Goal: Communication & Community: Answer question/provide support

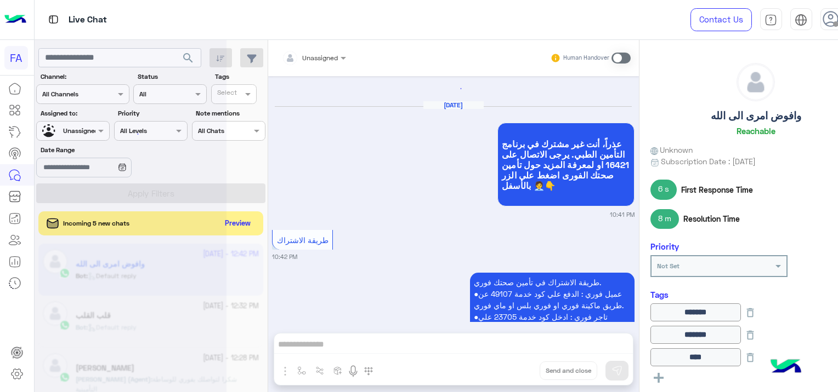
click at [243, 217] on button "Preview" at bounding box center [237, 224] width 35 height 16
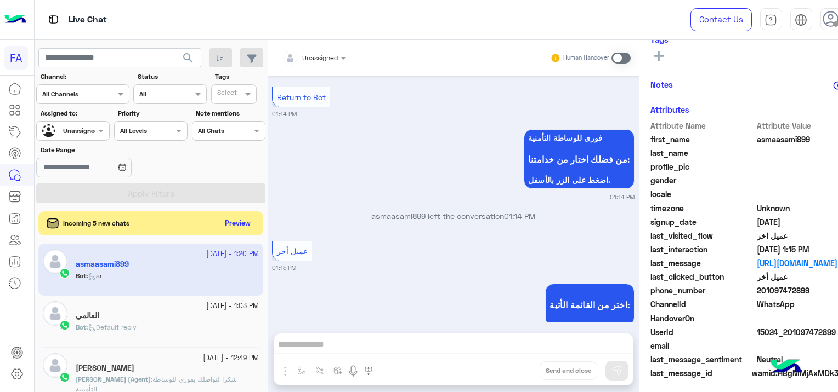
scroll to position [1744, 0]
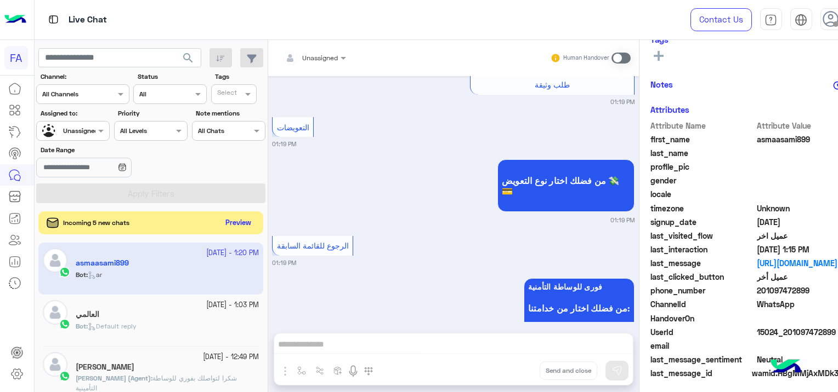
click at [241, 222] on button "Preview" at bounding box center [238, 223] width 34 height 15
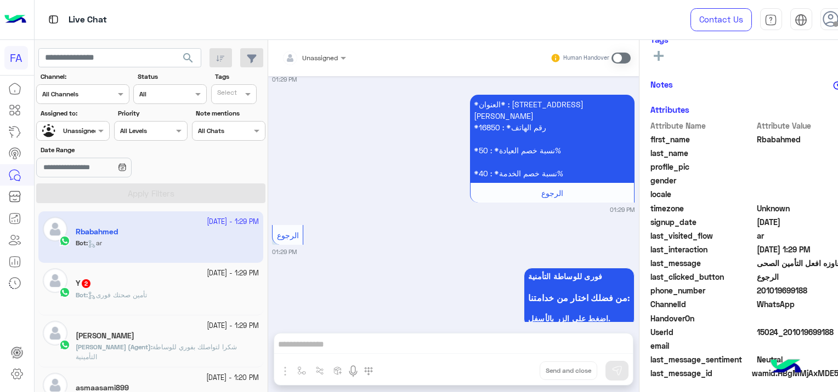
scroll to position [1042, 0]
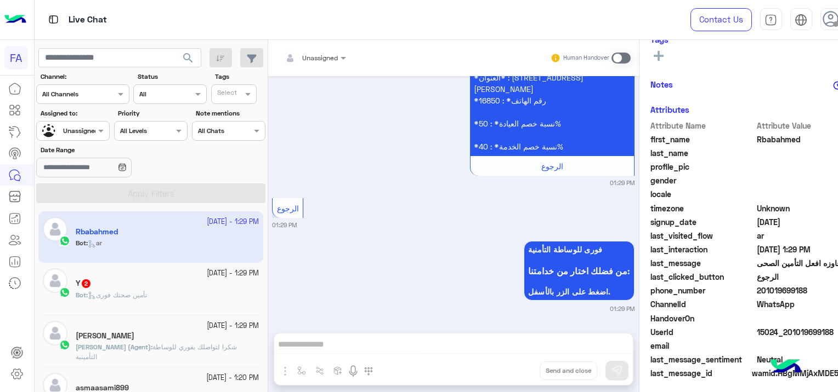
click at [230, 347] on span "شكرا لتواصلك بفوري للوساطة التأمينية" at bounding box center [156, 352] width 161 height 18
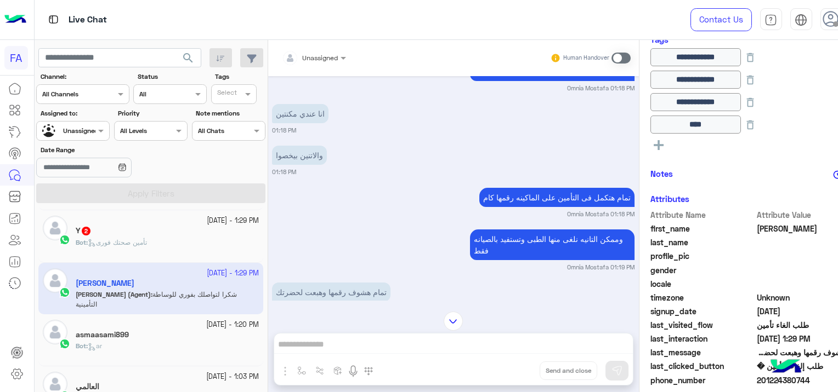
scroll to position [110, 0]
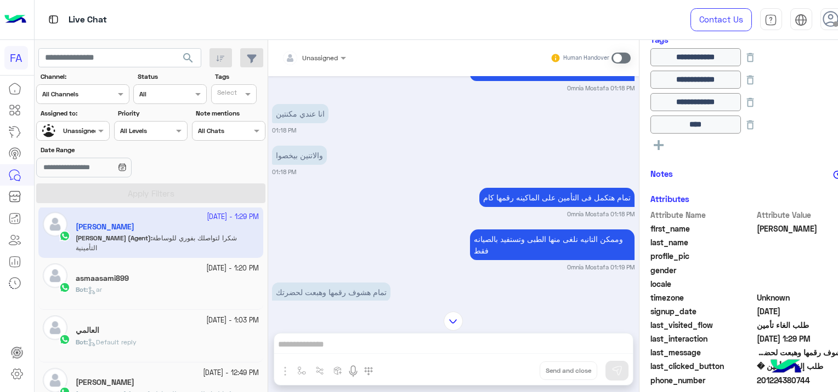
click at [218, 278] on div "asmaasami899" at bounding box center [167, 280] width 183 height 12
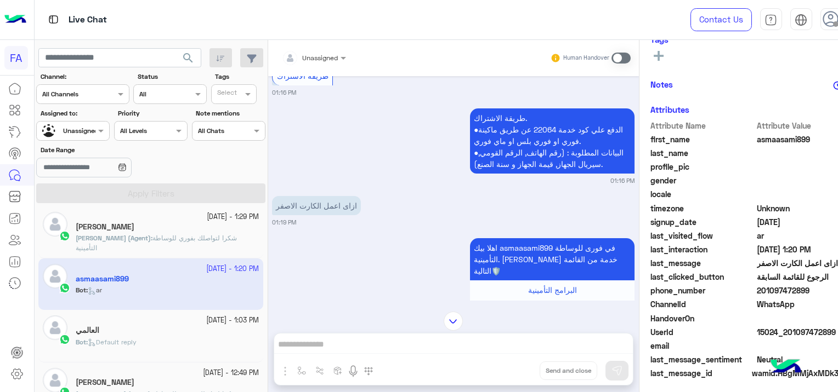
scroll to position [1794, 0]
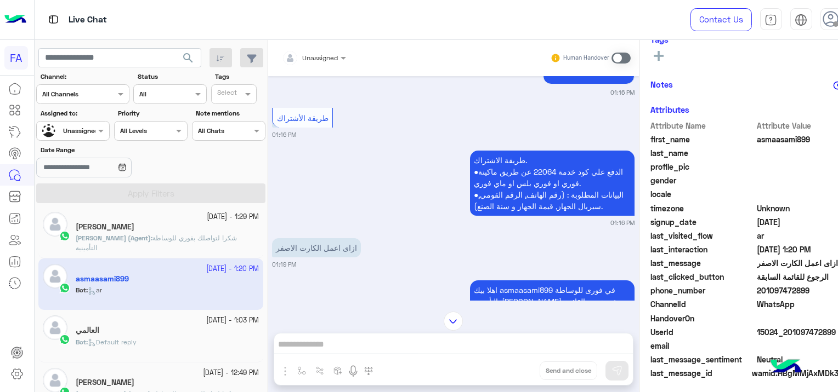
click at [169, 333] on div "العالمي" at bounding box center [167, 332] width 183 height 12
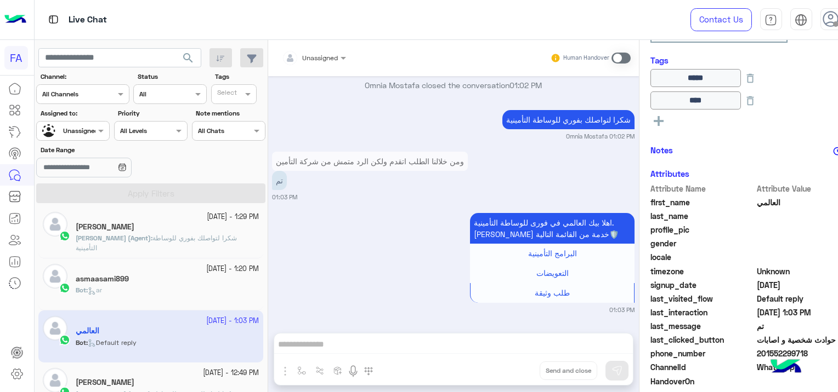
scroll to position [255, 0]
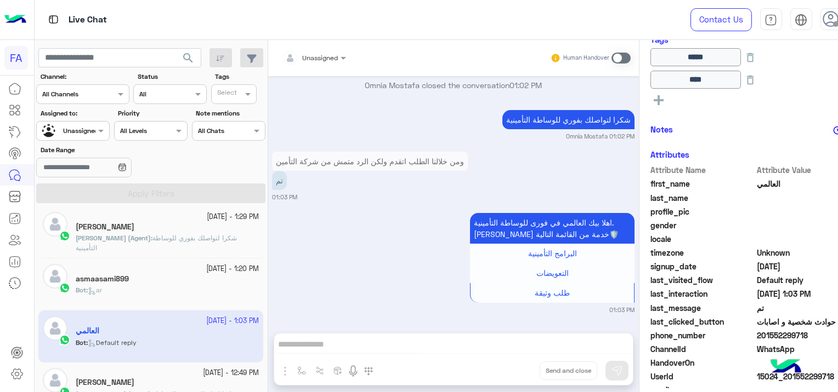
click at [151, 288] on div "Bot : ar" at bounding box center [167, 295] width 183 height 19
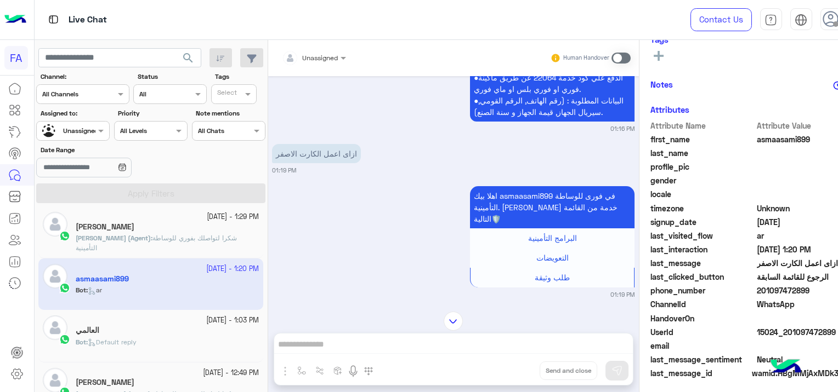
scroll to position [646, 0]
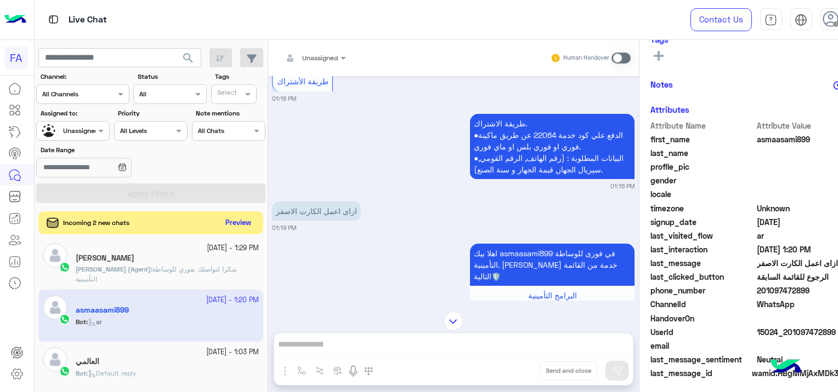
click at [240, 220] on button "Preview" at bounding box center [238, 223] width 34 height 15
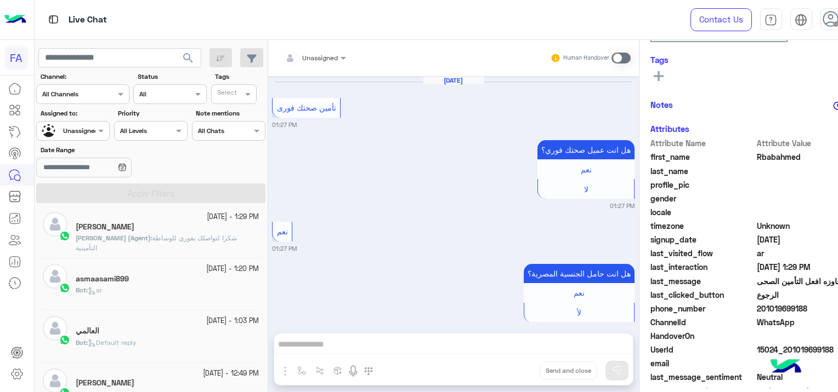
scroll to position [206, 0]
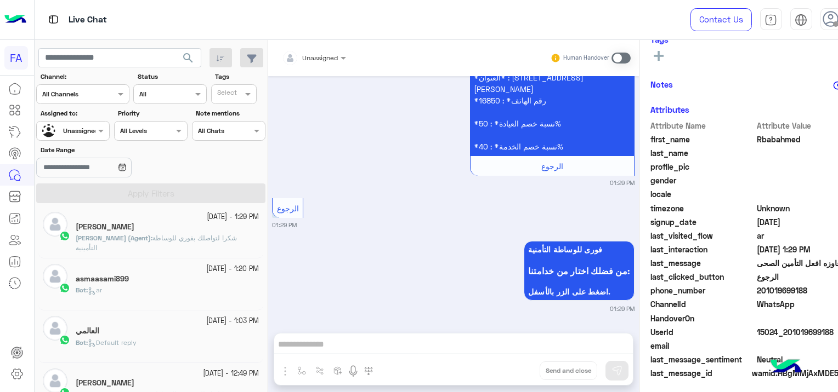
click at [215, 280] on div "asmaasami899" at bounding box center [167, 281] width 183 height 12
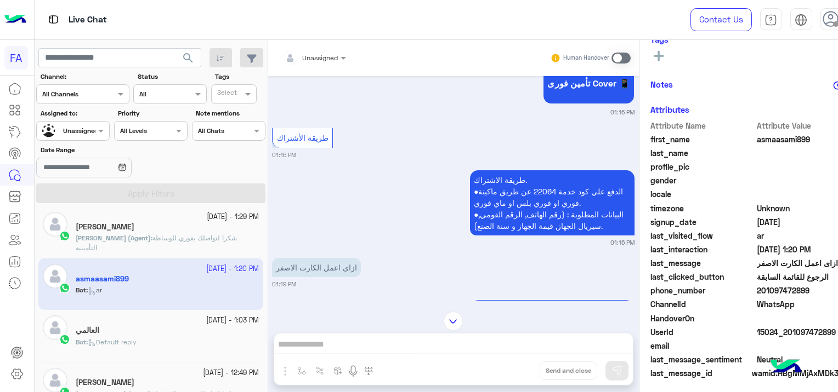
scroll to position [646, 0]
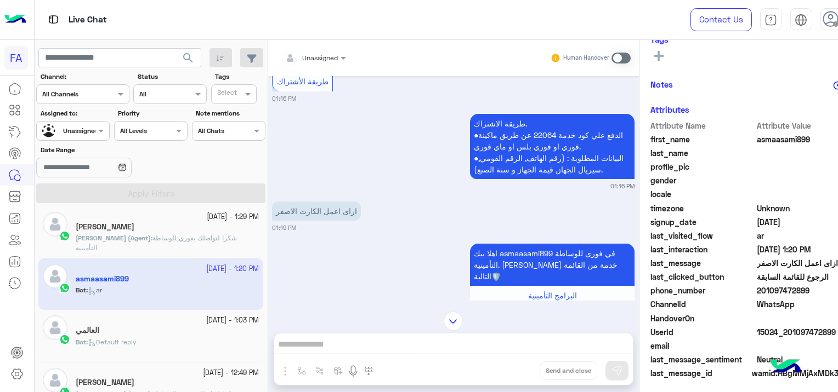
click at [226, 346] on div "Bot : Default reply" at bounding box center [167, 347] width 183 height 19
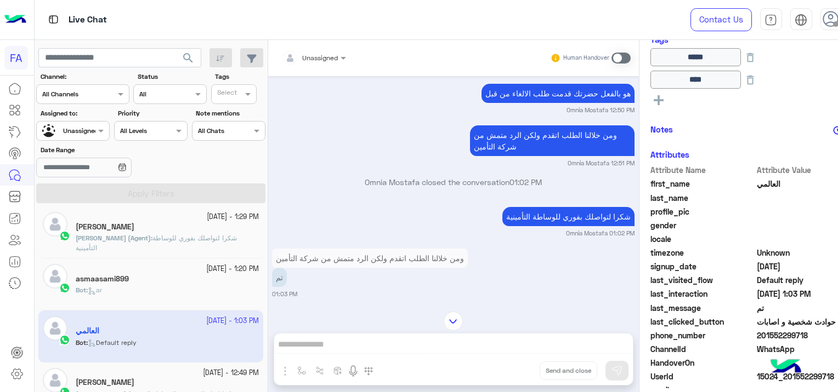
scroll to position [641, 0]
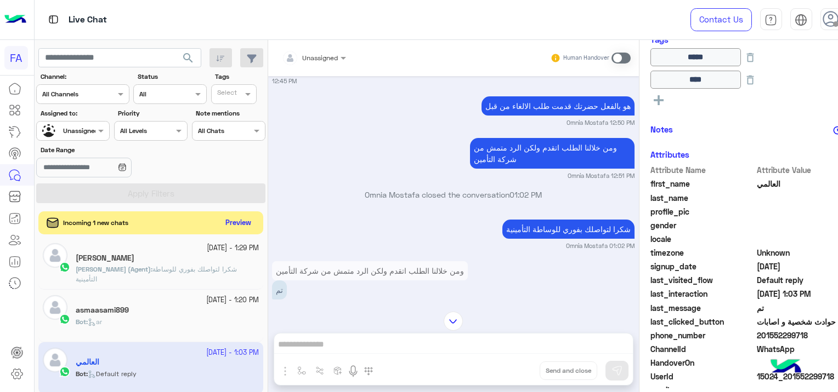
click at [238, 220] on button "Preview" at bounding box center [238, 223] width 34 height 15
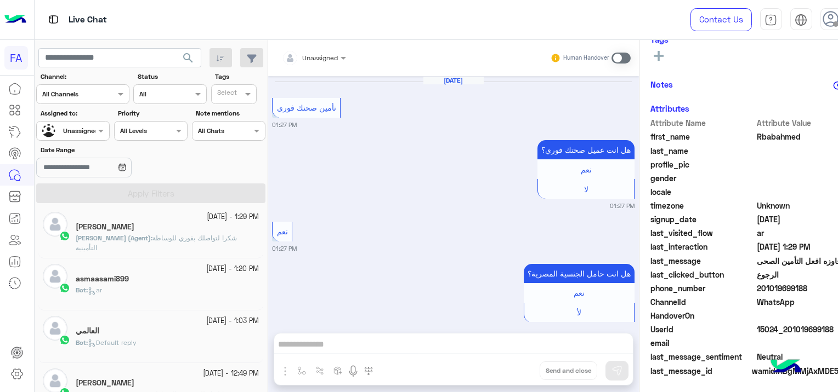
scroll to position [1042, 0]
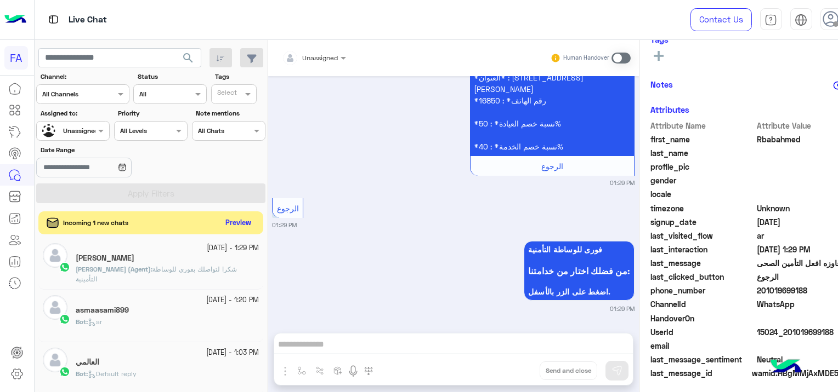
click at [230, 220] on button "Preview" at bounding box center [238, 223] width 34 height 15
click at [225, 225] on button "Preview" at bounding box center [238, 223] width 34 height 15
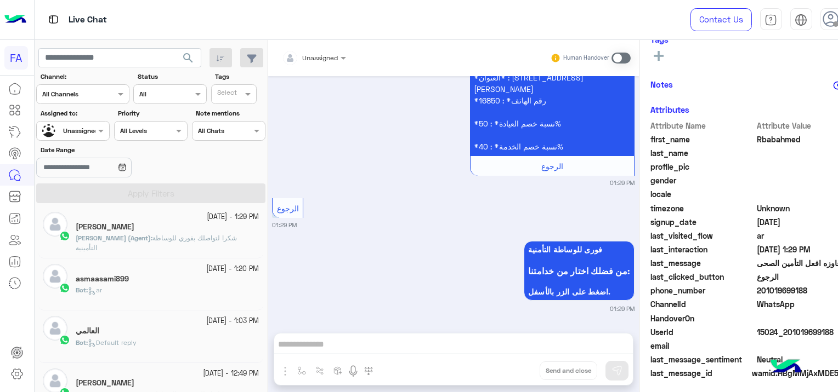
click at [94, 129] on div at bounding box center [73, 129] width 72 height 10
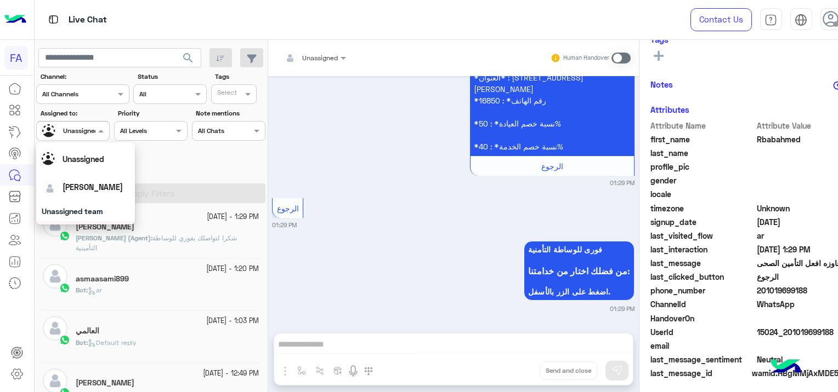
scroll to position [0, 0]
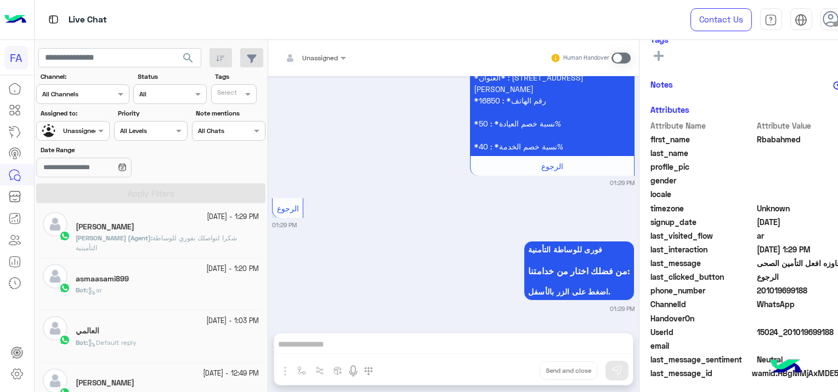
click at [175, 153] on label "Date Range" at bounding box center [114, 150] width 146 height 10
click at [131, 158] on input "Date Range" at bounding box center [83, 168] width 95 height 20
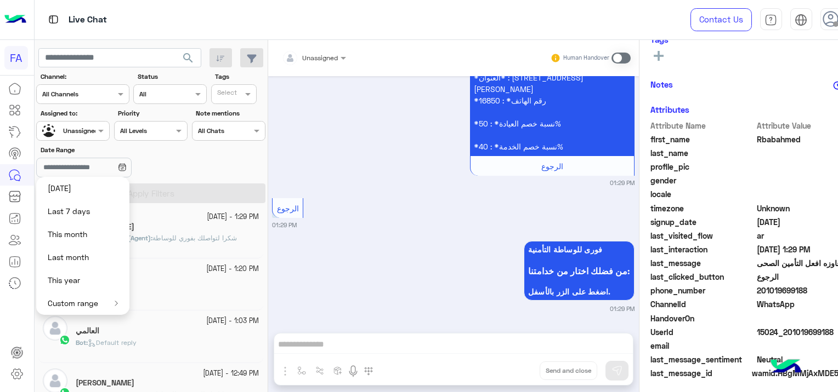
click at [188, 177] on div "Date Range" at bounding box center [112, 162] width 155 height 35
click at [204, 244] on p "Omnia Mostafa (Agent) : شكرا لتواصلك بفوري للوساطة التأمينية" at bounding box center [167, 244] width 183 height 20
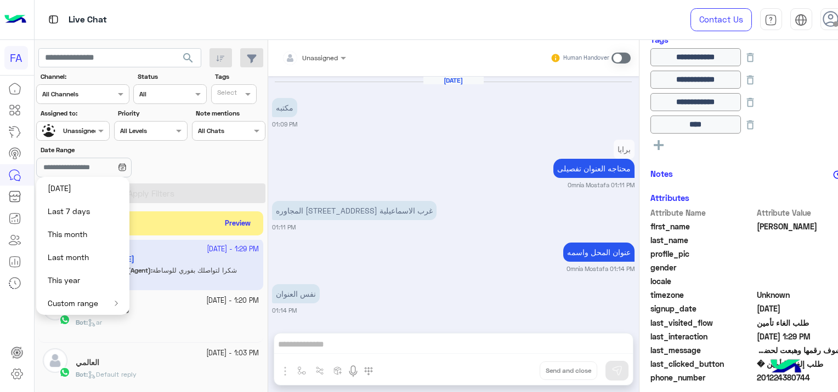
scroll to position [650, 0]
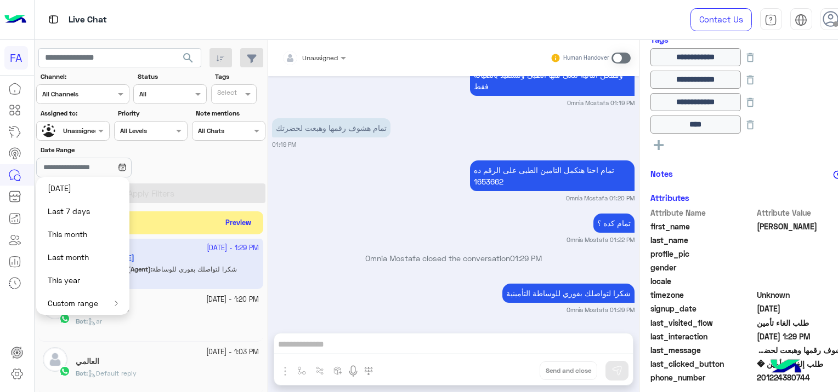
click at [246, 219] on button "Preview" at bounding box center [238, 223] width 34 height 15
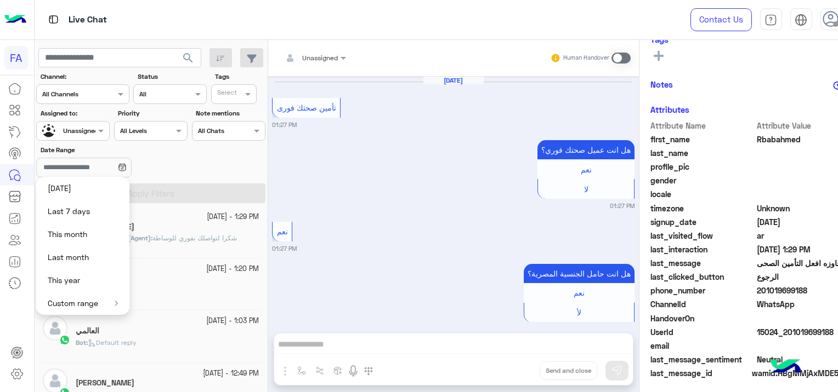
scroll to position [1042, 0]
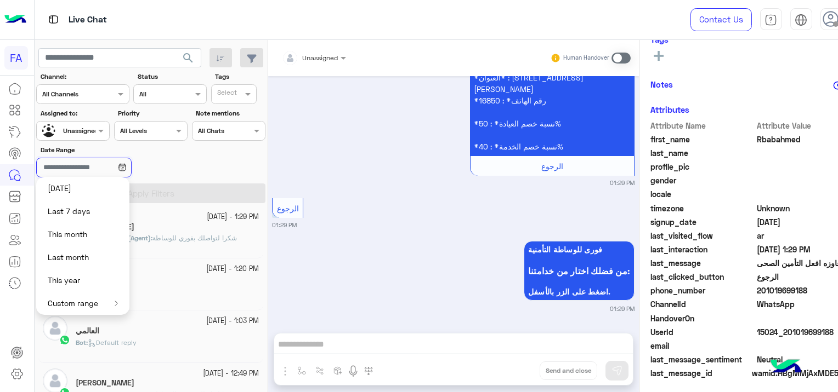
click at [121, 168] on input "Date Range" at bounding box center [83, 168] width 95 height 20
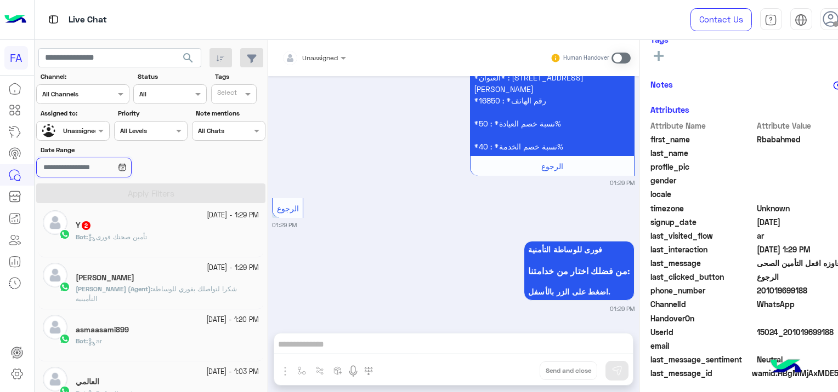
scroll to position [0, 0]
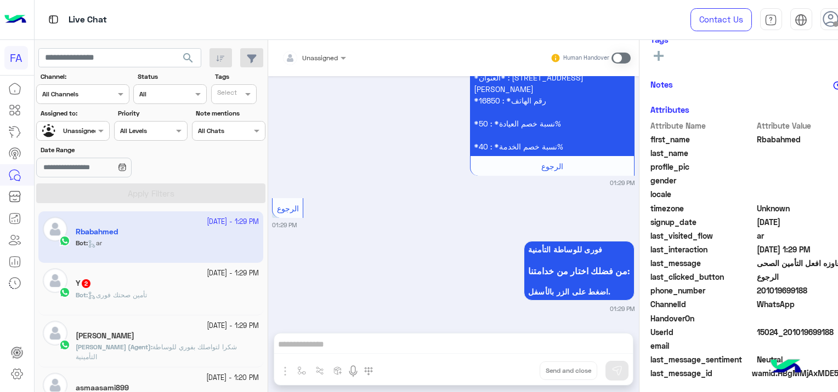
click at [164, 288] on div "Y 2" at bounding box center [167, 285] width 183 height 12
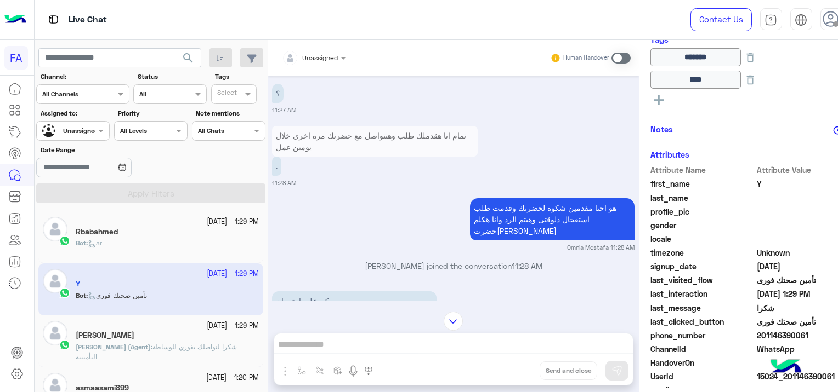
scroll to position [146, 0]
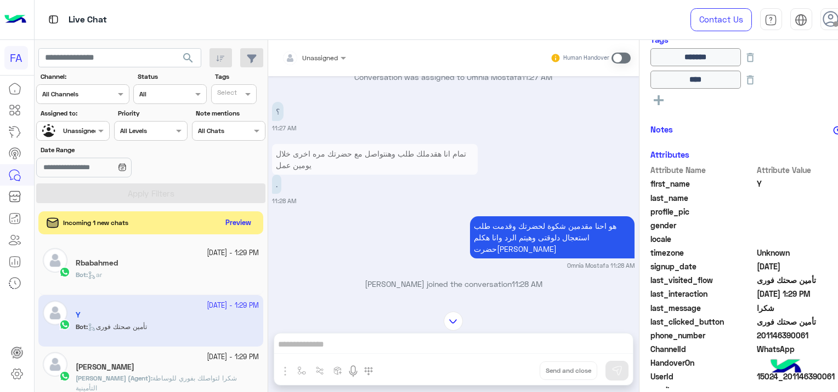
click at [251, 217] on button "Preview" at bounding box center [238, 223] width 34 height 15
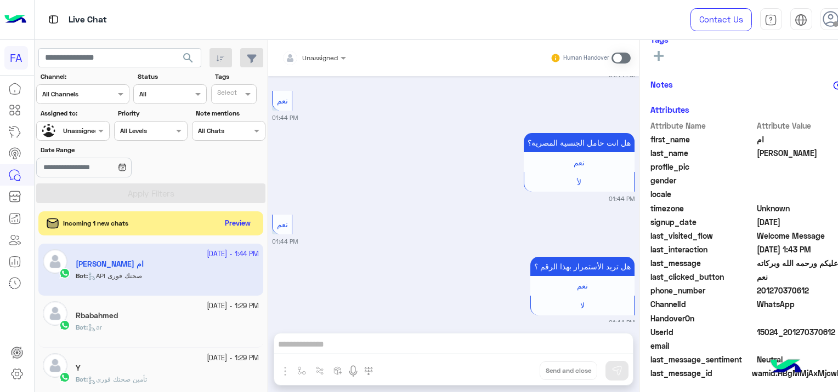
scroll to position [2208, 0]
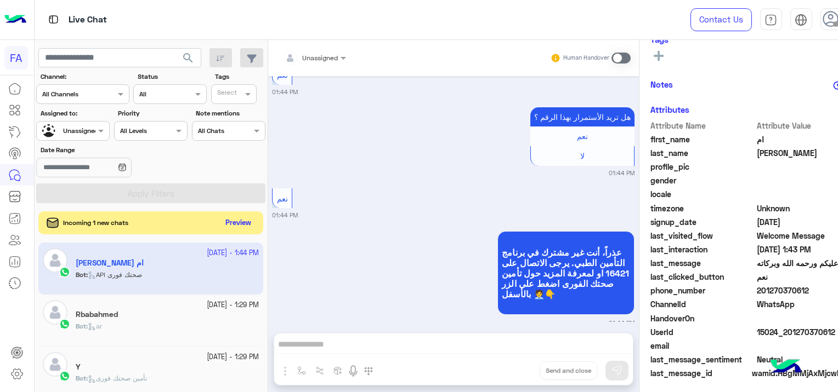
click at [240, 227] on button "Preview" at bounding box center [238, 223] width 34 height 15
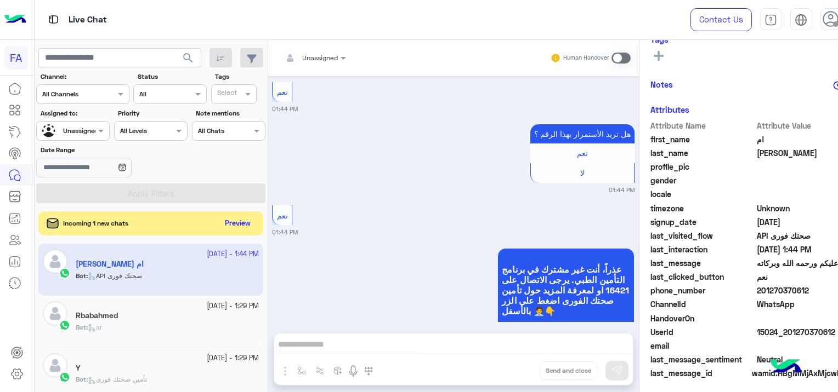
scroll to position [3140, 0]
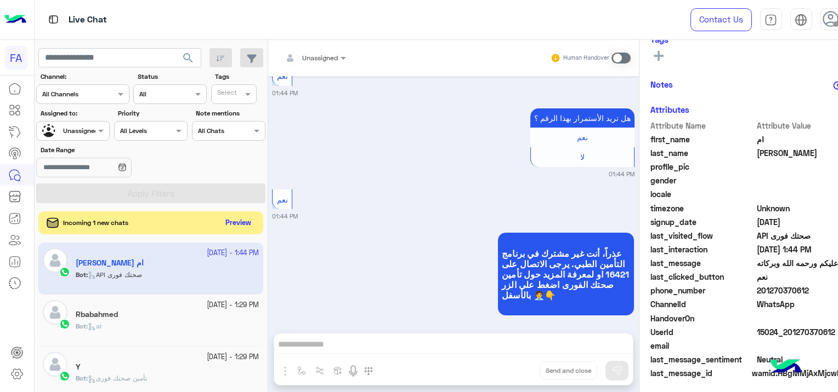
click at [240, 217] on button "Preview" at bounding box center [238, 223] width 34 height 15
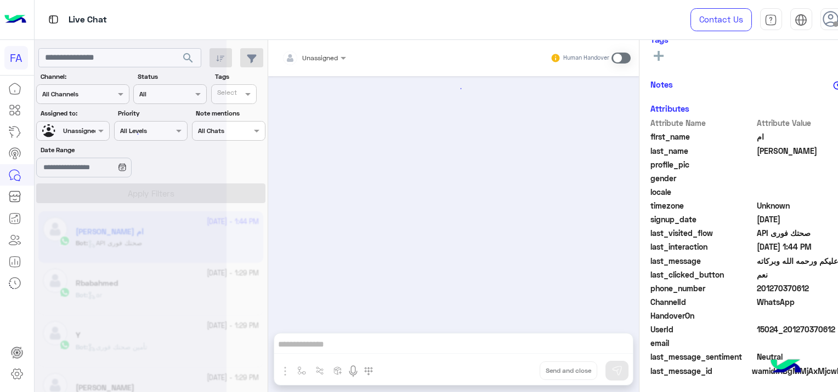
scroll to position [1250, 0]
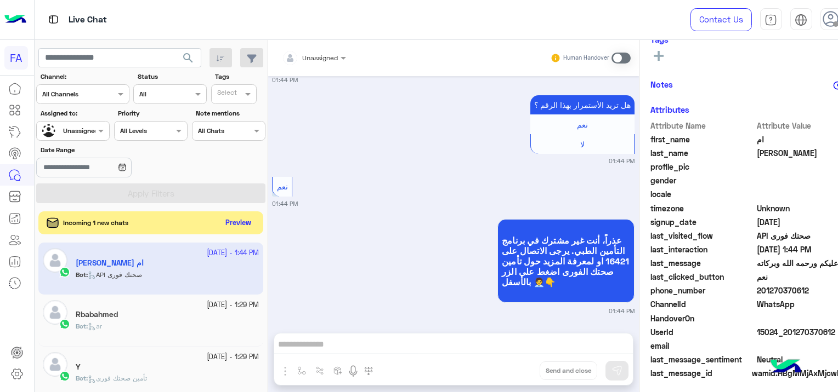
click at [227, 223] on button "Preview" at bounding box center [238, 223] width 34 height 15
click at [223, 224] on button "Preview" at bounding box center [238, 223] width 34 height 15
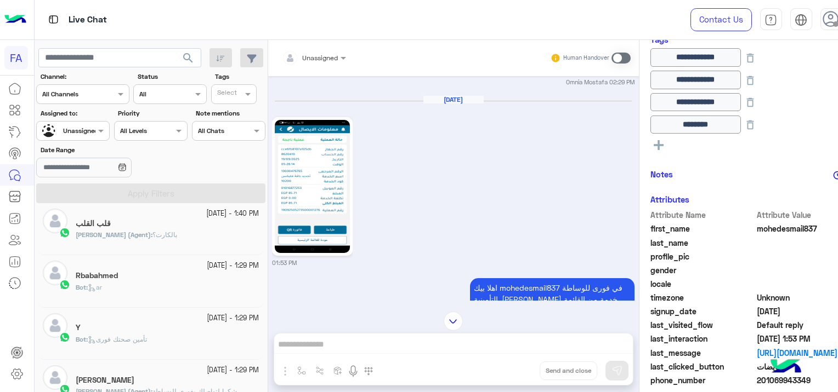
scroll to position [219, 0]
click at [205, 291] on div "Bot : ar" at bounding box center [167, 289] width 183 height 19
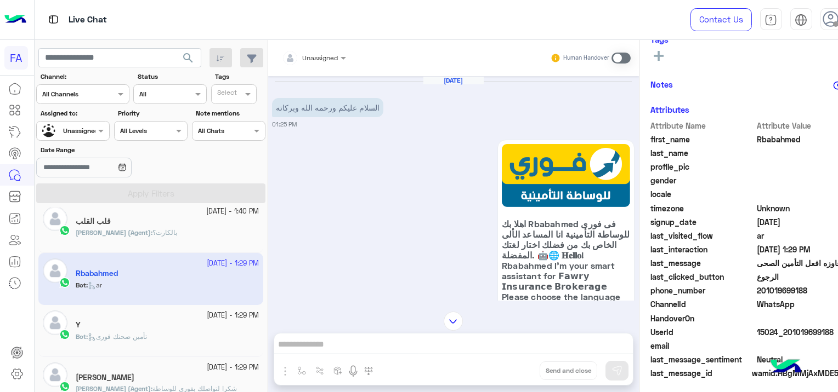
click at [186, 327] on div "Y" at bounding box center [167, 327] width 183 height 12
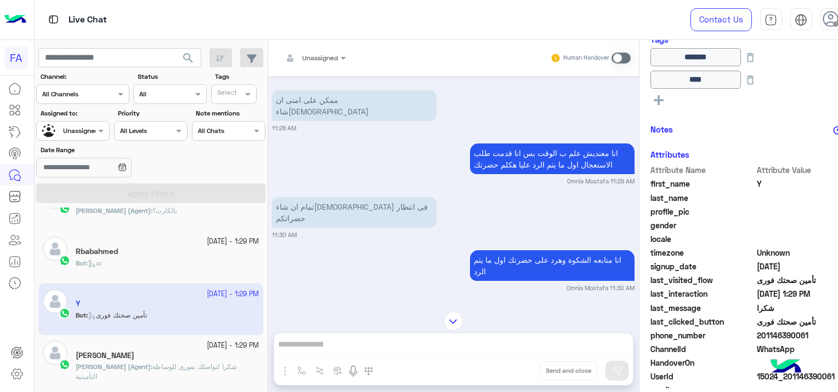
scroll to position [274, 0]
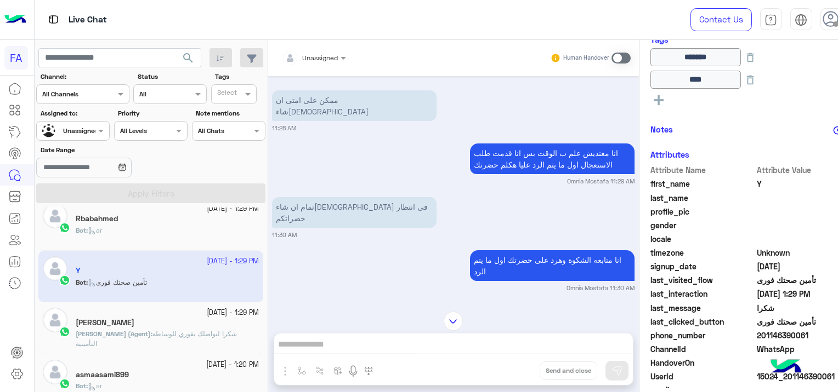
click at [206, 338] on p "Omnia Mostafa (Agent) : شكرا لتواصلك بفوري للوساطة التأمينية" at bounding box center [167, 339] width 183 height 20
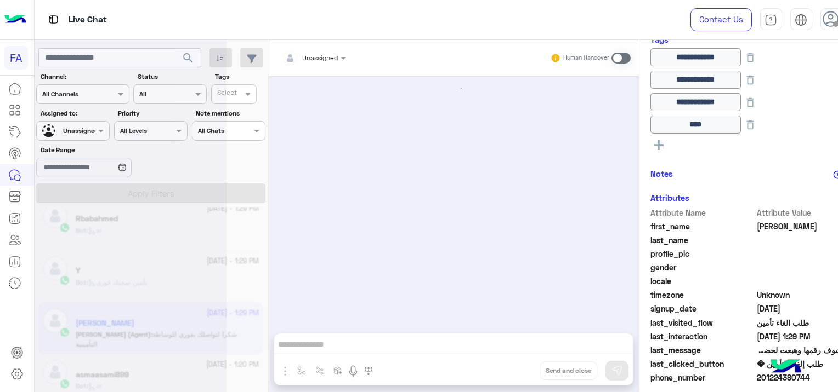
scroll to position [650, 0]
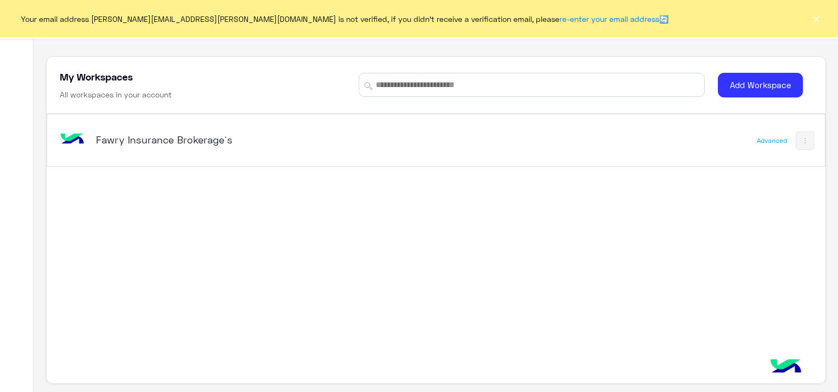
click at [149, 127] on div "Fawry Insurance Brokerage`s" at bounding box center [285, 141] width 454 height 32
click at [151, 137] on h5 "Fawry Insurance Brokerage`s" at bounding box center [232, 139] width 272 height 13
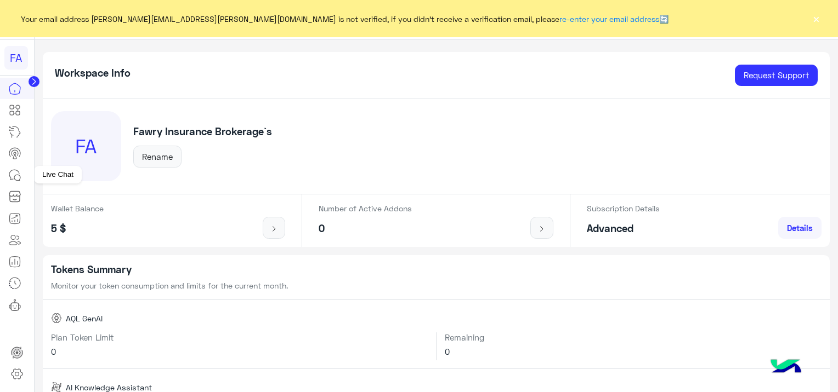
click at [16, 171] on icon at bounding box center [14, 175] width 13 height 13
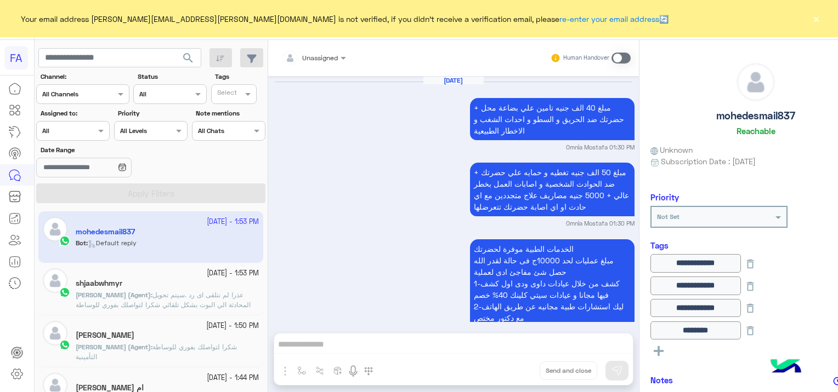
scroll to position [1191, 0]
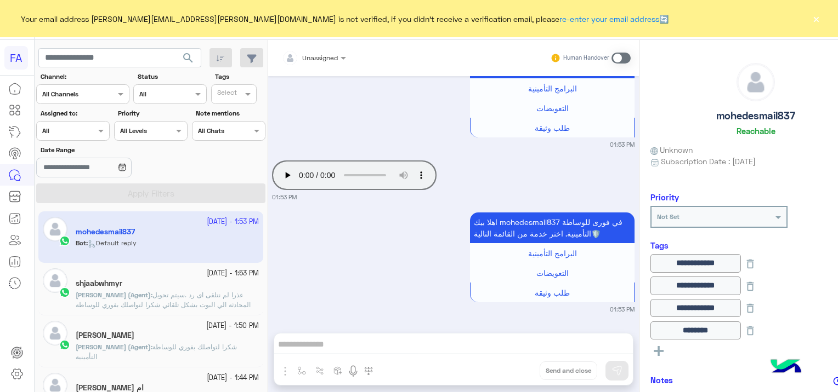
click at [816, 18] on button "×" at bounding box center [815, 18] width 11 height 11
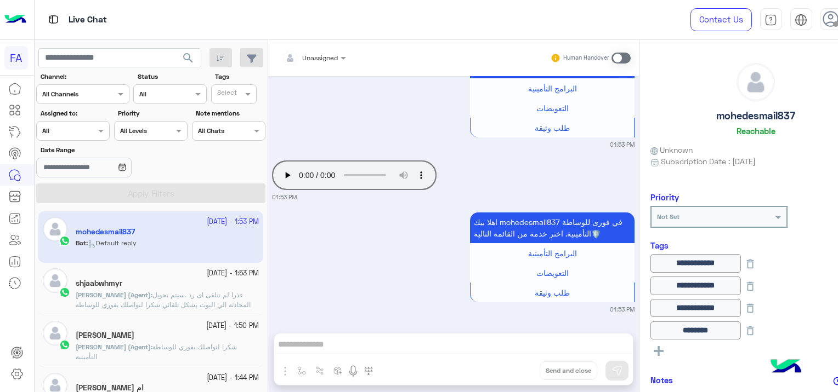
click at [829, 18] on use at bounding box center [831, 19] width 16 height 16
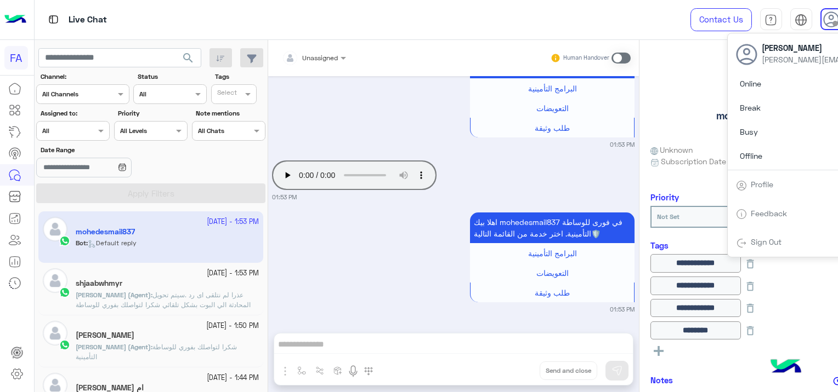
click at [761, 242] on link "Sign Out" at bounding box center [765, 241] width 31 height 9
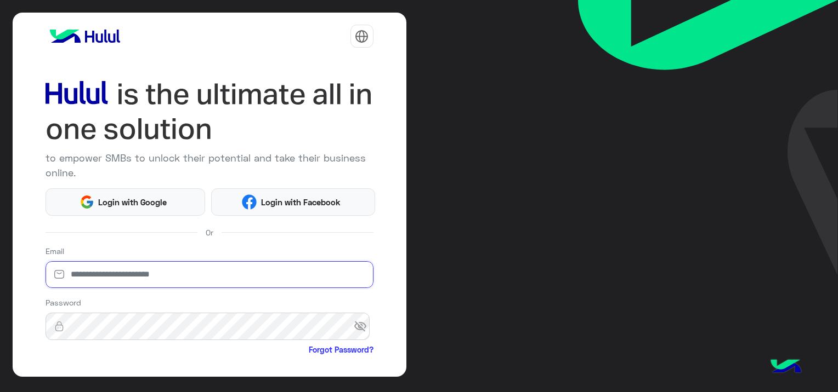
click at [99, 272] on input "email" at bounding box center [209, 274] width 328 height 27
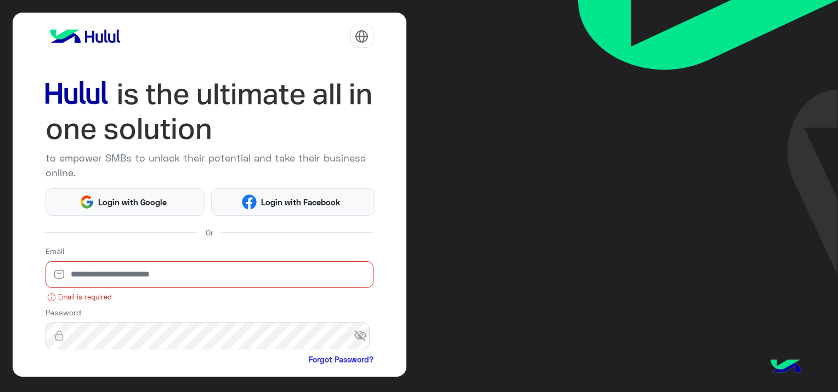
paste input "**********"
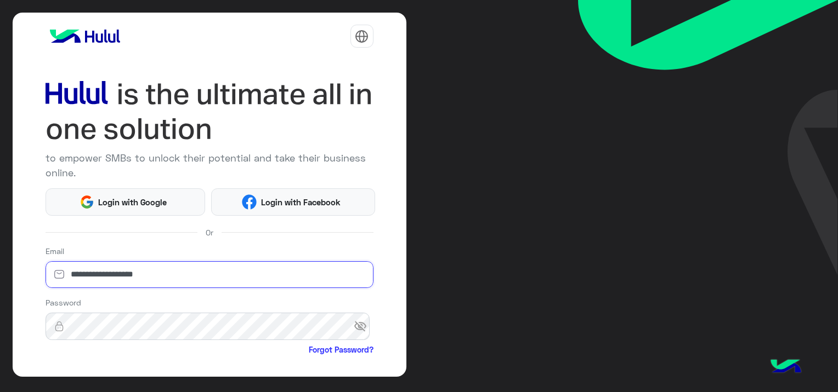
type input "**********"
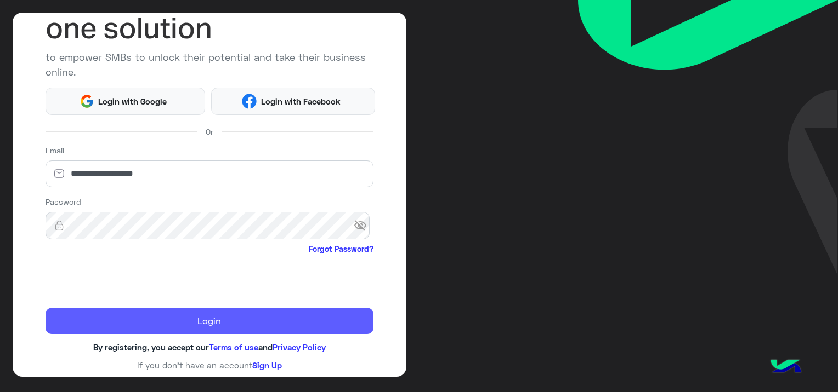
click at [224, 318] on button "Login" at bounding box center [209, 321] width 328 height 26
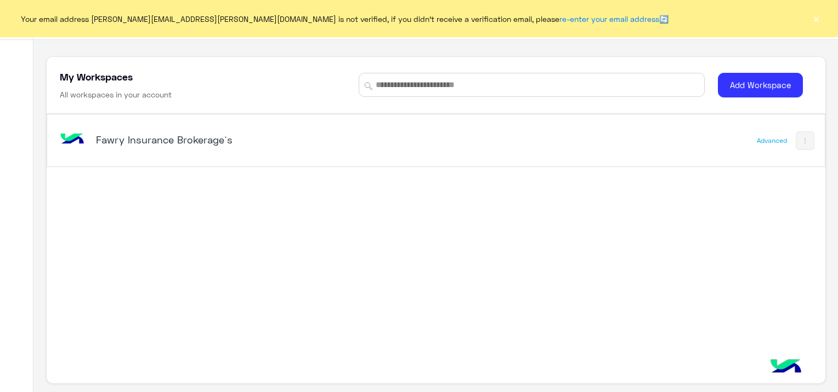
drag, startPoint x: 816, startPoint y: 14, endPoint x: 796, endPoint y: 19, distance: 20.8
click at [817, 15] on button "×" at bounding box center [815, 18] width 11 height 11
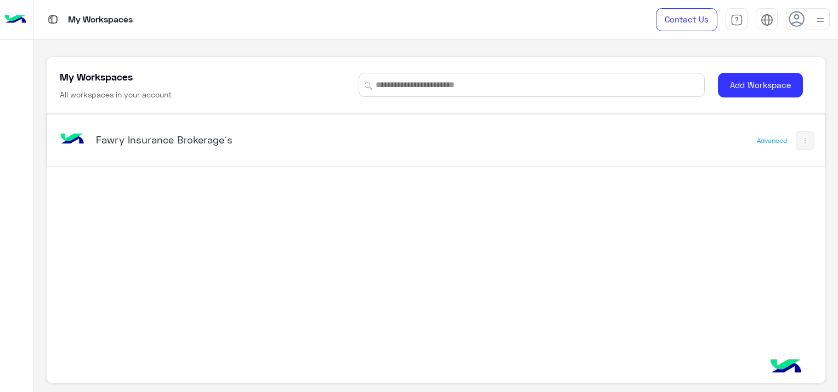
click at [159, 141] on h5 "Fawry Insurance Brokerage`s" at bounding box center [232, 139] width 272 height 13
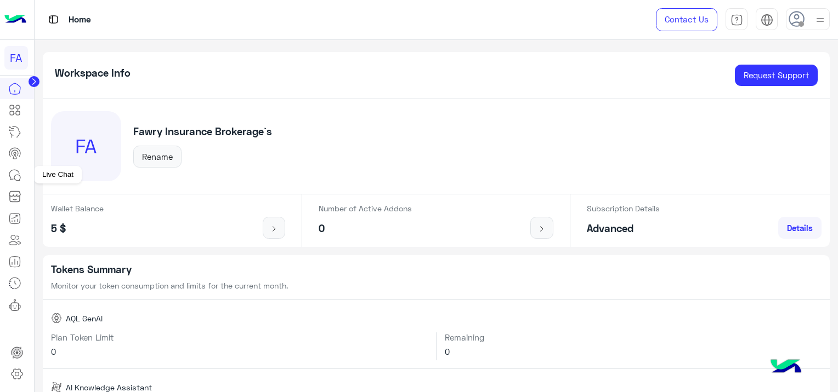
click at [13, 172] on icon at bounding box center [14, 175] width 13 height 13
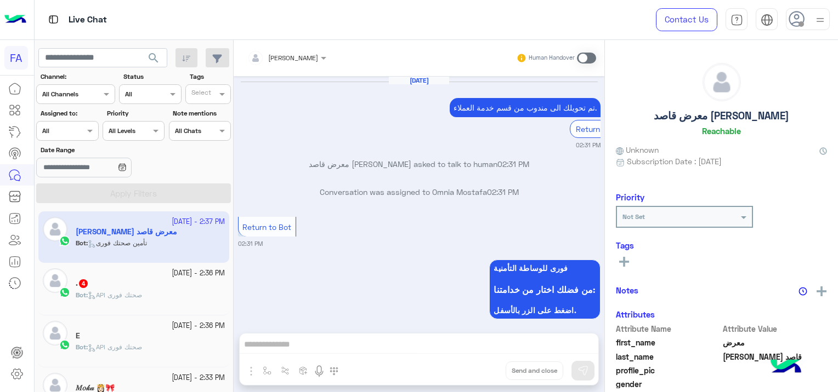
scroll to position [1177, 0]
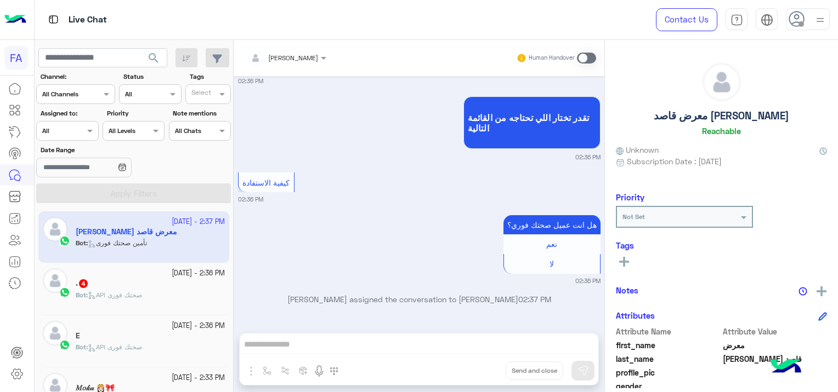
click at [71, 129] on div at bounding box center [67, 129] width 61 height 10
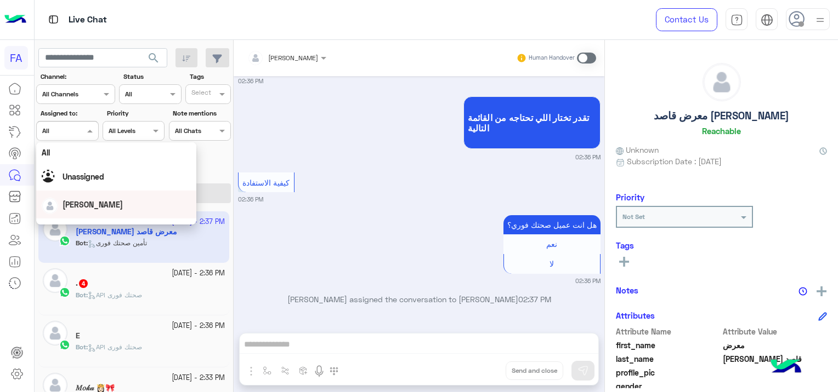
click at [77, 209] on div "[PERSON_NAME]" at bounding box center [92, 205] width 60 height 12
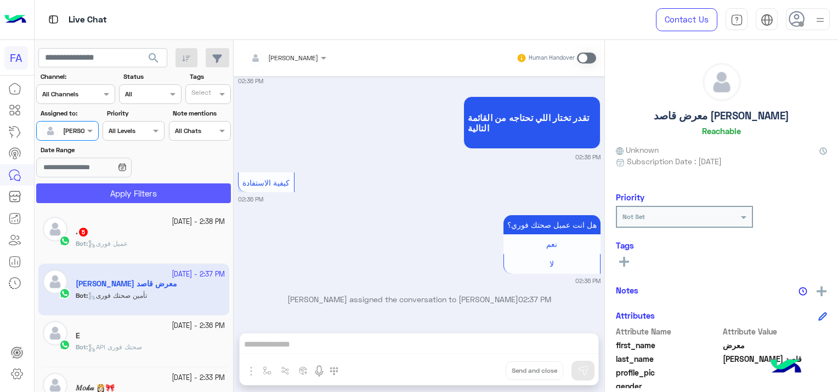
click at [116, 185] on button "Apply Filters" at bounding box center [133, 194] width 195 height 20
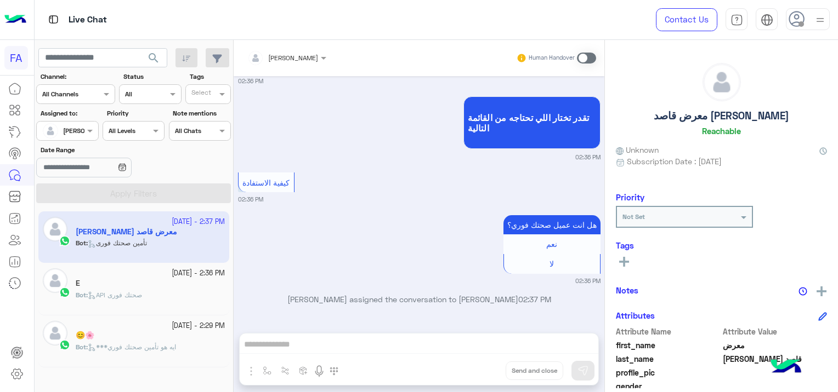
click at [583, 59] on span at bounding box center [586, 58] width 19 height 11
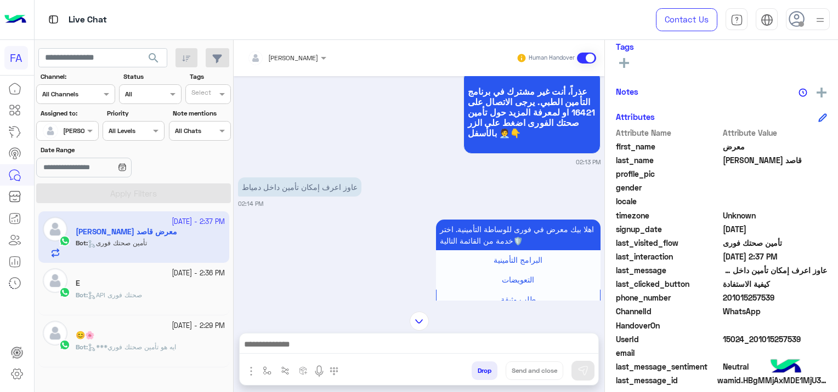
scroll to position [209, 0]
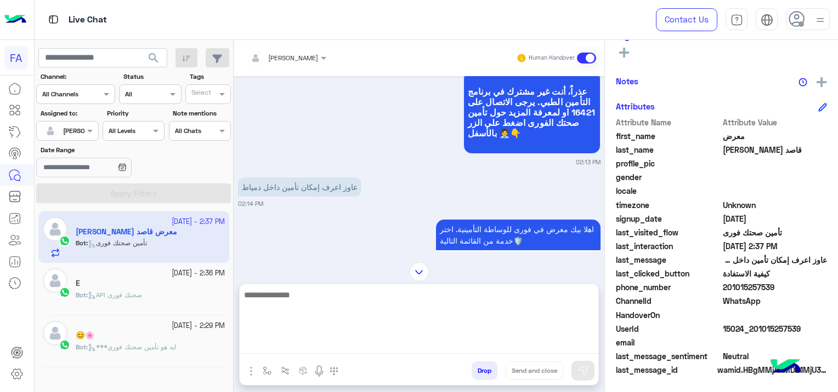
click at [291, 344] on textarea at bounding box center [419, 321] width 358 height 66
paste textarea "**********"
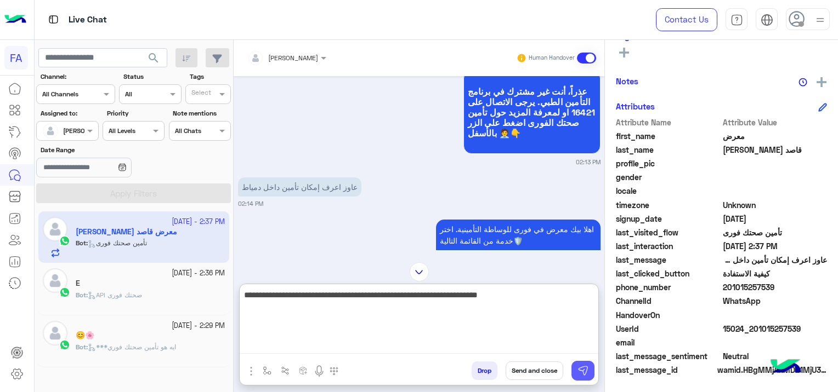
type textarea "**********"
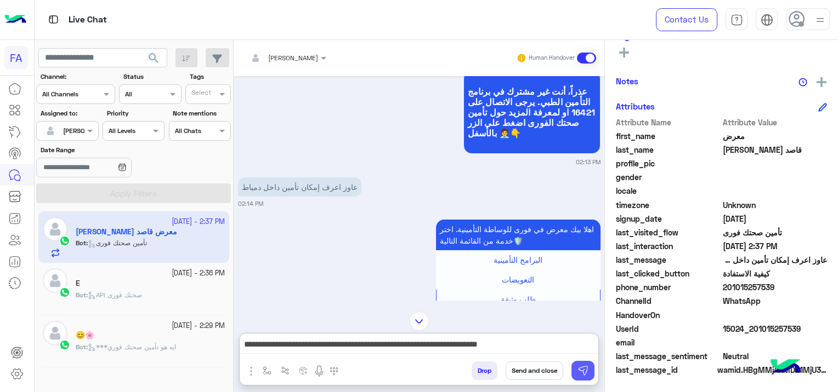
click at [583, 371] on img at bounding box center [582, 371] width 11 height 11
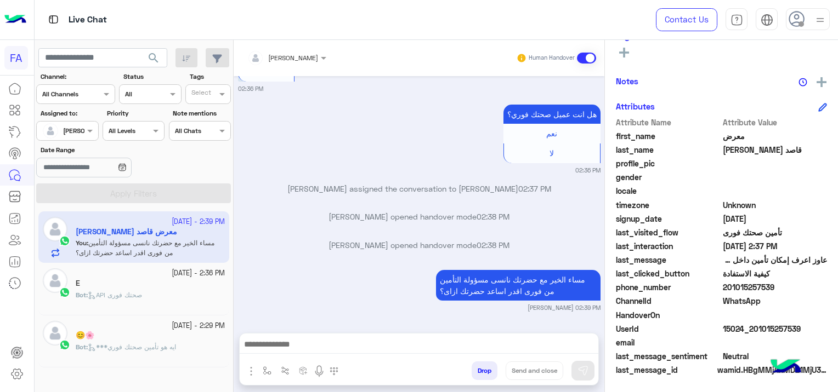
scroll to position [2506, 0]
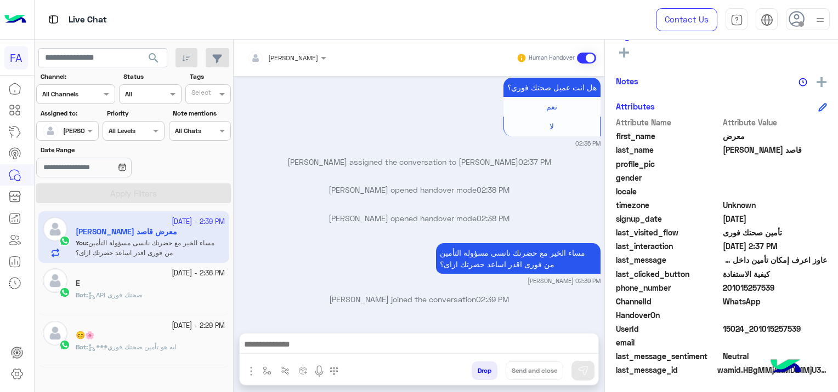
click at [157, 291] on div "Bot : API صحتك فورى" at bounding box center [150, 300] width 149 height 19
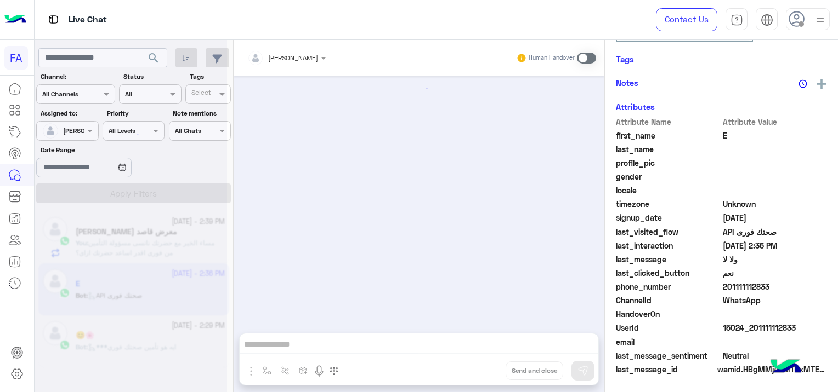
scroll to position [960, 0]
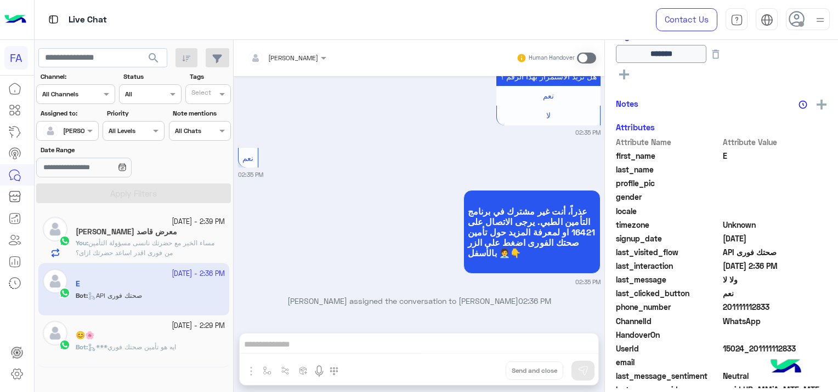
click at [270, 335] on div "[PERSON_NAME] Human Handover [DATE] صباح الخير مع حضرتك امنية مسئولة التأمين من…" at bounding box center [419, 218] width 371 height 357
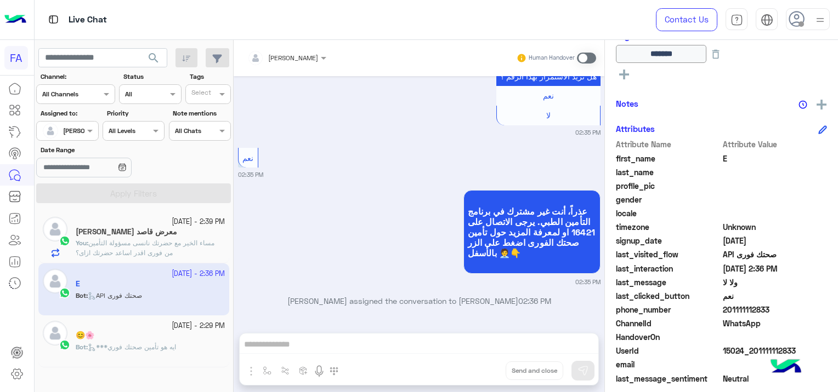
click at [583, 56] on span at bounding box center [586, 58] width 19 height 11
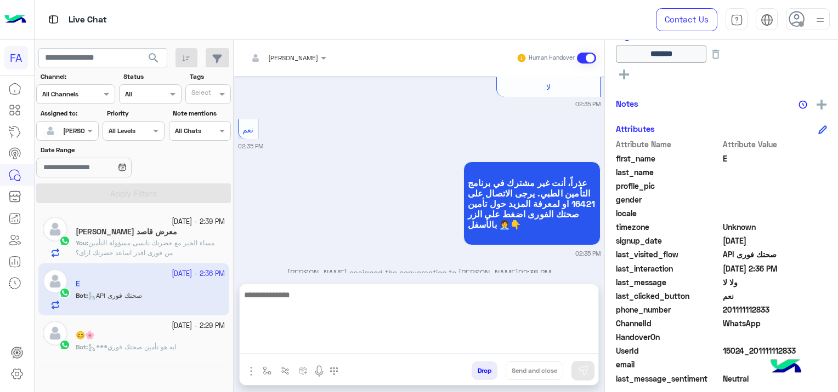
click at [329, 339] on textarea at bounding box center [419, 321] width 358 height 66
paste textarea "**********"
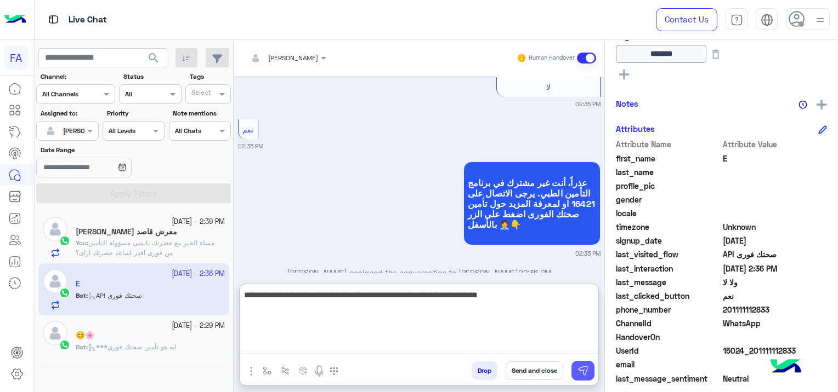
type textarea "**********"
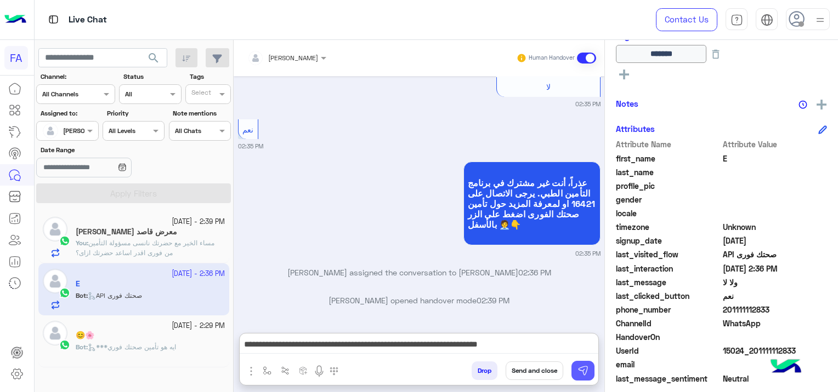
click at [582, 368] on img at bounding box center [582, 371] width 11 height 11
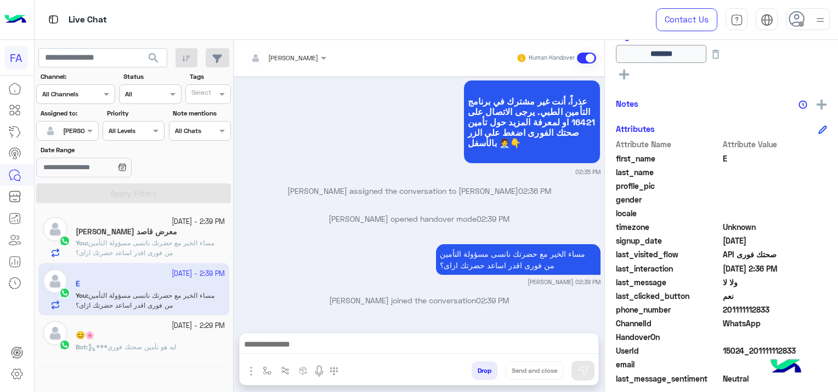
scroll to position [229, 0]
click at [182, 235] on div "معرض قاصد [PERSON_NAME]" at bounding box center [150, 233] width 149 height 12
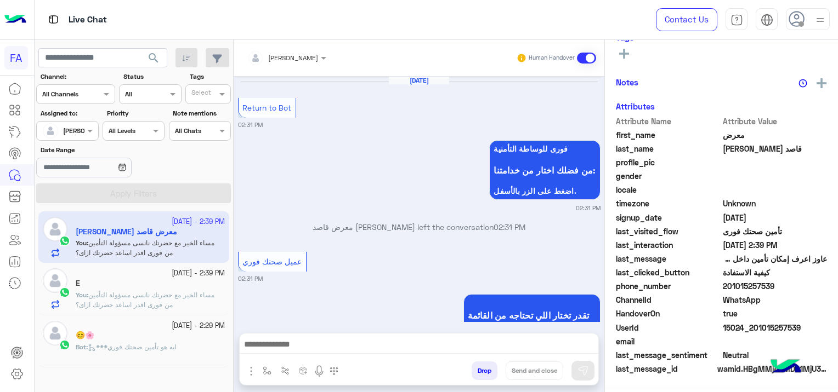
scroll to position [1164, 0]
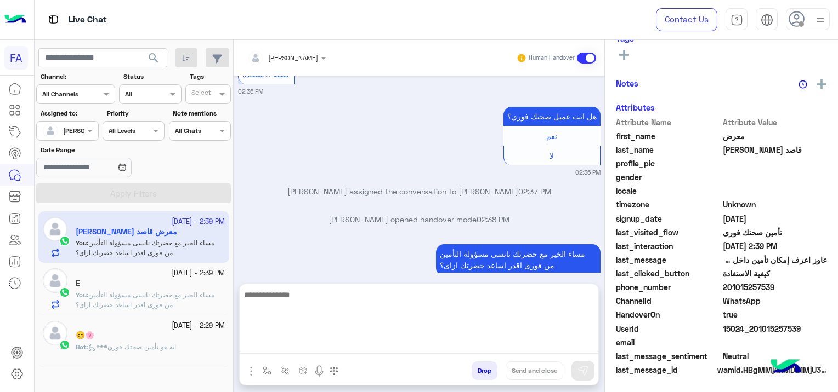
click at [420, 344] on textarea at bounding box center [419, 321] width 358 height 66
type textarea "*"
type textarea "**********"
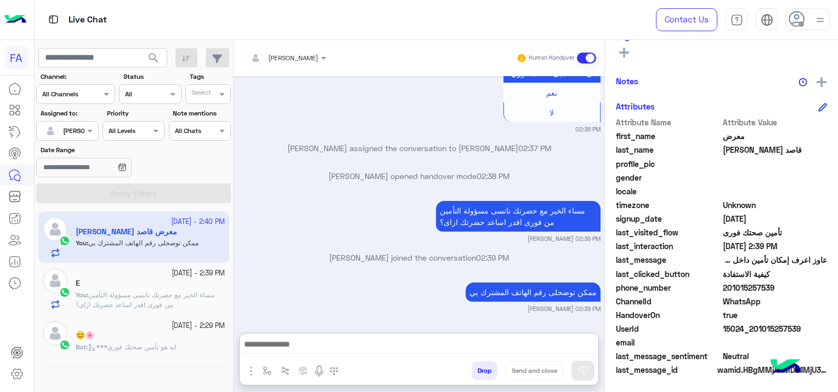
click at [149, 300] on p "You : [DEMOGRAPHIC_DATA] الخير مع حضرتك نانسى مسؤولة التأمين من فورى اقدر اساعد…" at bounding box center [150, 301] width 149 height 20
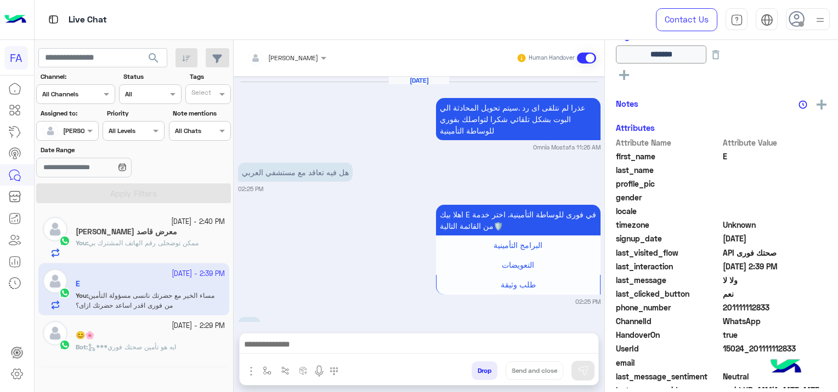
scroll to position [960, 0]
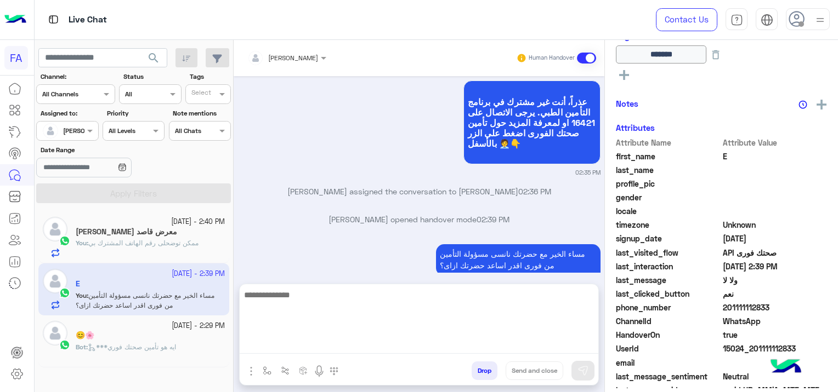
click at [384, 349] on textarea at bounding box center [419, 321] width 358 height 66
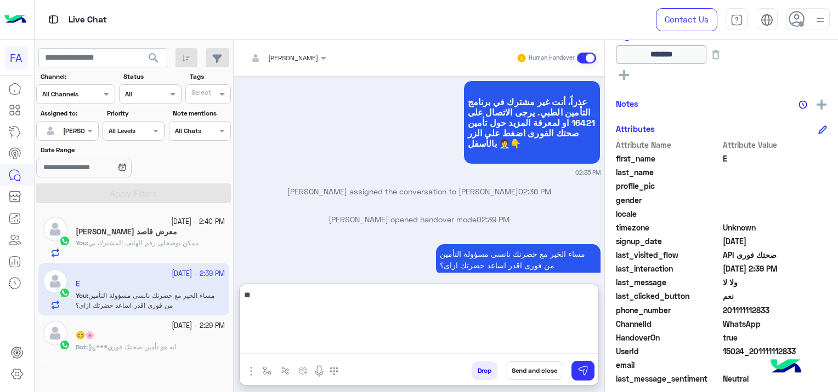
type textarea "*"
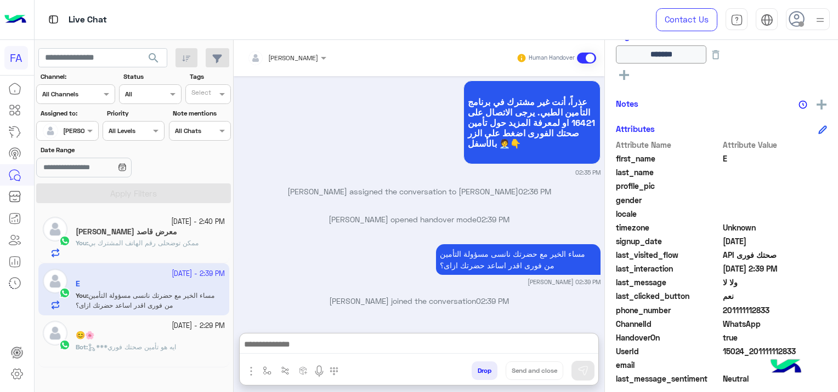
click at [202, 219] on small "[DATE] - 2:40 PM" at bounding box center [198, 222] width 54 height 10
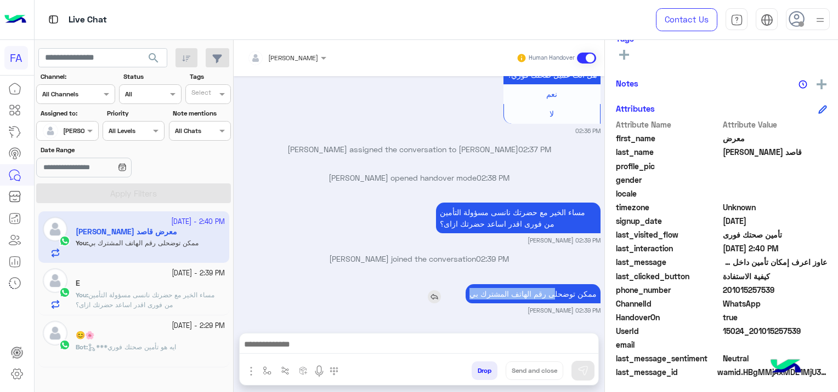
scroll to position [229, 0]
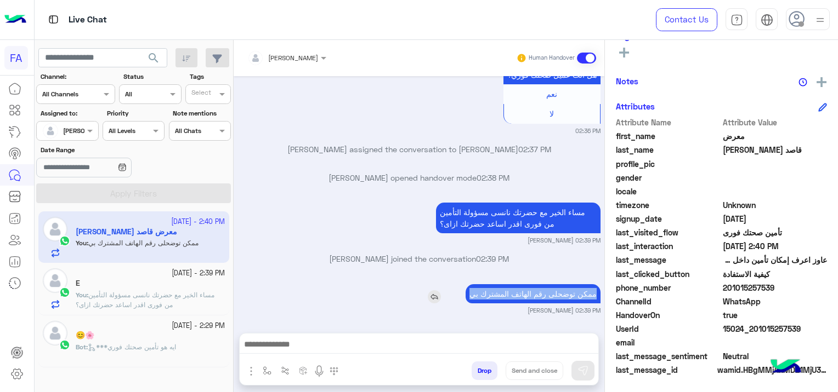
drag, startPoint x: 465, startPoint y: 292, endPoint x: 596, endPoint y: 289, distance: 131.0
click at [596, 289] on p "ممكن توضحلى رقم الهاتف المشترك بي" at bounding box center [532, 293] width 135 height 19
copy p "ممكن توضحلى رقم الهاتف المشترك بي"
click at [182, 291] on span "مساء الخير مع حضرتك نانسى مسؤولة التأمين من فورى اقدر اساعد حضرتك ازاى؟" at bounding box center [145, 300] width 139 height 18
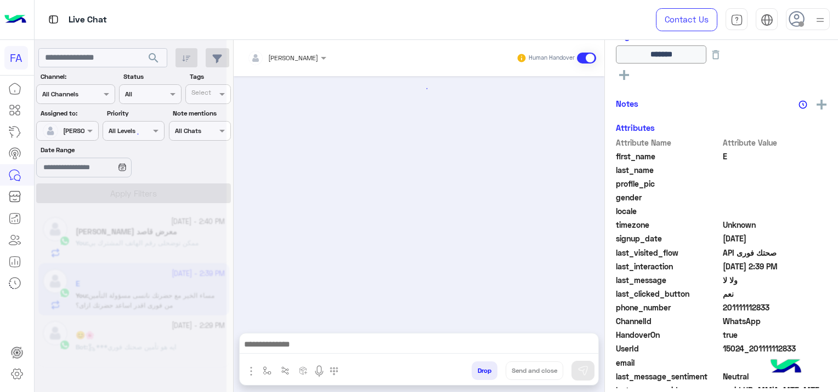
scroll to position [960, 0]
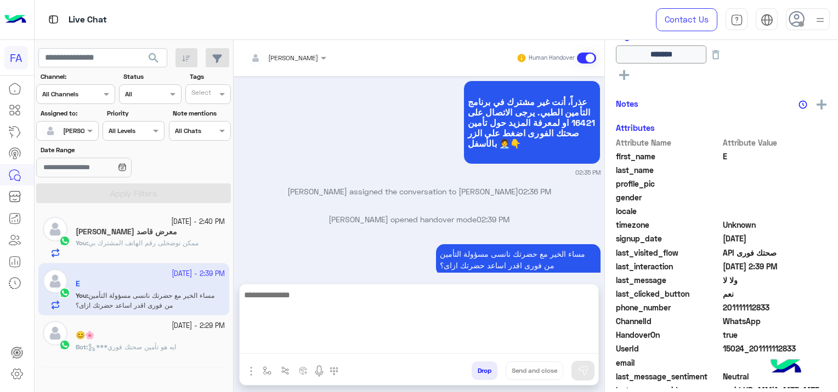
click at [320, 348] on textarea at bounding box center [419, 321] width 358 height 66
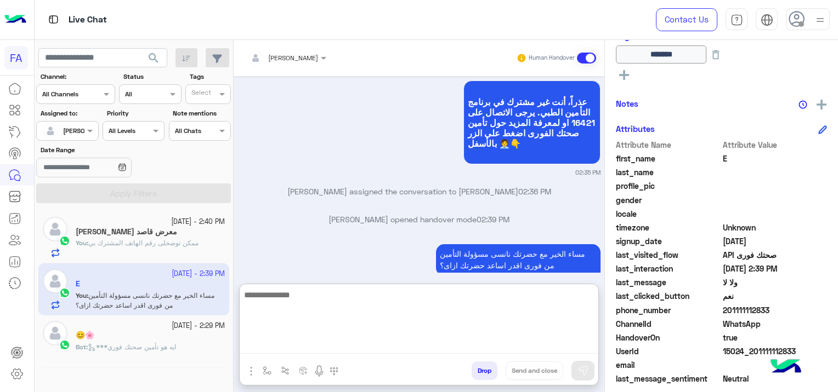
paste textarea "**********"
type textarea "**********"
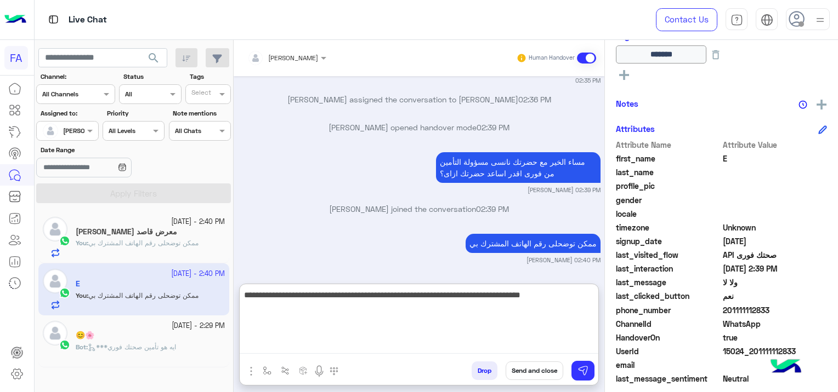
type textarea "**********"
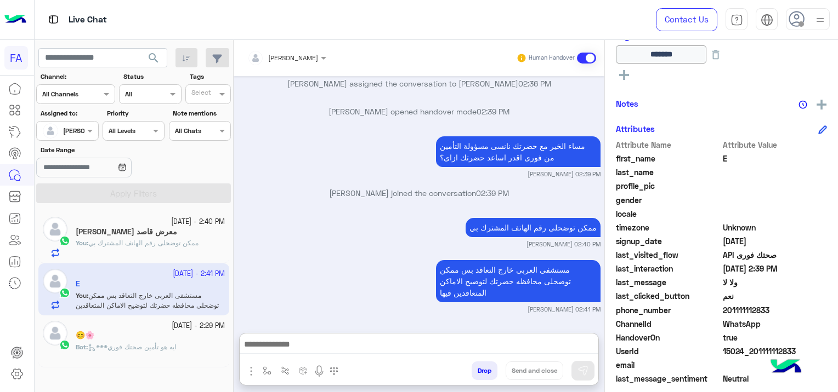
click at [150, 346] on span "***ايه هو تأمين صحتك فوري" at bounding box center [132, 347] width 88 height 8
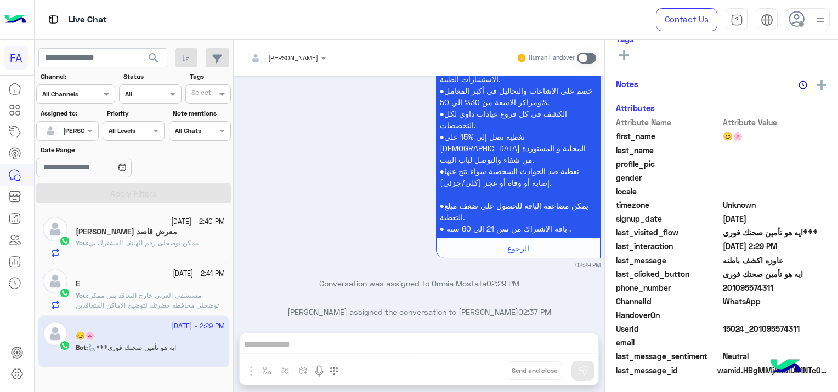
scroll to position [209, 0]
click at [167, 295] on span "مستشفى العربى خارج التعاقد بس ممكن توضحلى محافظه حضرتك لتوضيح الاماكن المتعاقدي…" at bounding box center [147, 306] width 143 height 28
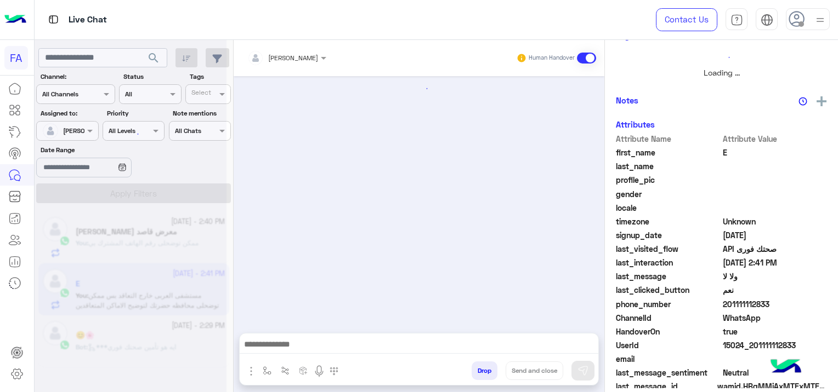
scroll to position [960, 0]
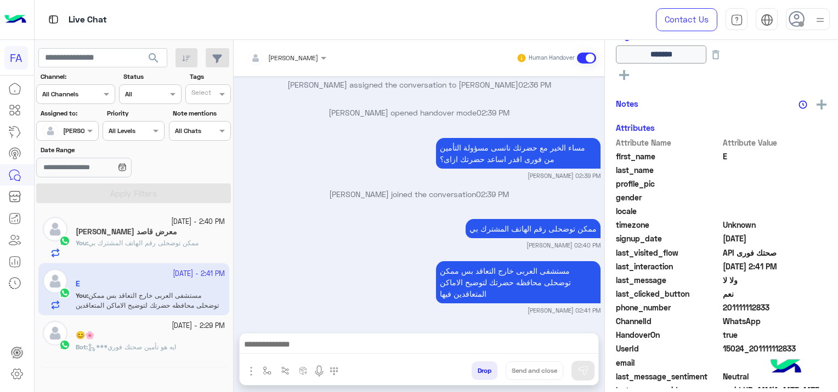
click at [154, 344] on span "***ايه هو تأمين صحتك فوري" at bounding box center [132, 347] width 88 height 8
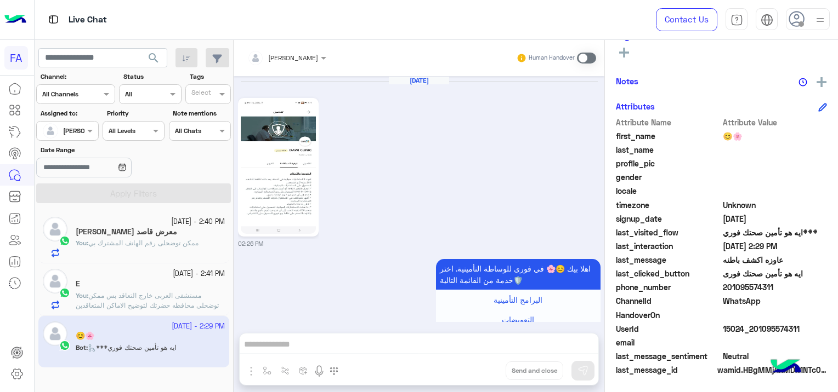
scroll to position [1320, 0]
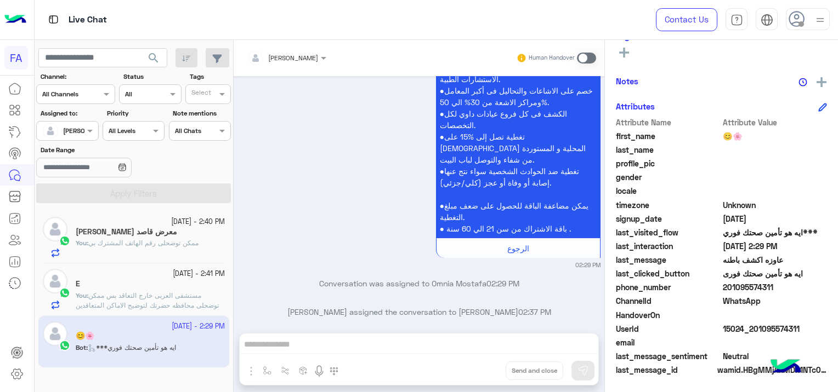
click at [589, 55] on span at bounding box center [586, 58] width 19 height 11
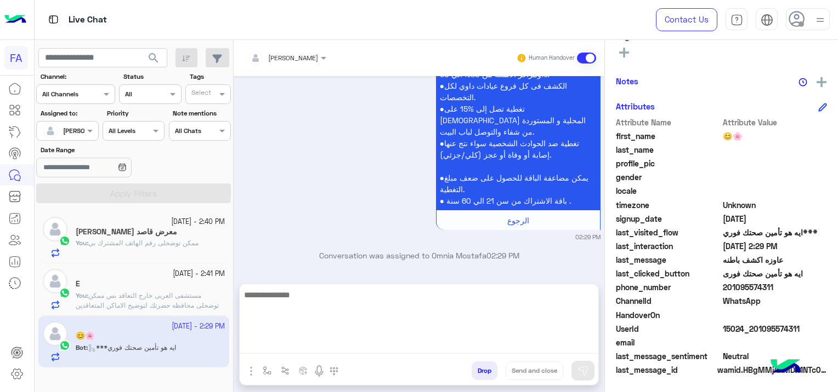
click at [333, 342] on textarea at bounding box center [419, 321] width 358 height 66
paste textarea "**********"
type textarea "*"
paste textarea "**********"
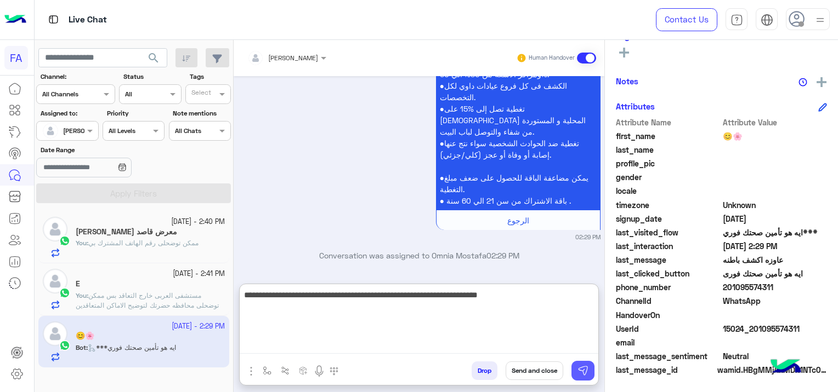
type textarea "**********"
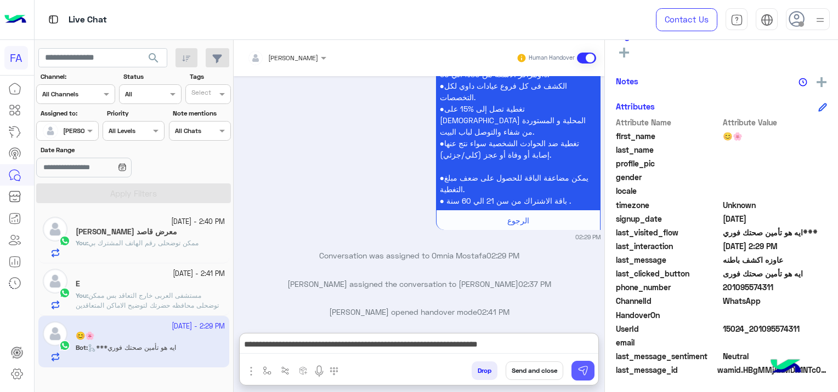
click at [588, 376] on img at bounding box center [582, 371] width 11 height 11
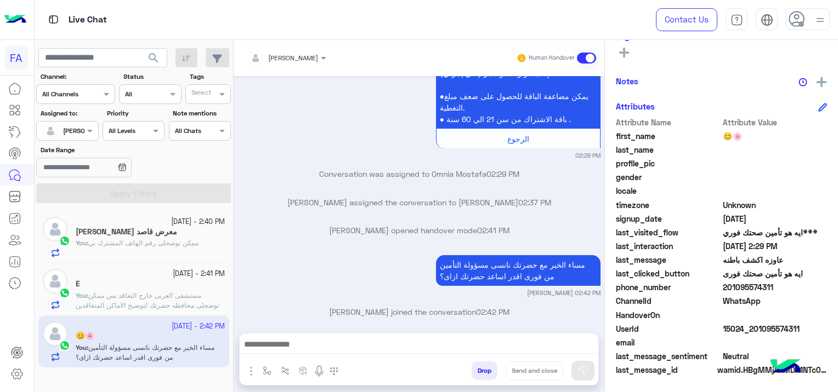
scroll to position [229, 0]
click at [178, 237] on div "معرض قاصد [PERSON_NAME]" at bounding box center [150, 233] width 149 height 12
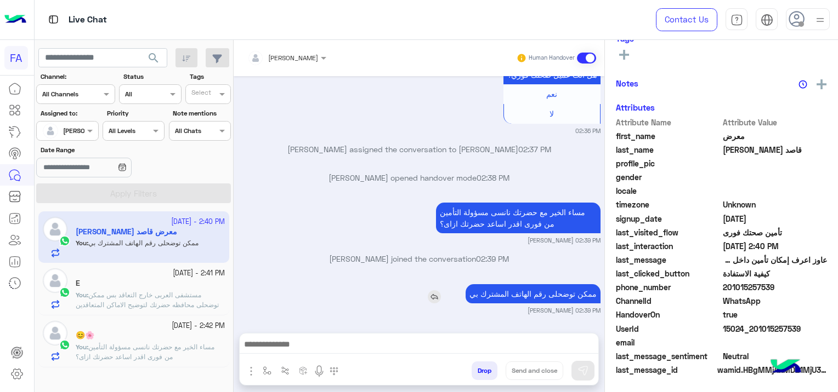
scroll to position [229, 0]
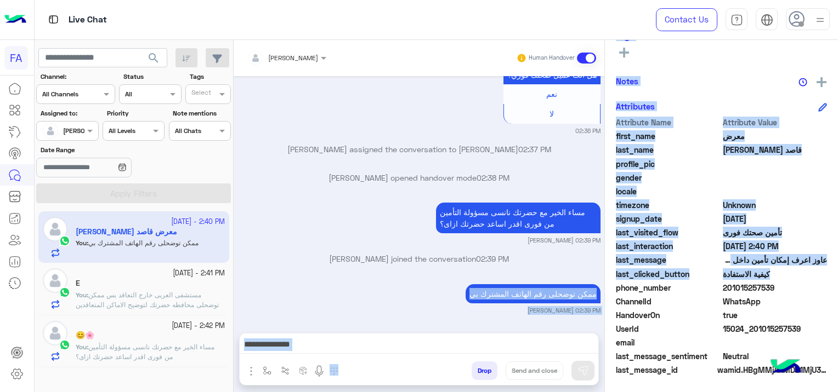
drag, startPoint x: 464, startPoint y: 290, endPoint x: 605, endPoint y: 290, distance: 141.4
click at [605, 290] on mat-drawer-container "[PERSON_NAME] Human Handover [DATE] فورى للوساطة التأمنية من فضلك اختار من خدام…" at bounding box center [536, 218] width 604 height 357
click at [377, 282] on div "ممكن توضحلى رقم الهاتف المشترك بي [PERSON_NAME] 02:39 PM" at bounding box center [419, 298] width 362 height 33
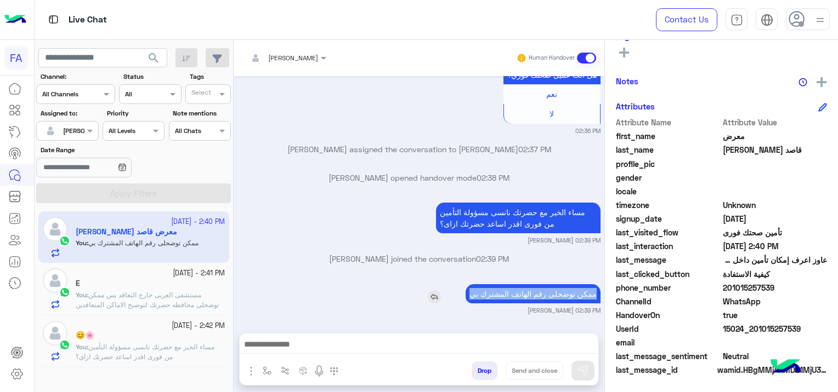
drag, startPoint x: 468, startPoint y: 291, endPoint x: 592, endPoint y: 296, distance: 124.5
click at [592, 296] on p "ممكن توضحلى رقم الهاتف المشترك بي" at bounding box center [532, 293] width 135 height 19
copy p "ممكن توضحلى رقم الهاتف المشترك بي"
click at [137, 352] on span "مساء الخير مع حضرتك نانسى مسؤولة التأمين من فورى اقدر اساعد حضرتك ازاى؟" at bounding box center [145, 352] width 139 height 18
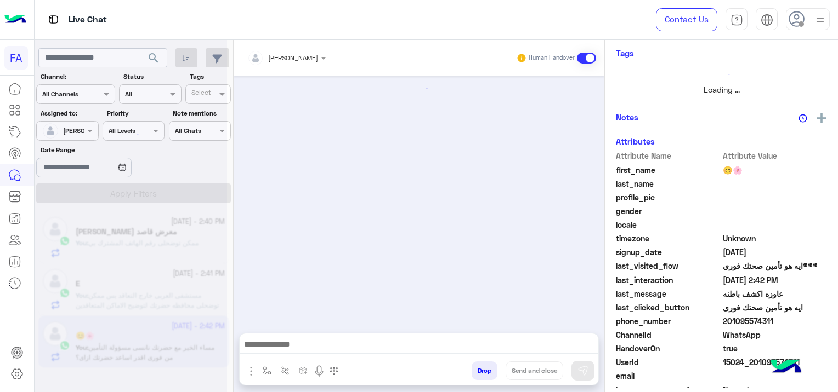
scroll to position [1113, 0]
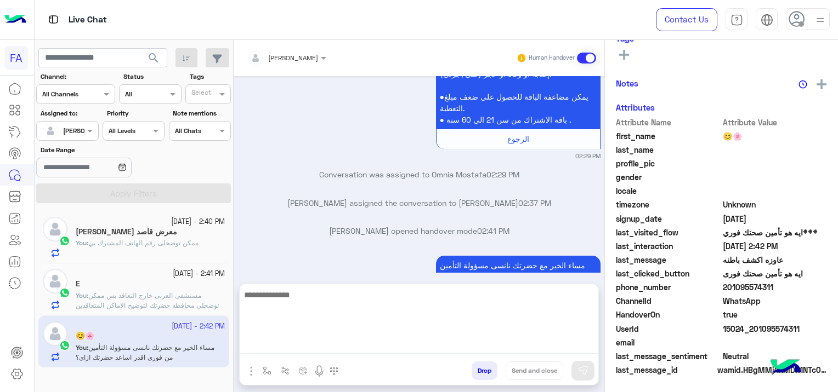
click at [281, 350] on textarea at bounding box center [419, 321] width 358 height 66
paste textarea "**********"
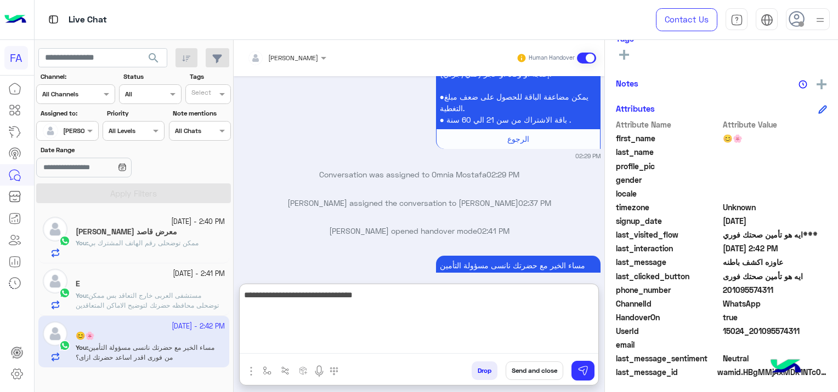
scroll to position [229, 0]
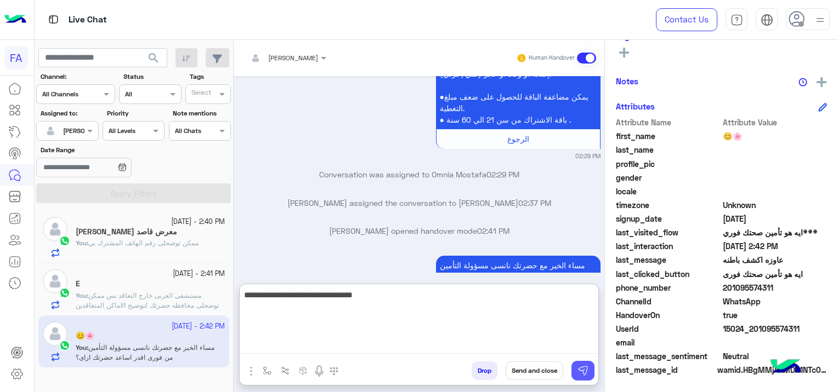
type textarea "**********"
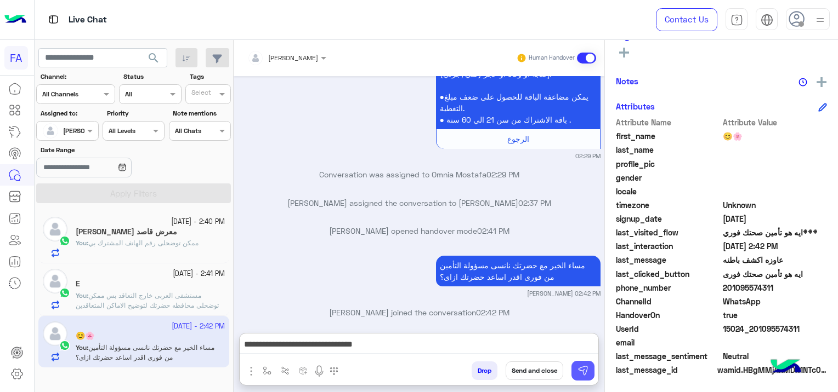
click at [582, 368] on img at bounding box center [582, 371] width 11 height 11
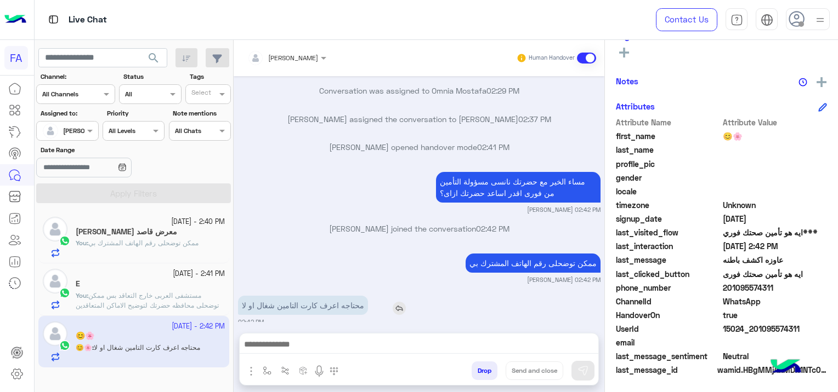
scroll to position [1239, 0]
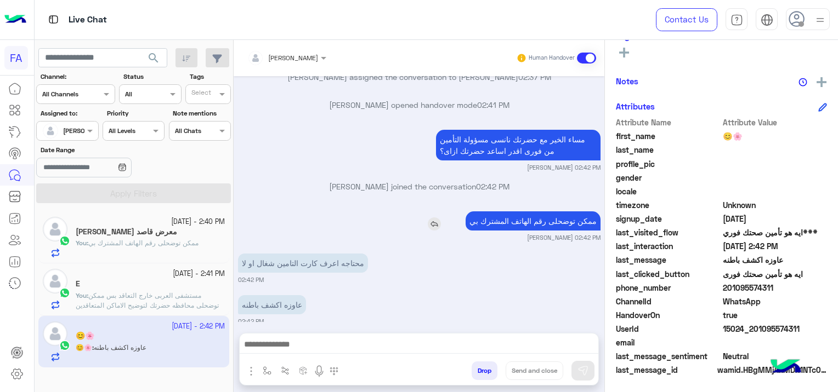
click at [431, 218] on img at bounding box center [434, 224] width 13 height 13
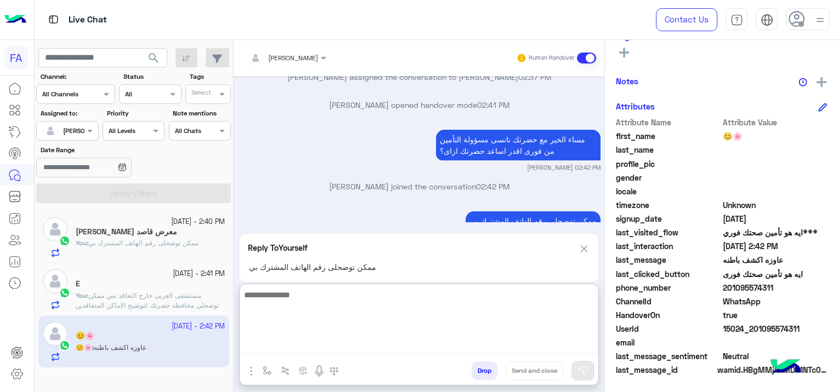
click at [389, 343] on textarea at bounding box center [419, 321] width 358 height 66
type textarea "*"
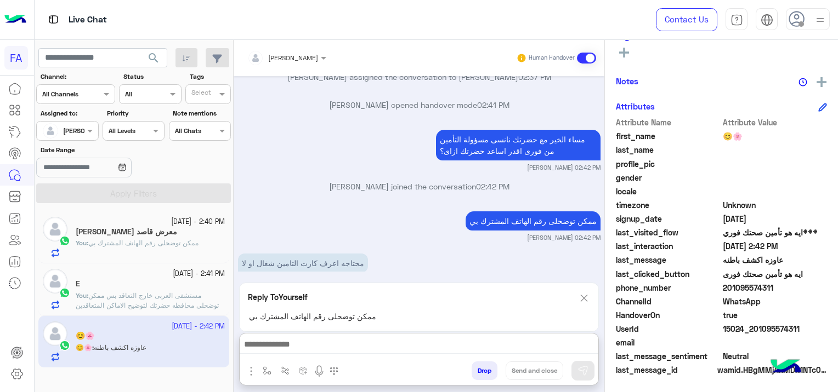
click at [584, 283] on div "Reply To Yourself ممكن توضحلى رقم الهاتف المشترك بي" at bounding box center [419, 307] width 360 height 49
click at [583, 302] on img at bounding box center [584, 299] width 12 height 14
click at [426, 345] on textarea at bounding box center [419, 321] width 358 height 66
paste textarea "**********"
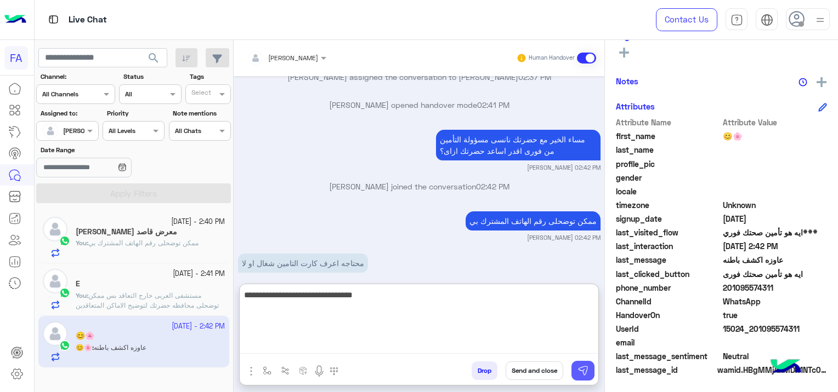
type textarea "**********"
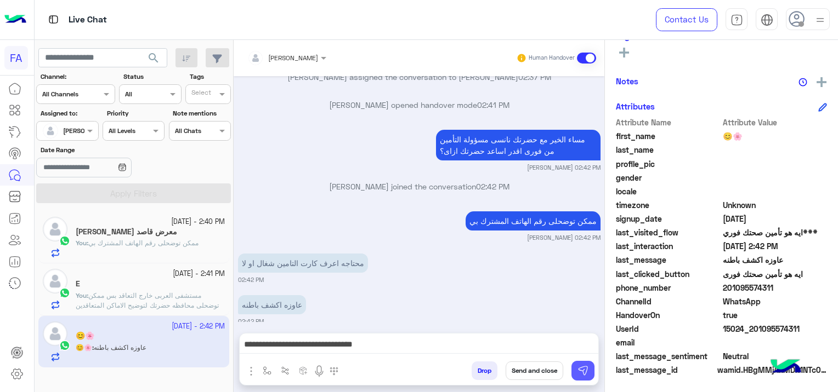
click at [586, 373] on img at bounding box center [582, 371] width 11 height 11
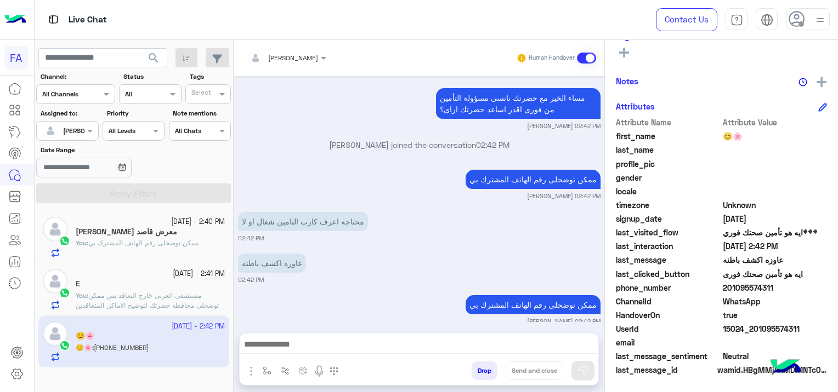
scroll to position [1341, 0]
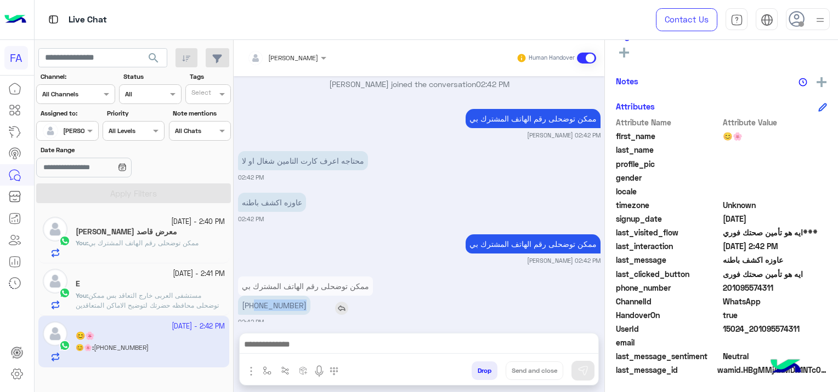
drag, startPoint x: 300, startPoint y: 294, endPoint x: 255, endPoint y: 286, distance: 46.2
click at [255, 296] on p "[PHONE_NUMBER]" at bounding box center [274, 305] width 72 height 19
drag, startPoint x: 255, startPoint y: 286, endPoint x: 355, endPoint y: 268, distance: 101.8
click at [360, 233] on div "ممكن توضحلى رقم الهاتف المشترك بي [PERSON_NAME] 02:42 PM" at bounding box center [419, 248] width 362 height 33
click at [371, 334] on div at bounding box center [419, 347] width 358 height 27
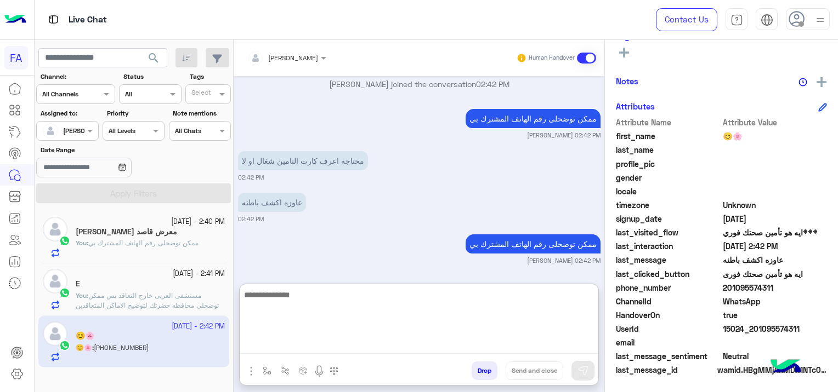
click at [378, 340] on textarea at bounding box center [419, 321] width 358 height 66
type textarea "*"
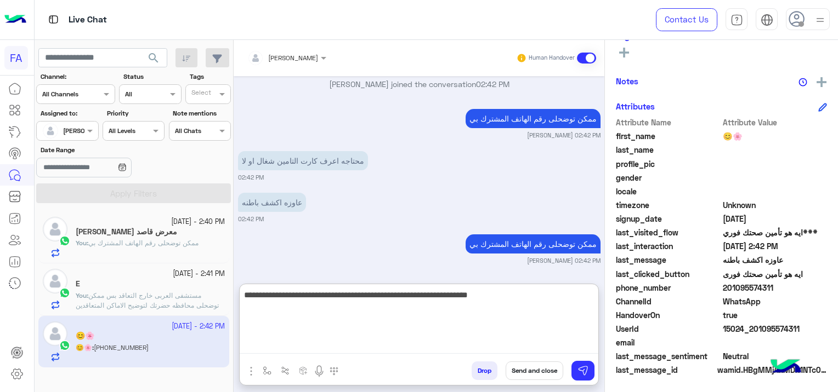
type textarea "**********"
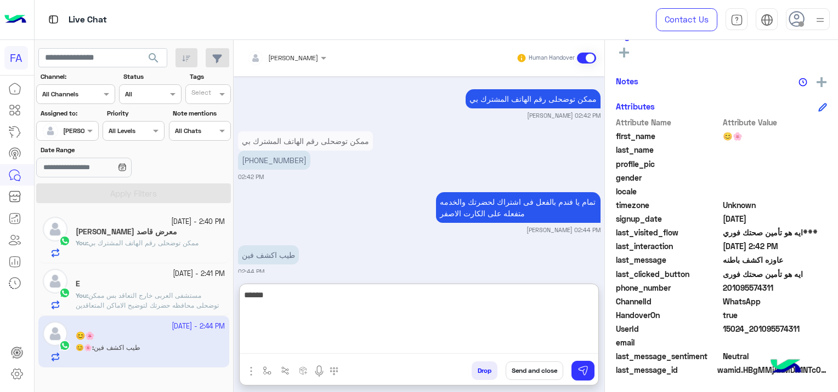
scroll to position [1528, 0]
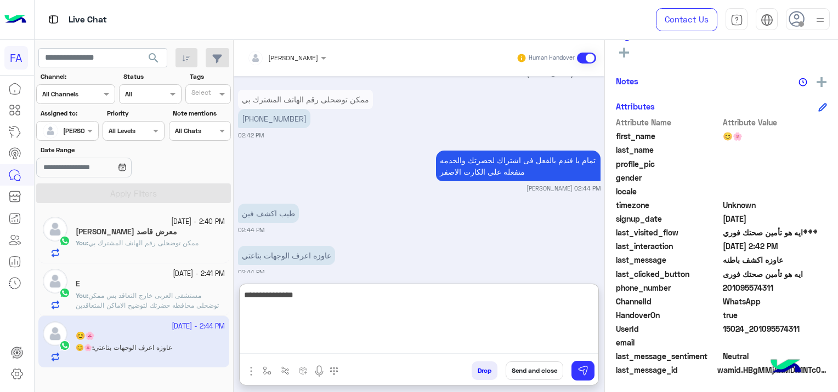
type textarea "**********"
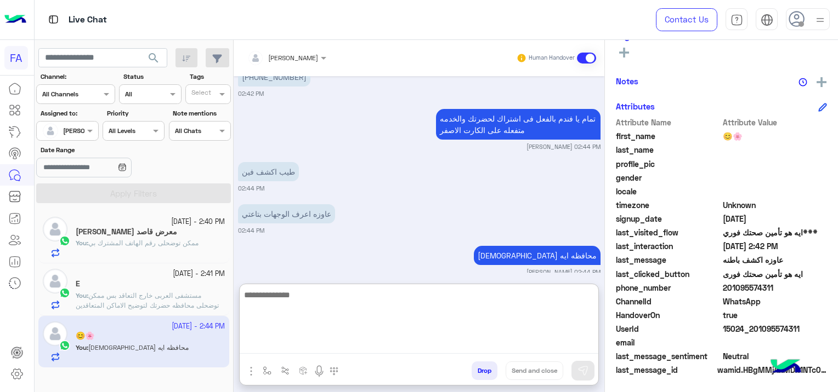
scroll to position [1612, 0]
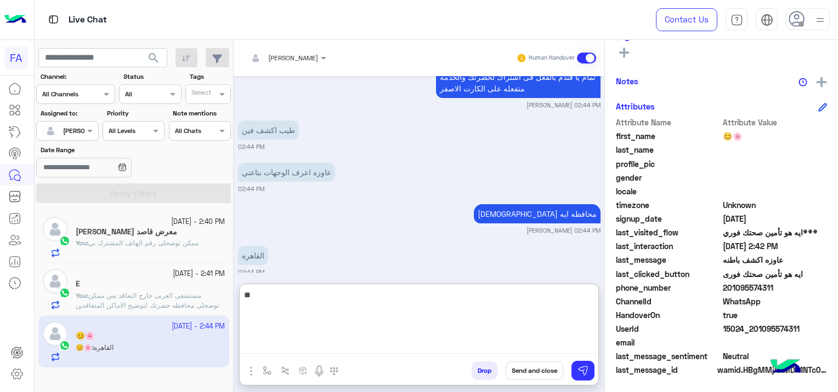
type textarea "*"
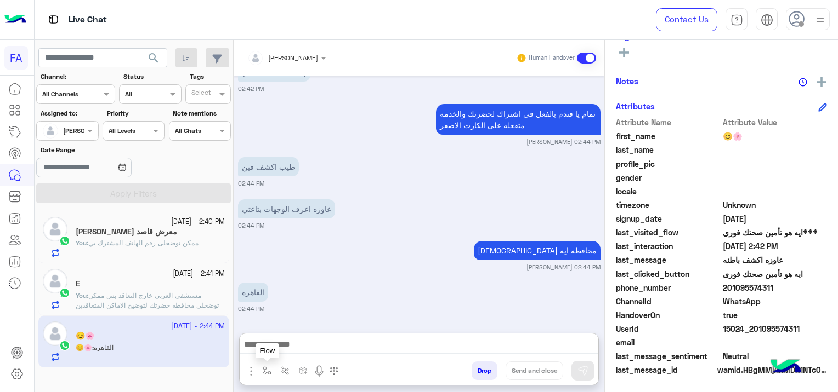
click at [260, 371] on button "button" at bounding box center [267, 371] width 18 height 18
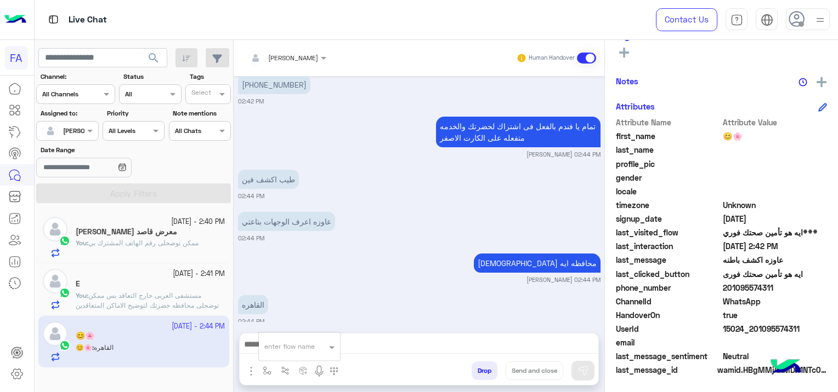
click at [250, 373] on img "button" at bounding box center [250, 371] width 13 height 13
click at [292, 327] on span "Attachements" at bounding box center [289, 326] width 55 height 13
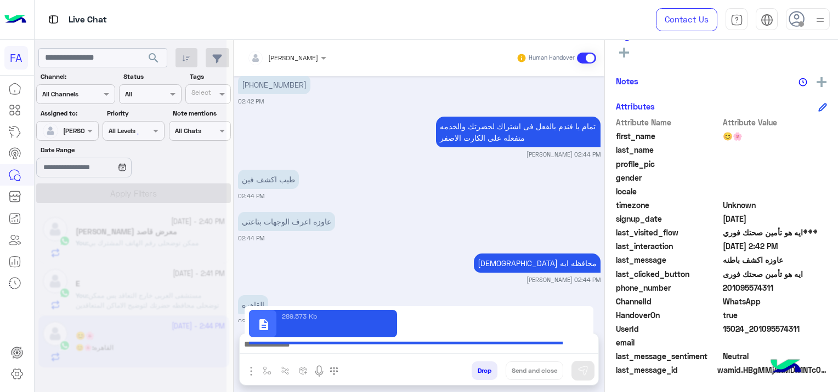
type textarea "**********"
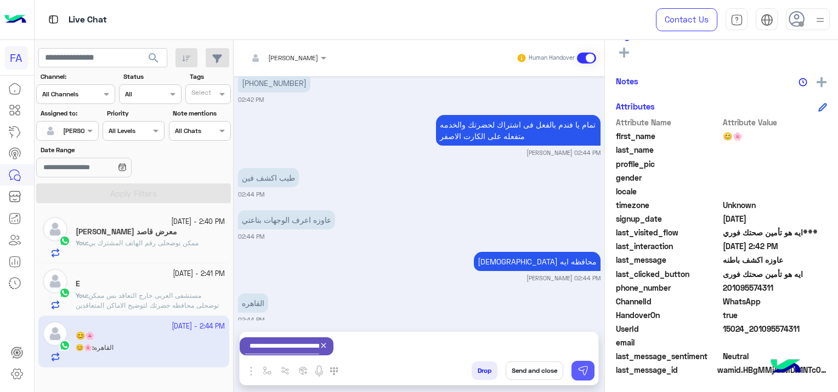
click at [579, 375] on img at bounding box center [582, 371] width 11 height 11
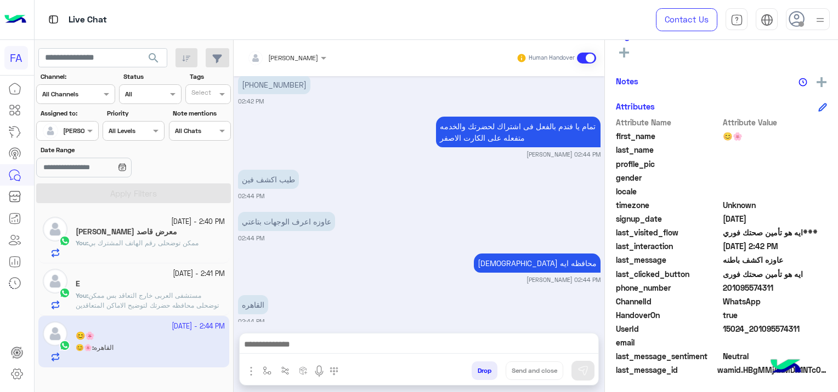
scroll to position [1614, 0]
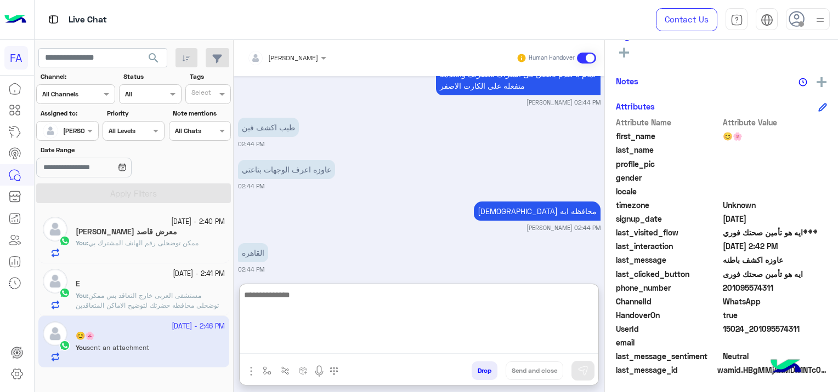
click at [408, 348] on textarea at bounding box center [419, 321] width 358 height 66
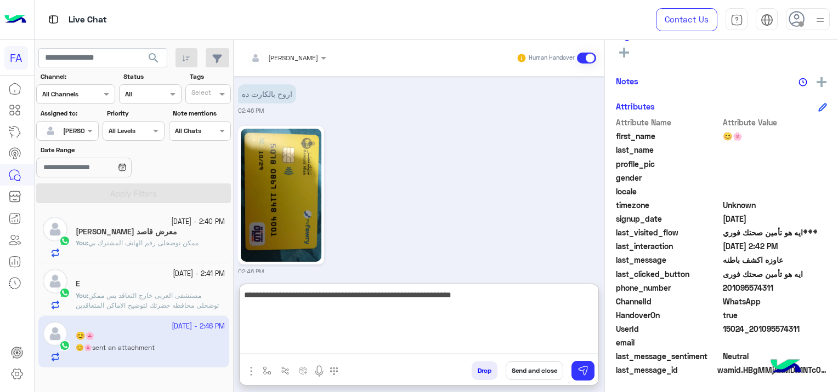
scroll to position [1921, 0]
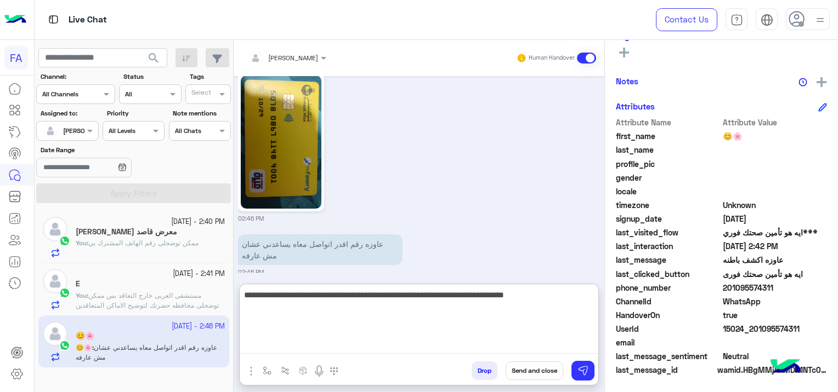
type textarea "**********"
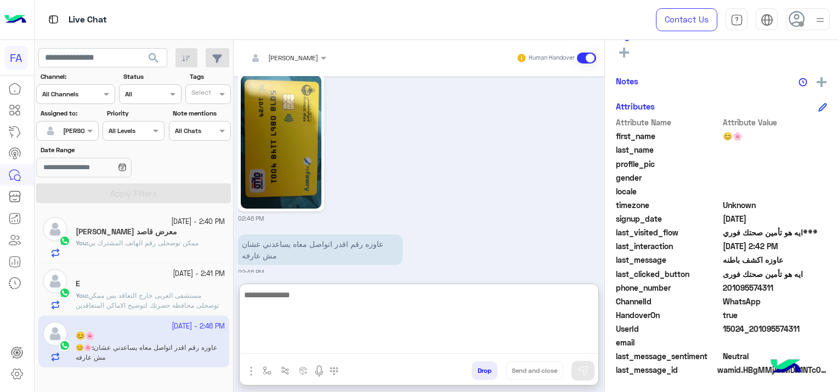
scroll to position [1974, 0]
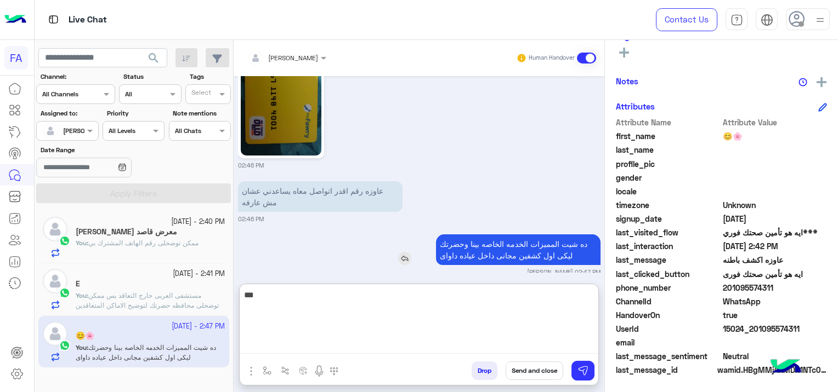
type textarea "****"
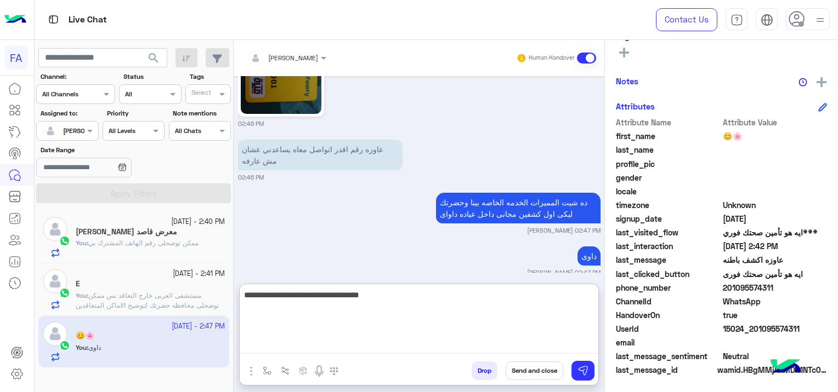
type textarea "**********"
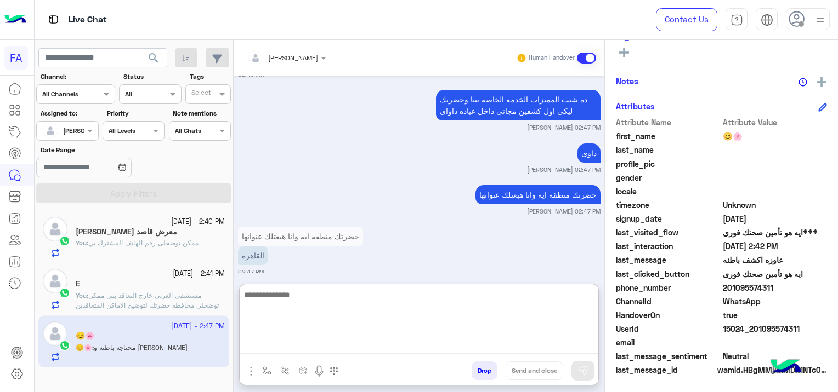
scroll to position [2160, 0]
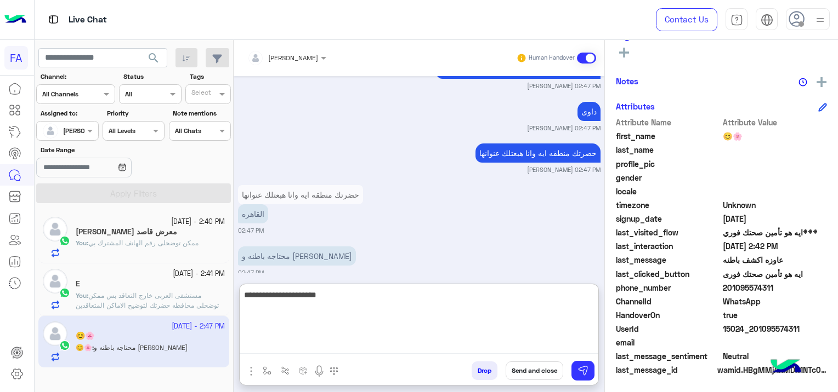
type textarea "**********"
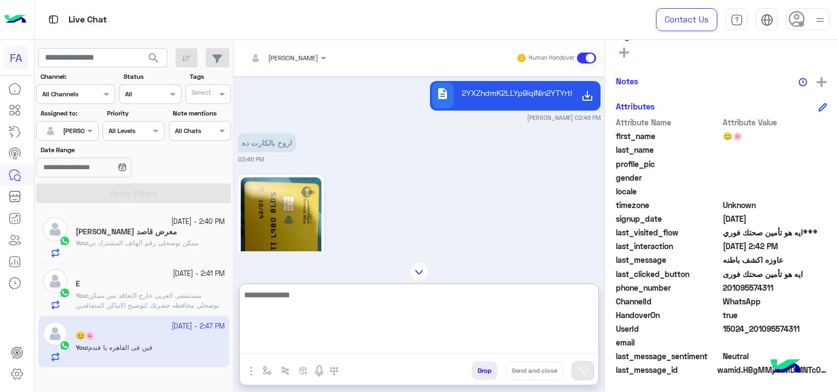
scroll to position [1874, 0]
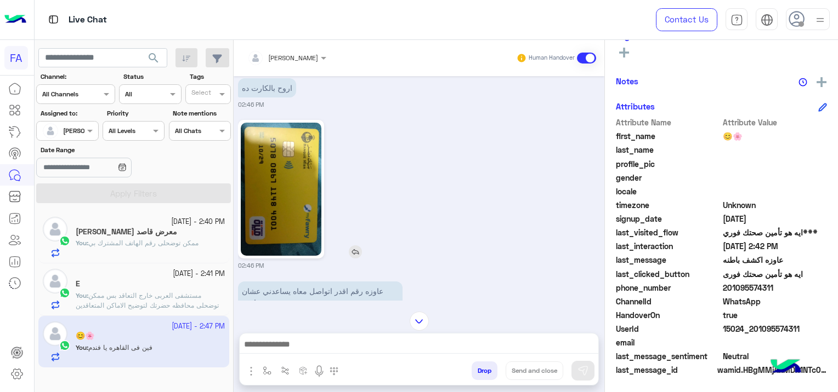
click at [356, 246] on img at bounding box center [355, 252] width 13 height 13
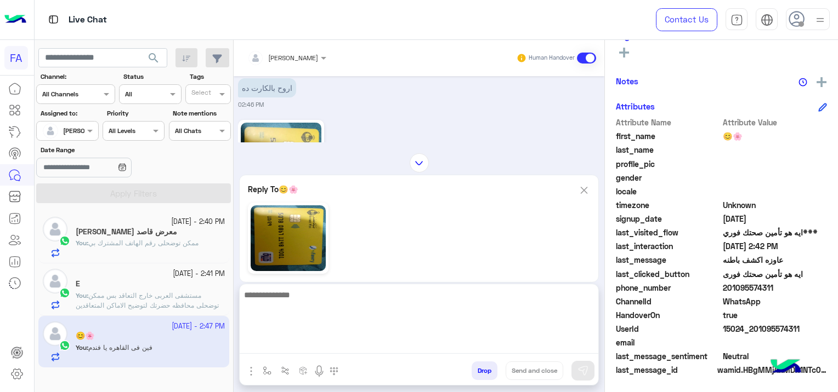
click at [362, 346] on textarea at bounding box center [419, 321] width 358 height 66
type textarea "*"
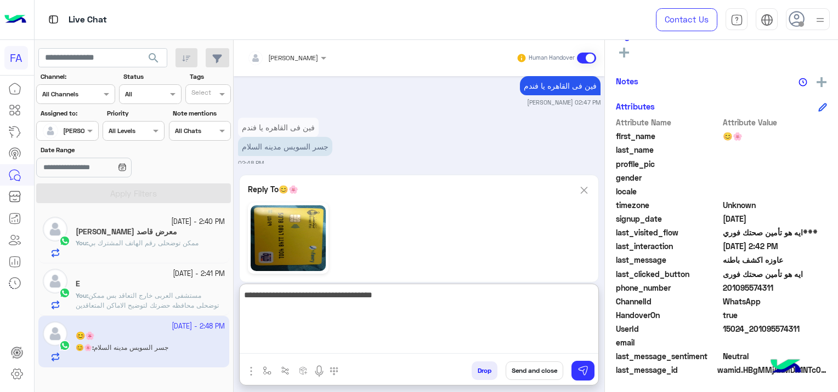
type textarea "**********"
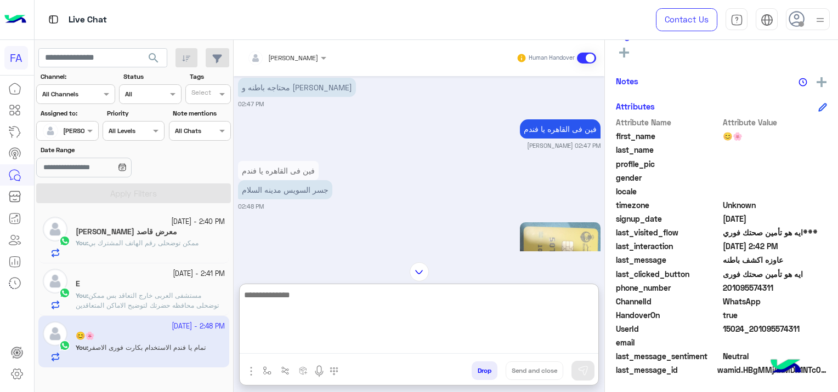
scroll to position [2329, 0]
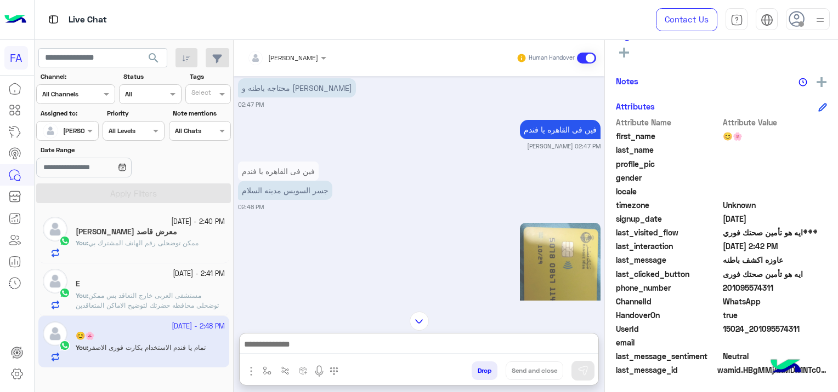
click at [254, 374] on img "button" at bounding box center [250, 371] width 13 height 13
click at [281, 332] on span "Attachements" at bounding box center [289, 326] width 55 height 13
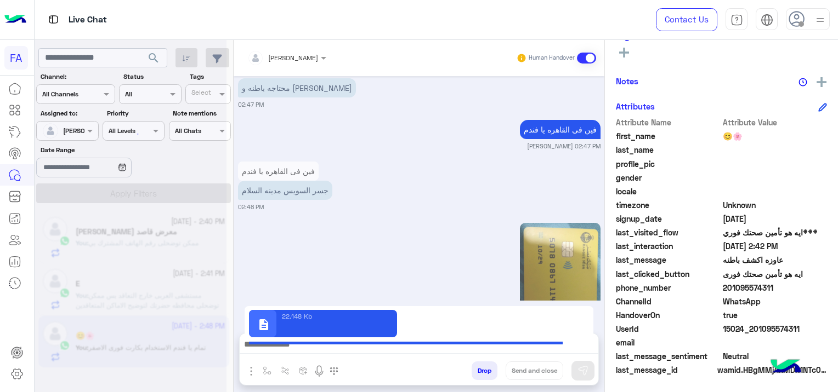
type textarea "**********"
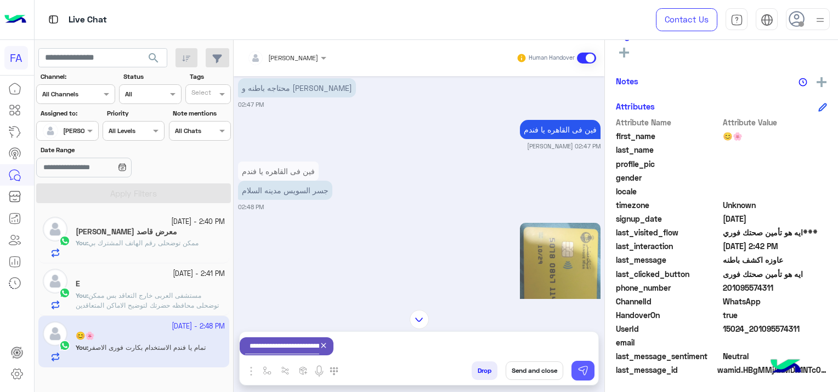
click at [585, 369] on img at bounding box center [582, 371] width 11 height 11
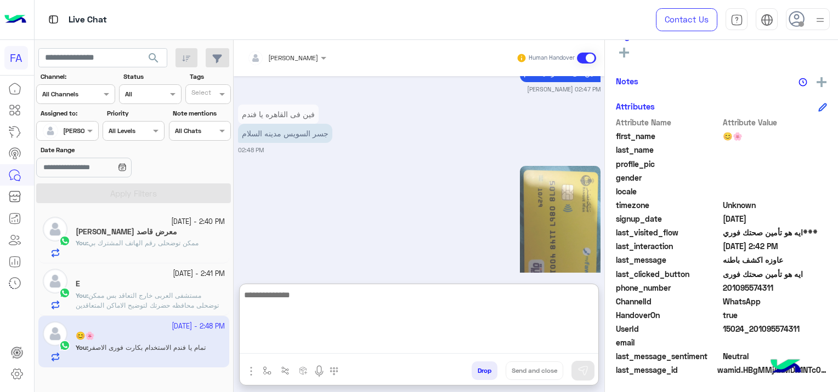
click at [448, 347] on textarea at bounding box center [419, 321] width 358 height 66
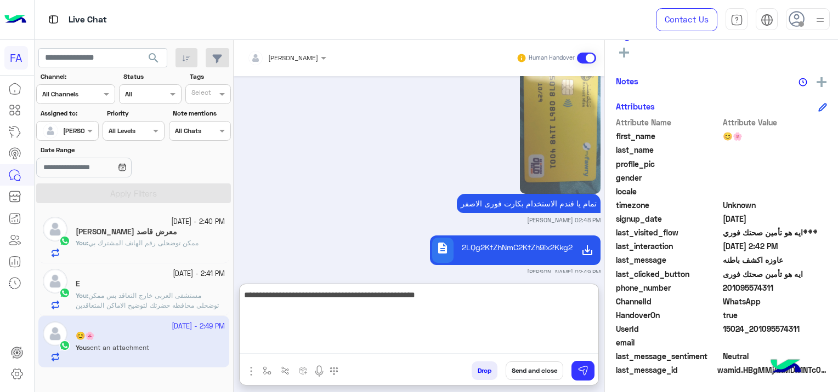
type textarea "**********"
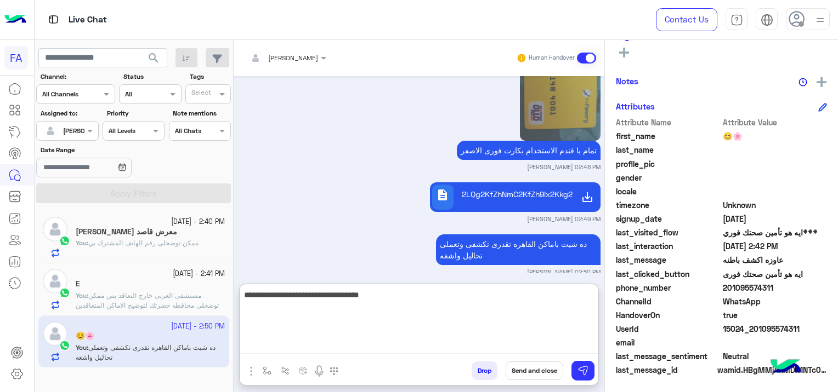
scroll to position [2586, 0]
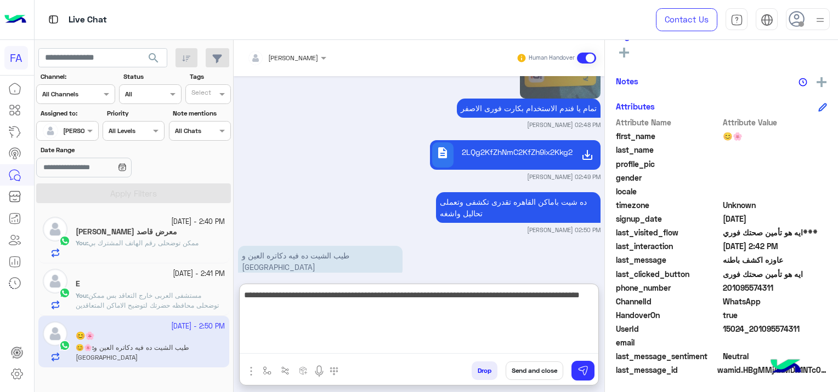
type textarea "**********"
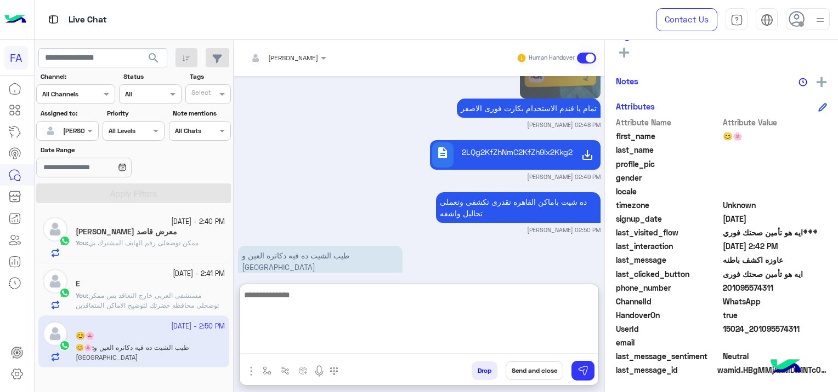
scroll to position [2651, 0]
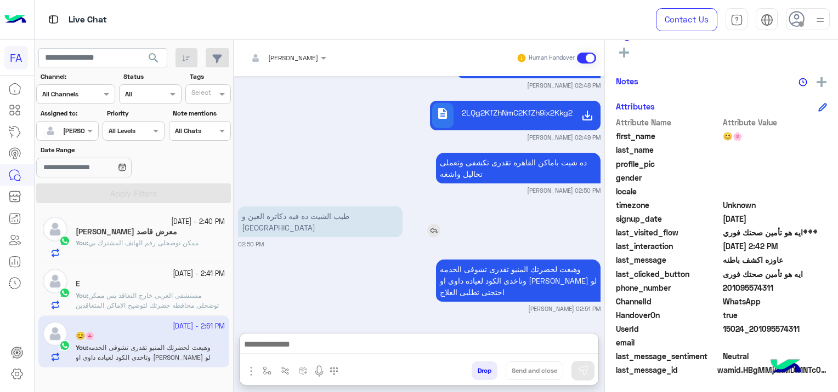
click at [427, 224] on img at bounding box center [433, 230] width 13 height 13
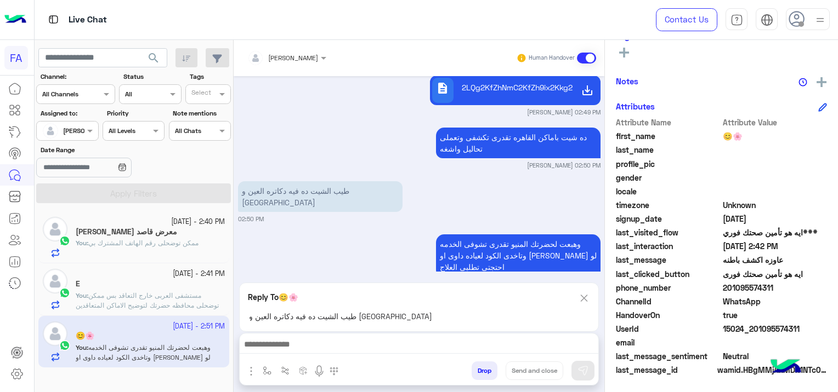
click at [360, 334] on div at bounding box center [419, 347] width 358 height 27
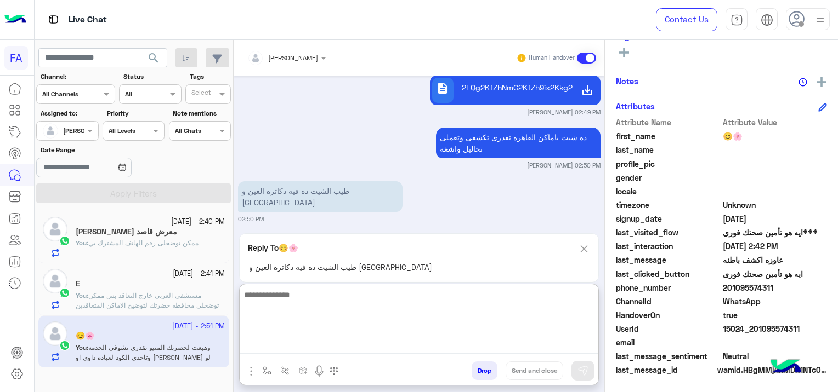
click at [350, 339] on textarea at bounding box center [419, 321] width 358 height 66
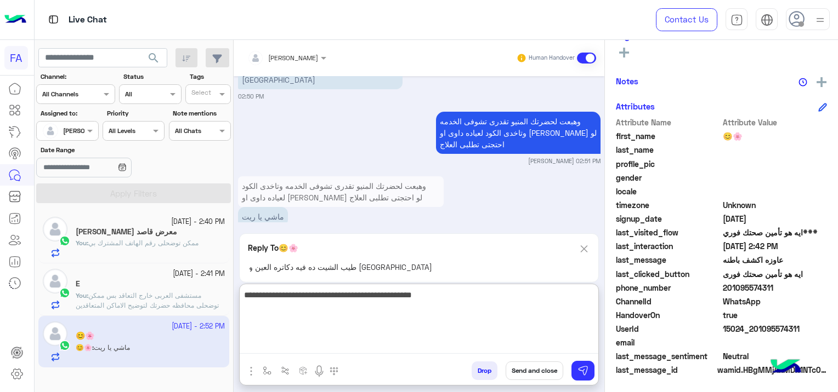
type textarea "**********"
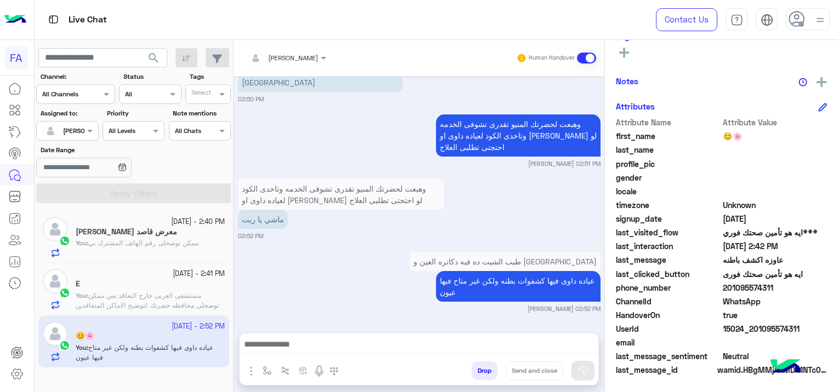
click at [181, 241] on span "ممكن توضحلى رقم الهاتف المشترك بي" at bounding box center [143, 243] width 110 height 8
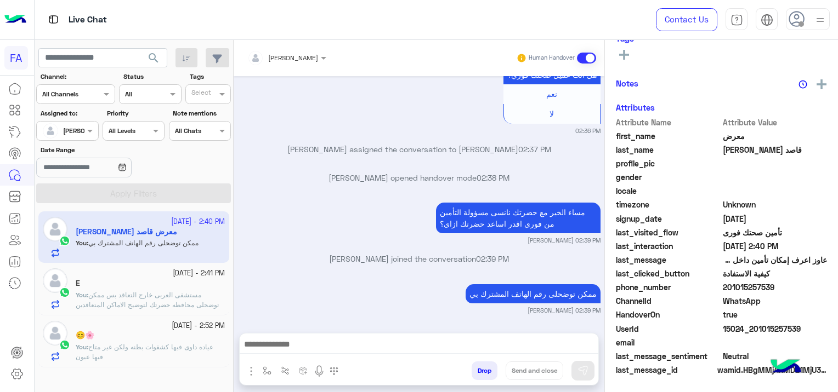
scroll to position [229, 0]
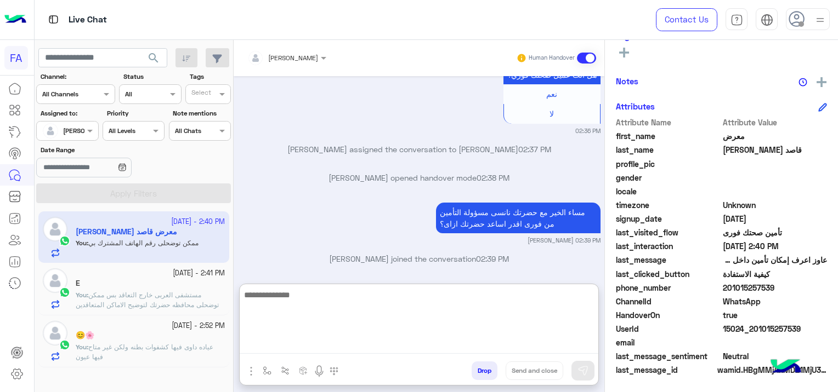
click at [346, 344] on textarea at bounding box center [419, 321] width 358 height 66
paste textarea "**********"
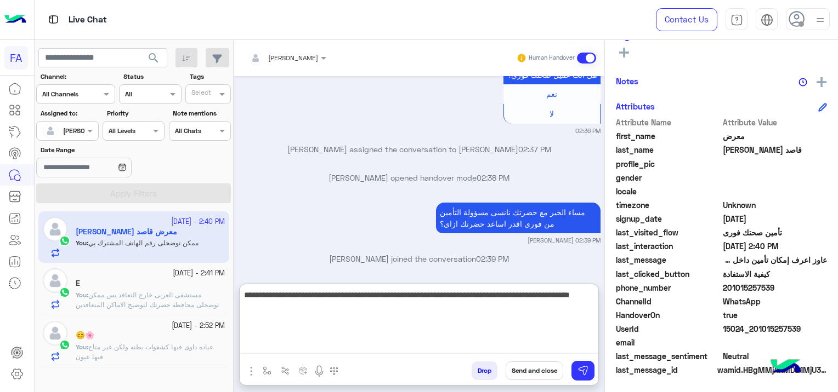
type textarea "**********"
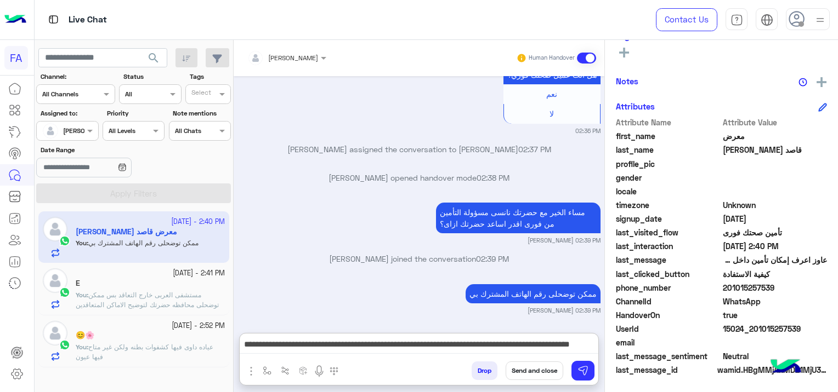
click at [526, 373] on button "Send and close" at bounding box center [534, 371] width 58 height 19
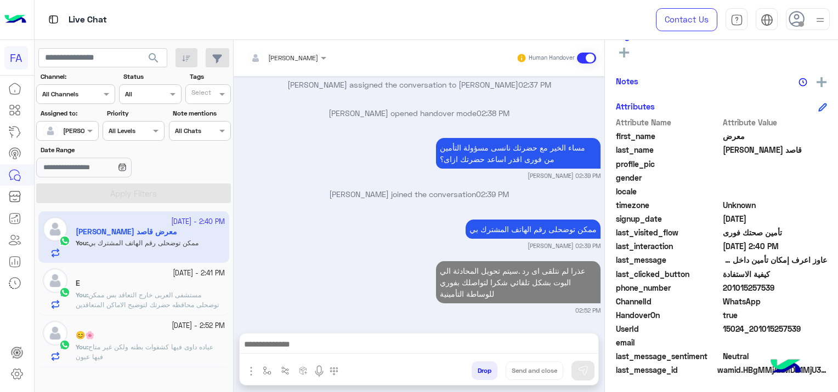
scroll to position [1256, 0]
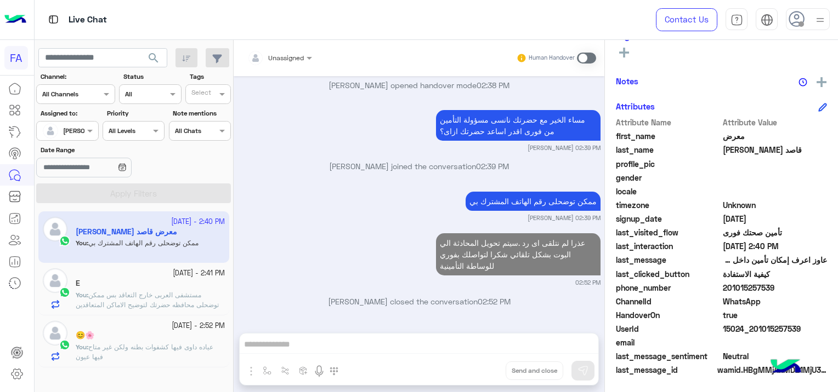
click at [162, 306] on span "مستشفى العربى خارج التعاقد بس ممكن توضحلى محافظه حضرتك لتوضيح الاماكن المتعاقدي…" at bounding box center [147, 305] width 143 height 28
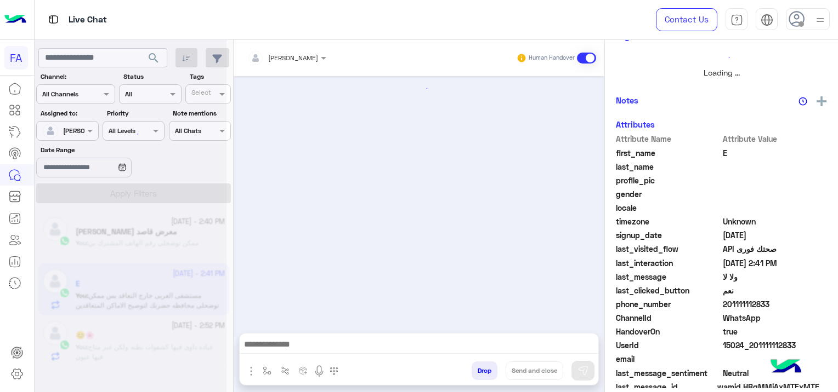
scroll to position [960, 0]
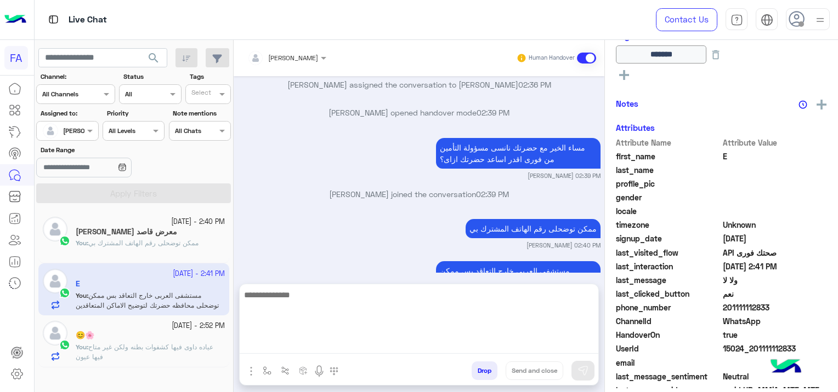
click at [298, 338] on textarea at bounding box center [419, 321] width 358 height 66
paste textarea "**********"
type textarea "**********"
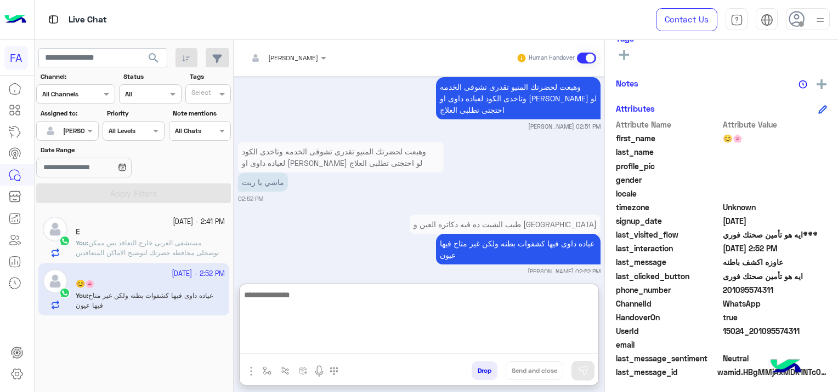
scroll to position [229, 0]
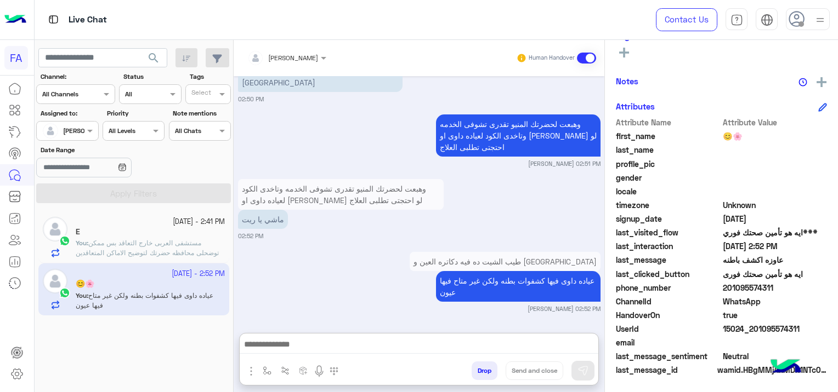
click at [135, 244] on span "مستشفى العربى خارج التعاقد بس ممكن توضحلى محافظه حضرتك لتوضيح الاماكن المتعاقدي…" at bounding box center [147, 253] width 143 height 28
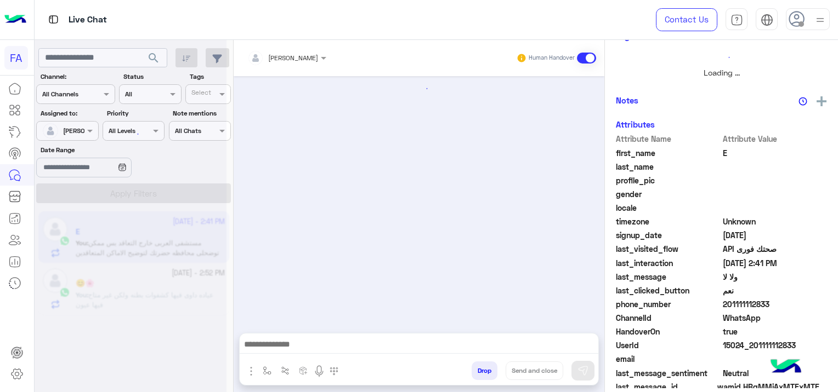
scroll to position [960, 0]
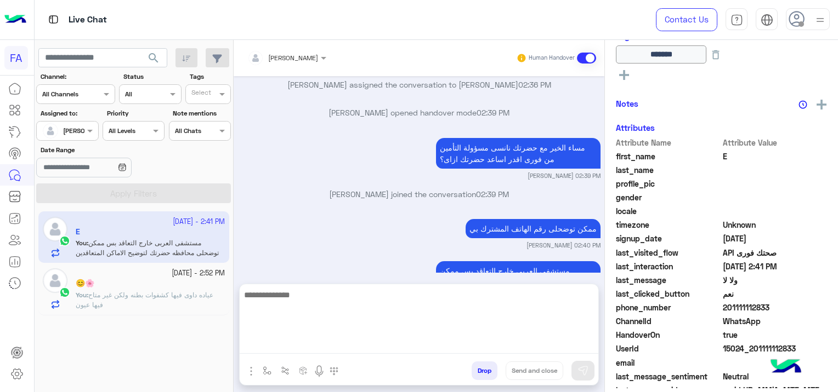
click at [303, 350] on textarea at bounding box center [419, 321] width 358 height 66
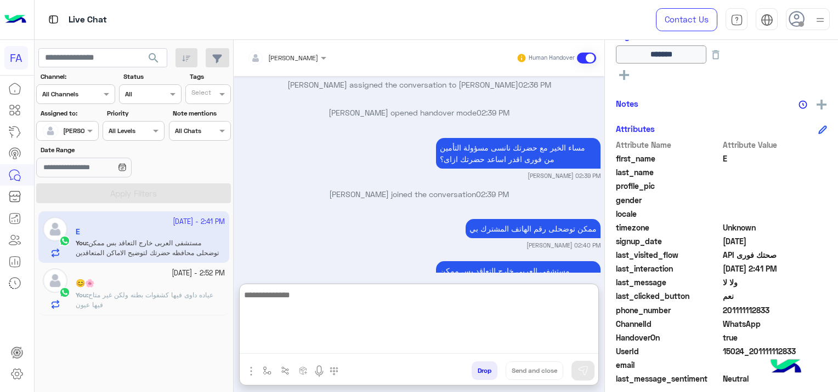
paste textarea "**********"
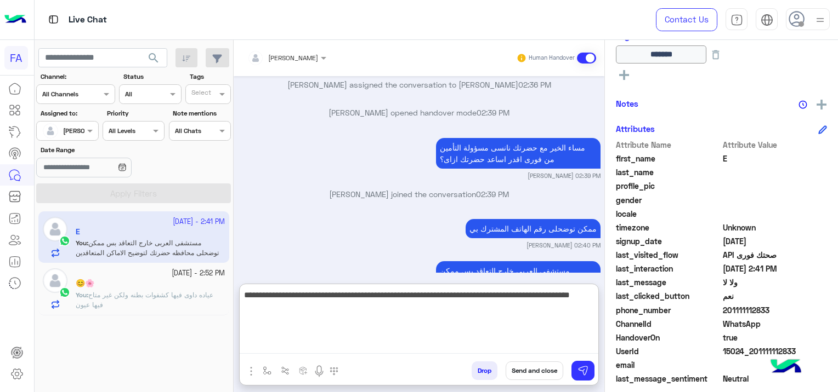
type textarea "**********"
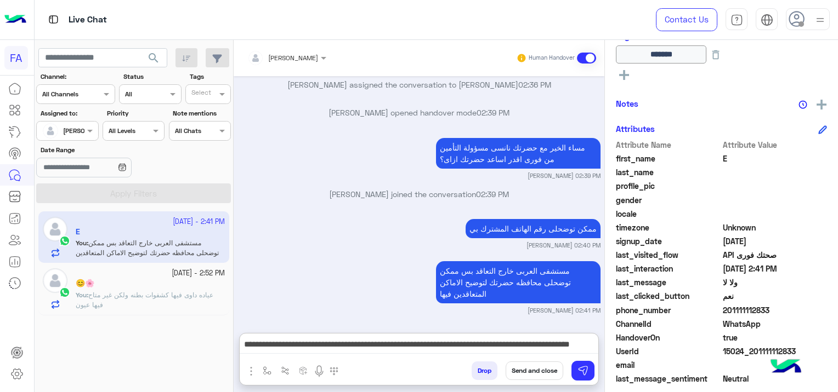
click at [524, 369] on button "Send and close" at bounding box center [534, 371] width 58 height 19
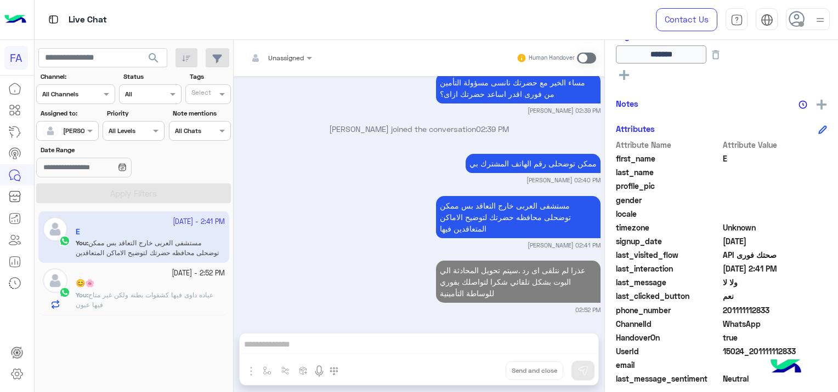
scroll to position [1054, 0]
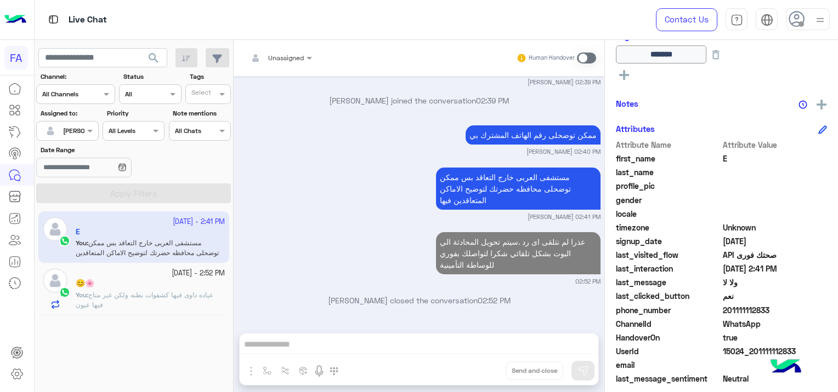
click at [139, 291] on p "You : [PERSON_NAME] فيها كشفوات بطنه ولكن غير متاح فيها عيون" at bounding box center [150, 301] width 149 height 20
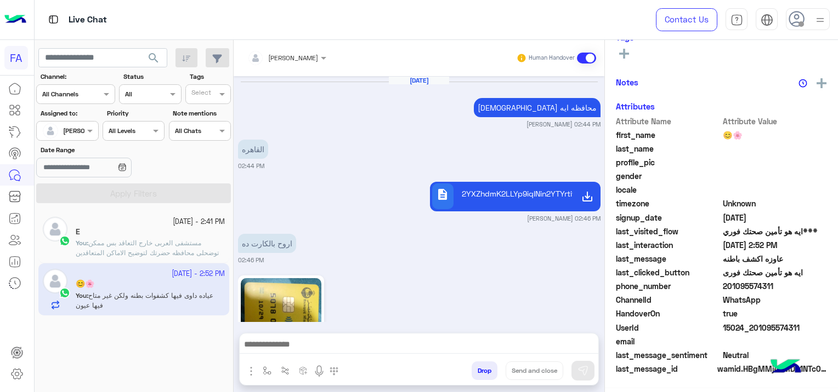
scroll to position [227, 0]
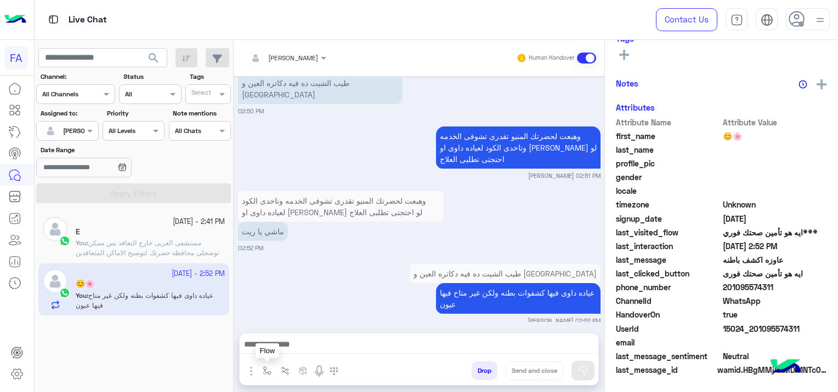
click at [265, 366] on button "button" at bounding box center [267, 371] width 18 height 18
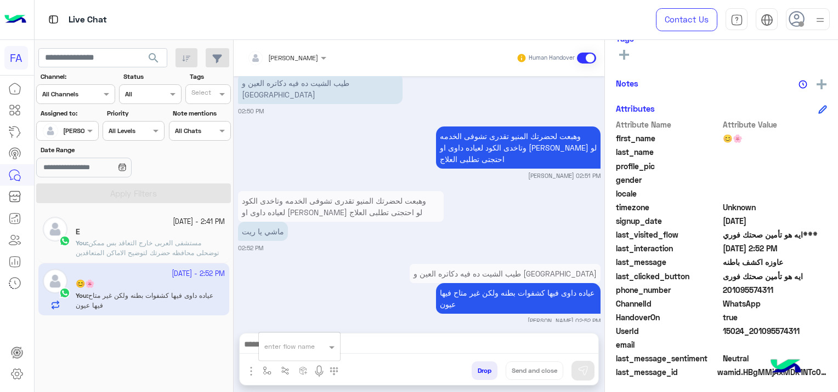
scroll to position [229, 0]
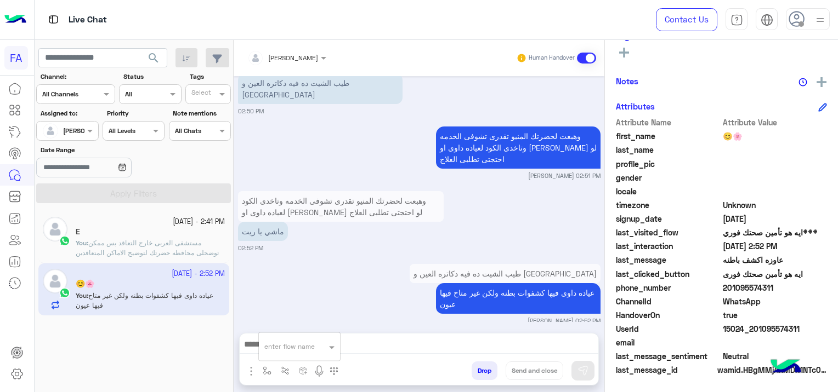
click at [331, 297] on div "طيب الشيت ده فيه دكاتره العين و الباطنه عياده داوى فيها كشفوات بطنه ولكن غير مت…" at bounding box center [419, 293] width 362 height 64
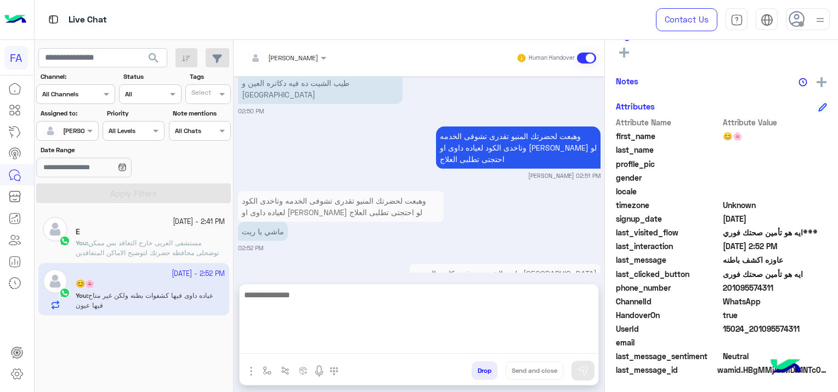
click at [341, 349] on textarea at bounding box center [419, 321] width 358 height 66
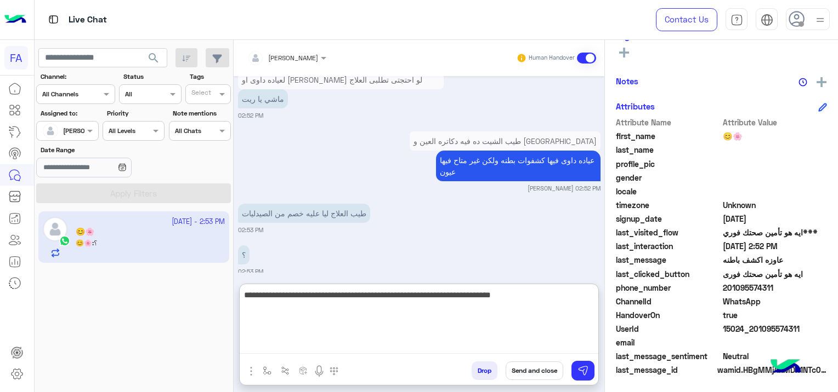
scroll to position [1216, 0]
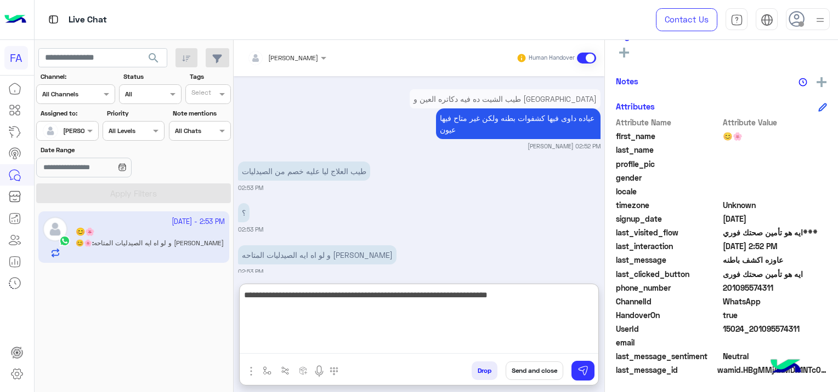
click at [390, 294] on textarea "**********" at bounding box center [419, 321] width 358 height 66
click at [371, 295] on textarea "**********" at bounding box center [419, 321] width 358 height 66
click at [377, 303] on textarea "**********" at bounding box center [419, 321] width 358 height 66
click at [366, 294] on textarea "**********" at bounding box center [419, 321] width 358 height 66
click at [368, 293] on textarea "**********" at bounding box center [419, 321] width 358 height 66
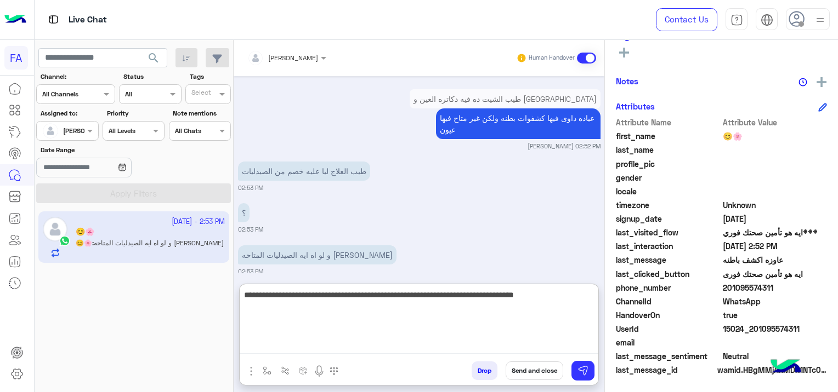
click at [269, 300] on textarea "**********" at bounding box center [419, 321] width 358 height 66
type textarea "**********"
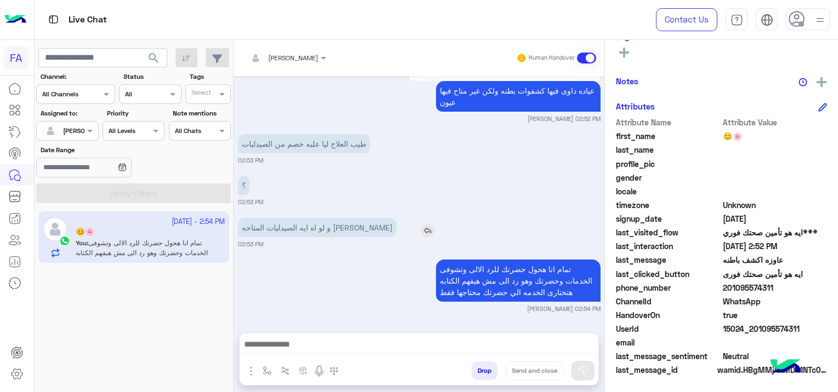
scroll to position [1231, 0]
click at [379, 184] on div "[DATE] حضرتك محافظه ايه [PERSON_NAME] 02:44 PM القاهره 02:44 PM description 2YX…" at bounding box center [419, 199] width 371 height 246
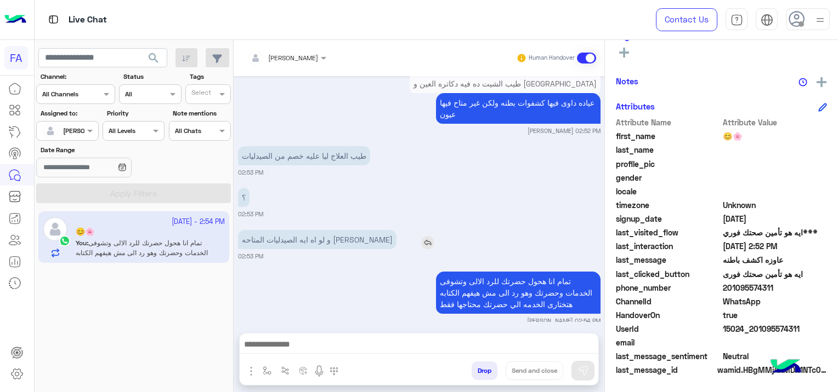
click at [421, 236] on img at bounding box center [427, 242] width 13 height 13
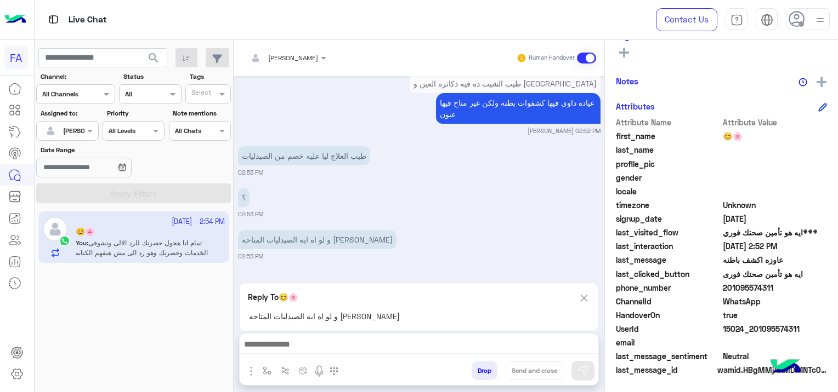
scroll to position [1280, 0]
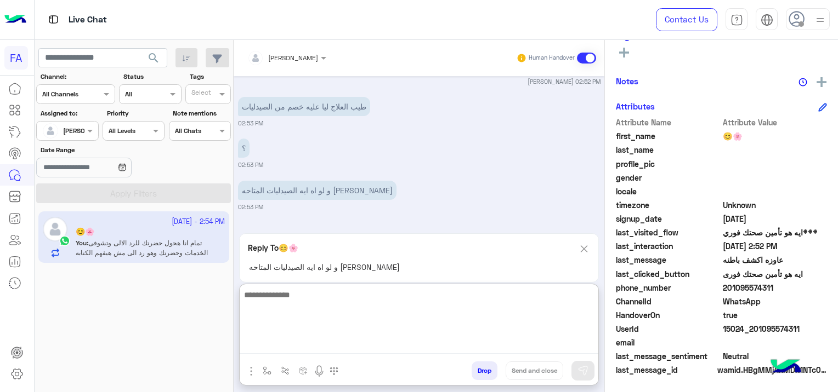
click at [436, 335] on textarea at bounding box center [419, 321] width 358 height 66
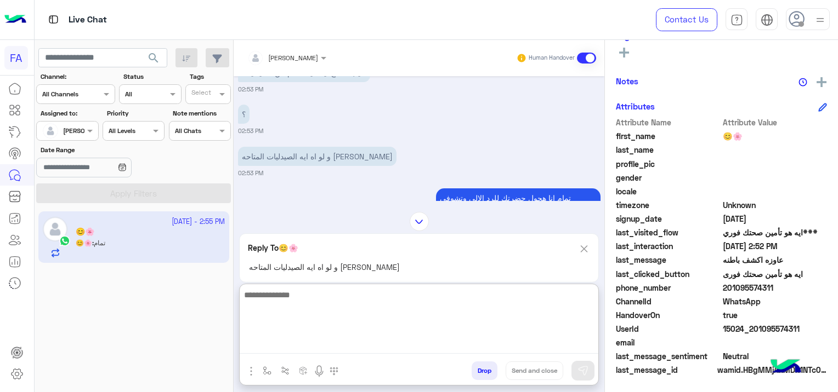
scroll to position [1305, 0]
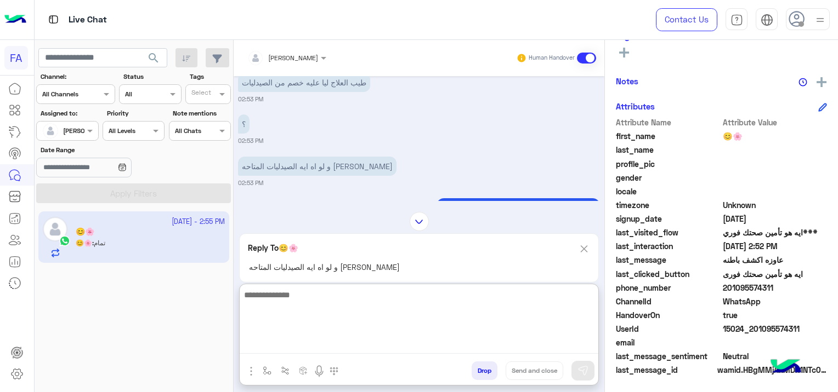
click at [303, 300] on textarea at bounding box center [419, 321] width 358 height 66
paste textarea "**********"
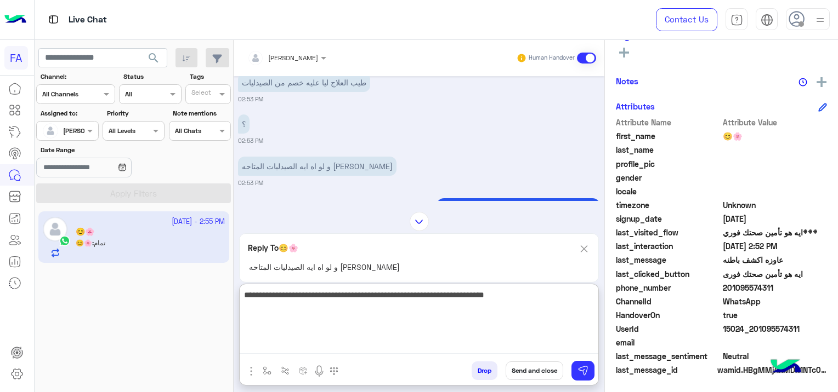
click at [594, 293] on textarea "**********" at bounding box center [419, 321] width 358 height 66
type textarea "**********"
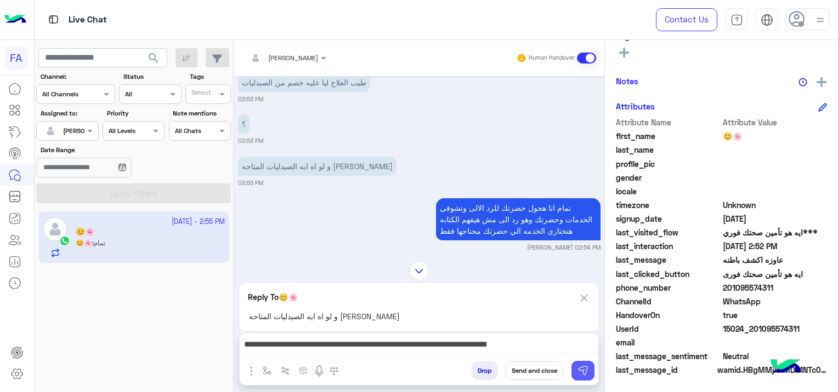
click at [585, 365] on button at bounding box center [582, 371] width 23 height 20
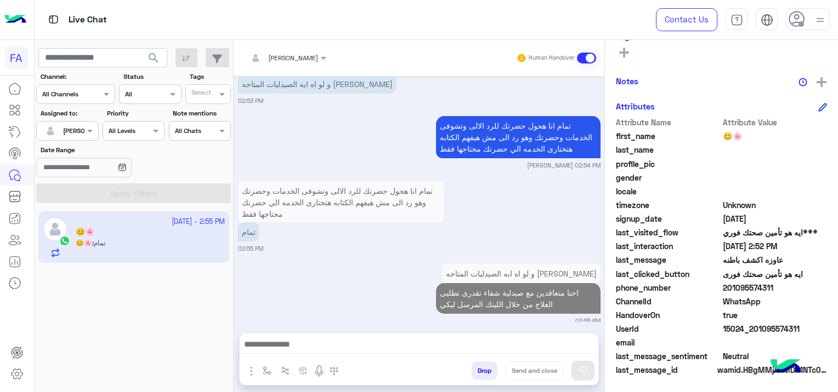
scroll to position [1387, 0]
click at [269, 369] on img "button" at bounding box center [267, 371] width 9 height 9
click at [330, 350] on span at bounding box center [333, 347] width 14 height 13
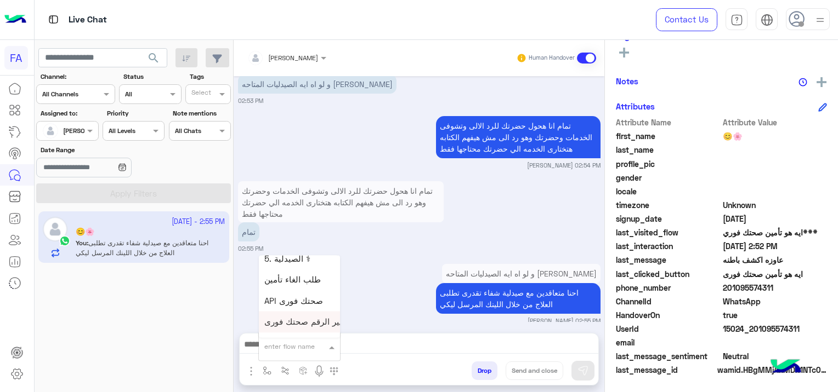
scroll to position [767, 0]
click at [298, 261] on span "5. الصيدلية ⚕" at bounding box center [287, 258] width 46 height 10
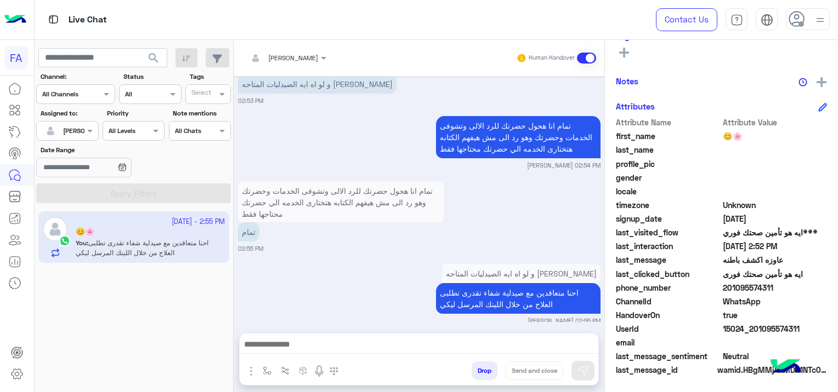
type textarea "**********"
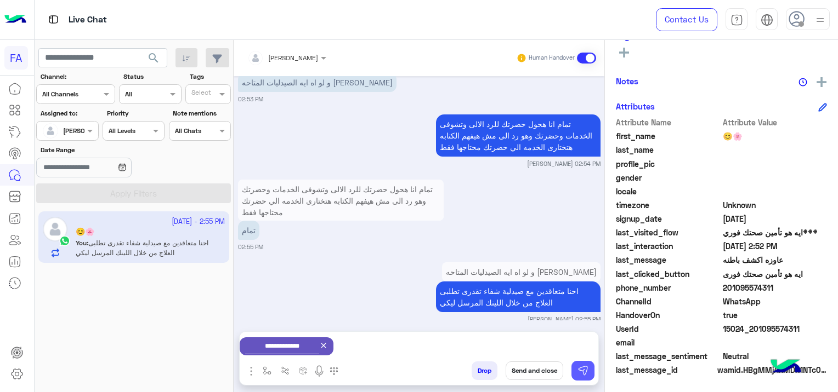
click at [579, 368] on img at bounding box center [582, 371] width 11 height 11
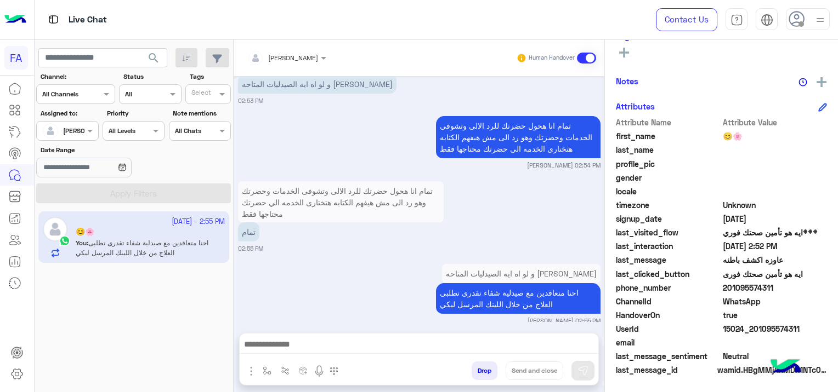
scroll to position [1545, 0]
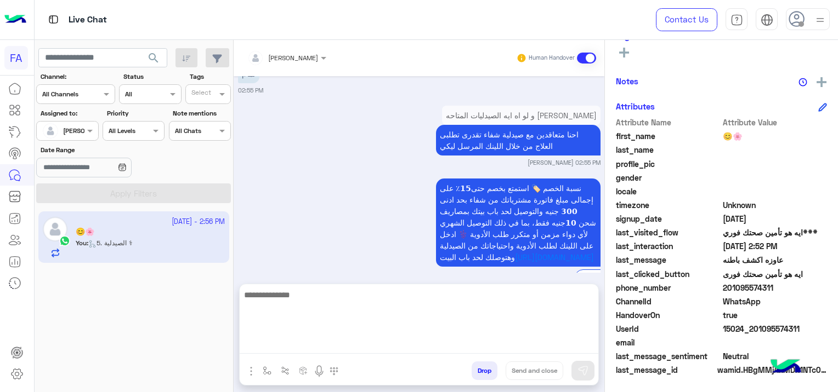
click at [287, 340] on textarea at bounding box center [419, 321] width 358 height 66
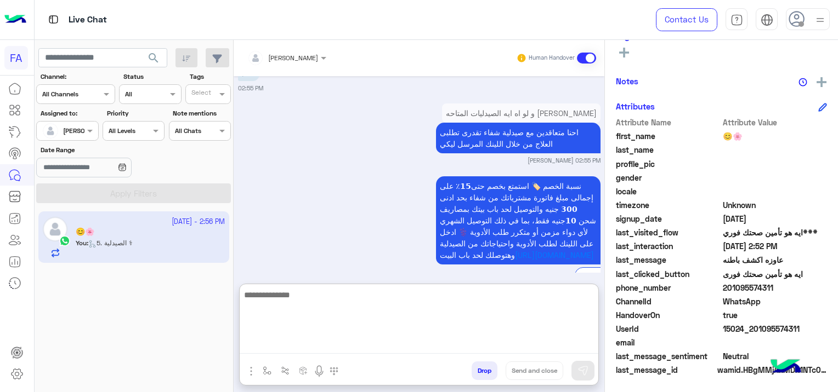
paste textarea "**********"
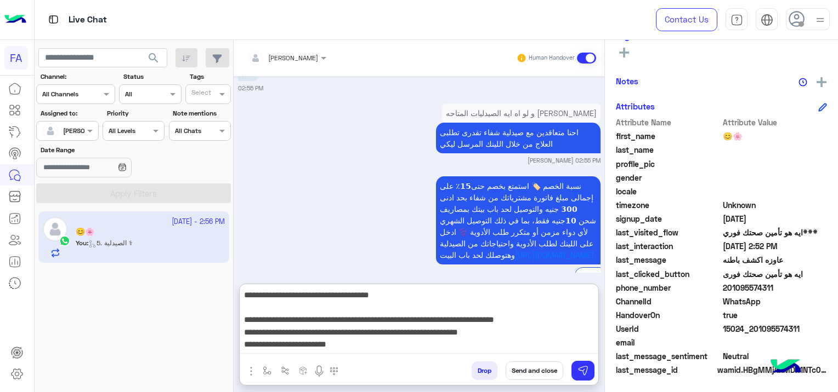
scroll to position [70, 0]
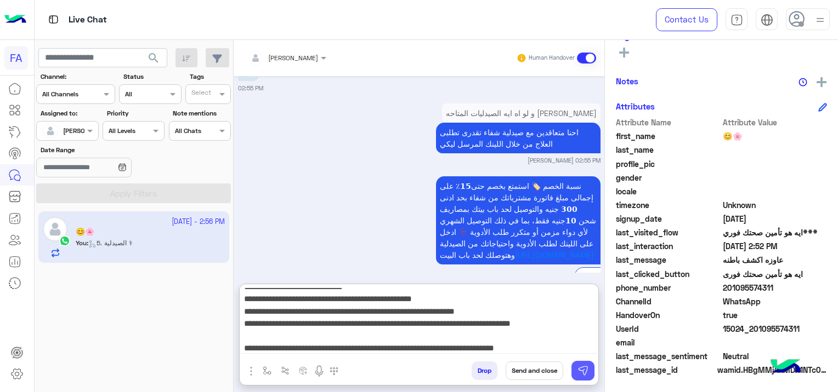
type textarea "**********"
click at [574, 371] on button at bounding box center [582, 371] width 23 height 20
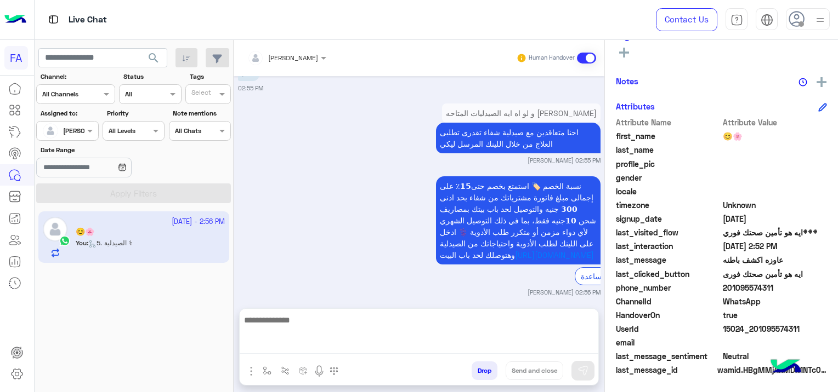
scroll to position [1772, 0]
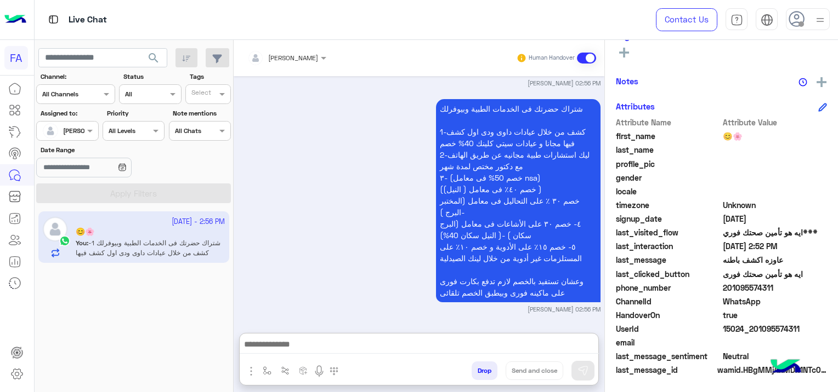
click at [344, 349] on textarea at bounding box center [419, 346] width 359 height 16
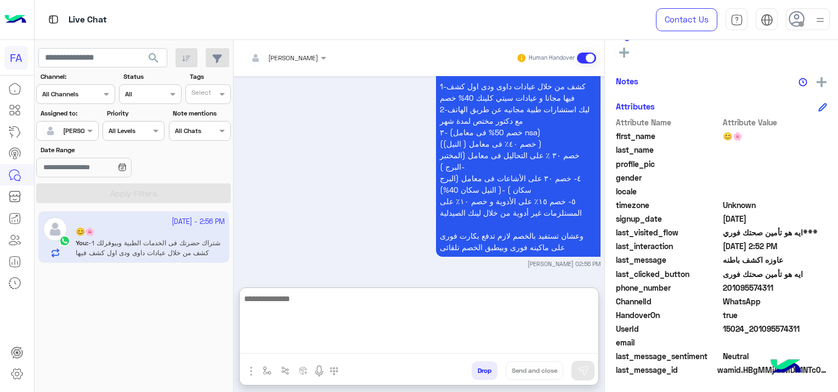
scroll to position [1806, 0]
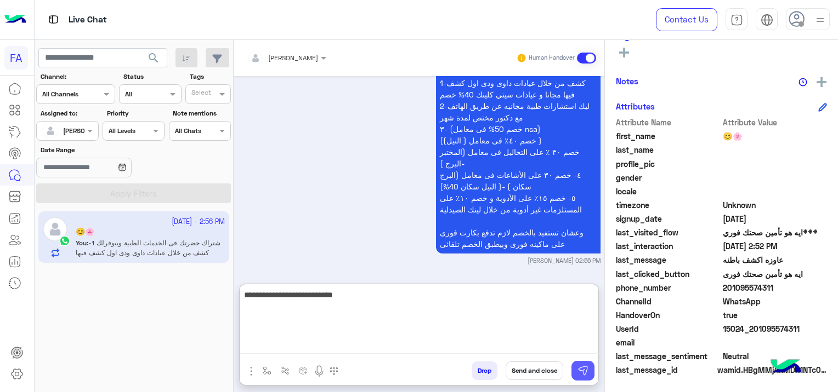
type textarea "**********"
click at [578, 372] on img at bounding box center [582, 371] width 11 height 11
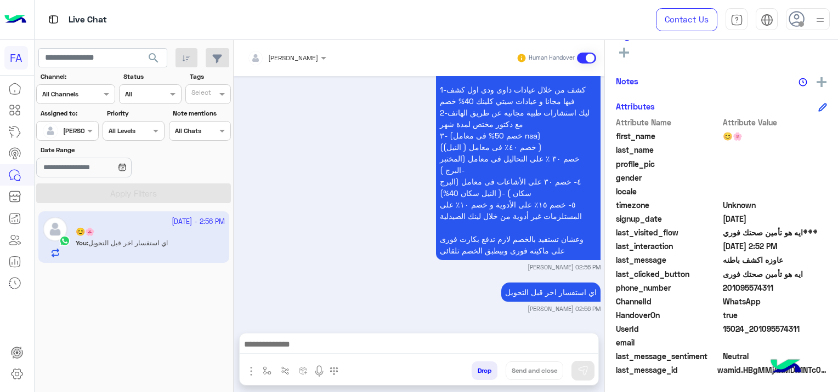
click at [155, 56] on span "search" at bounding box center [153, 58] width 13 height 13
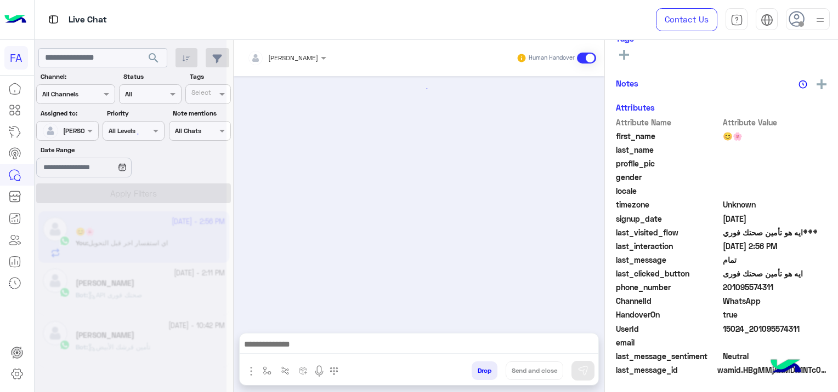
scroll to position [1283, 0]
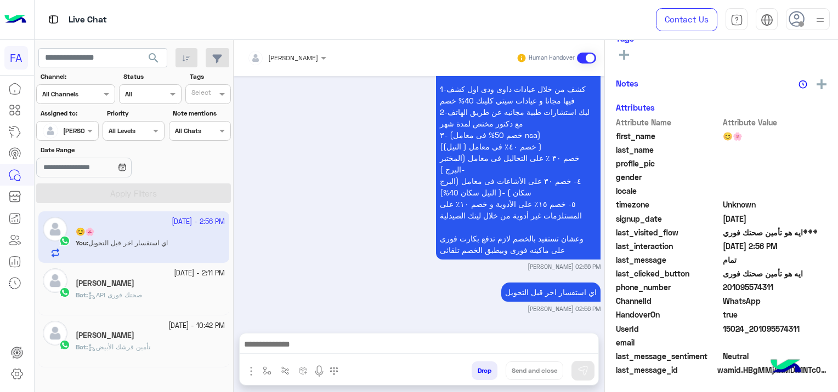
click at [149, 292] on div "Bot : API صحتك فورى" at bounding box center [150, 300] width 149 height 19
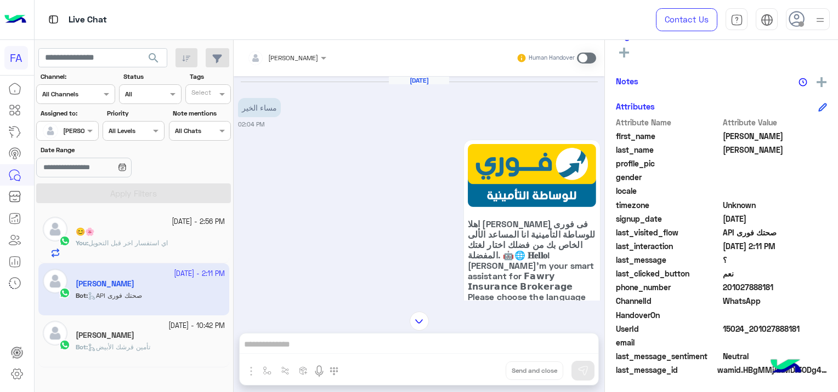
click at [584, 56] on span at bounding box center [586, 58] width 19 height 11
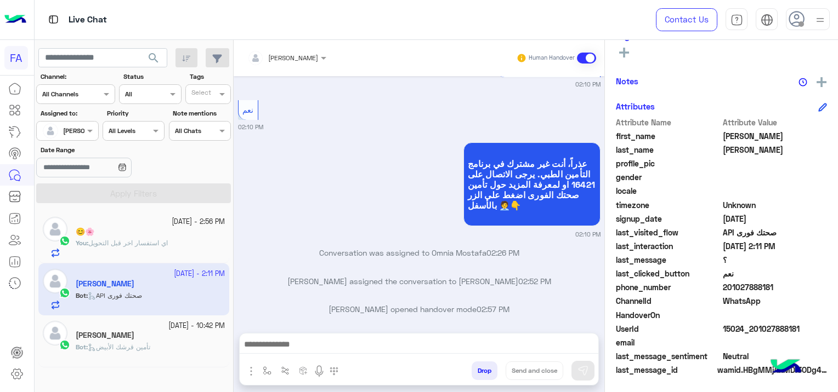
click at [322, 340] on textarea at bounding box center [419, 346] width 359 height 16
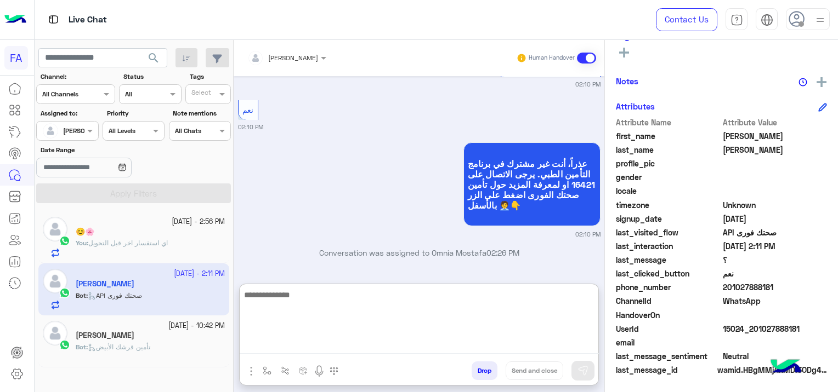
paste textarea "**********"
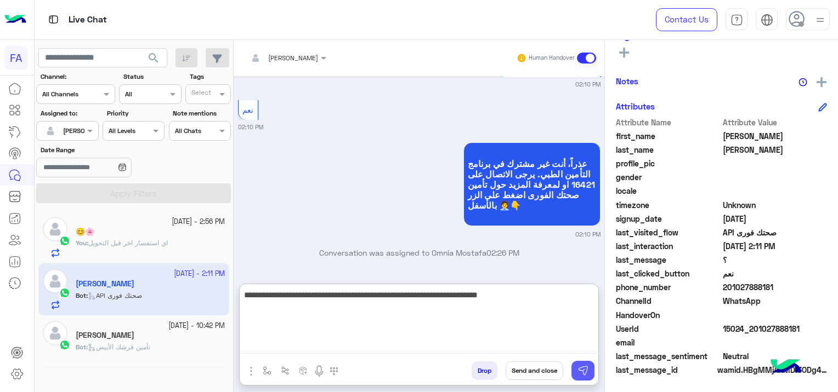
type textarea "**********"
click at [583, 368] on img at bounding box center [582, 371] width 11 height 11
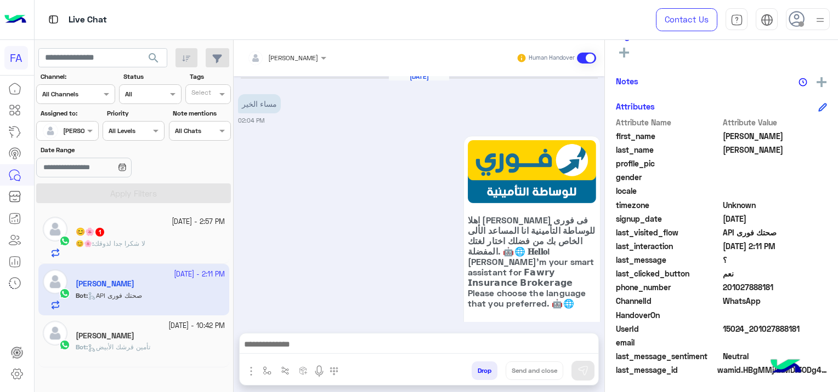
scroll to position [2063, 0]
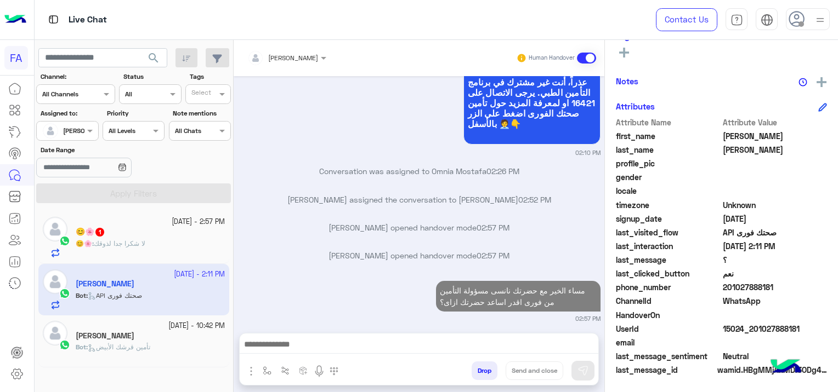
click at [178, 237] on div "😊🌸 1" at bounding box center [150, 233] width 149 height 12
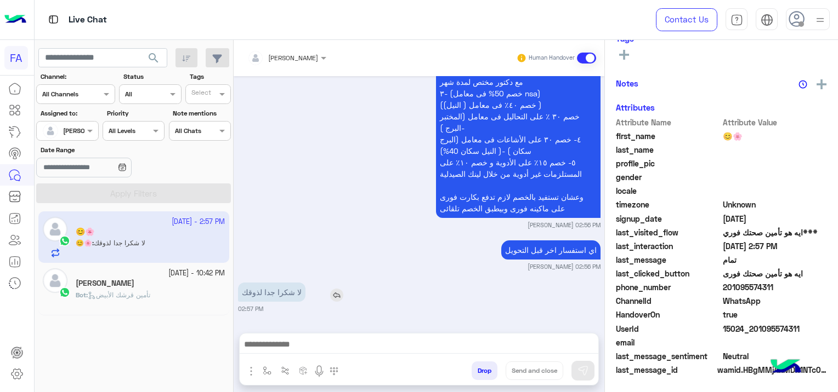
scroll to position [229, 0]
click at [274, 347] on textarea at bounding box center [419, 346] width 359 height 16
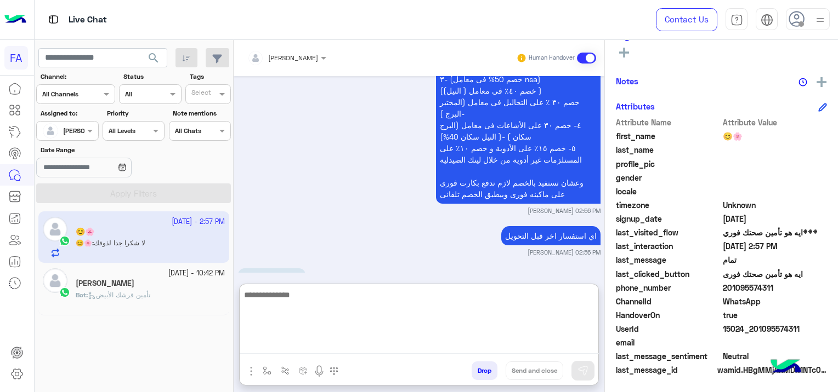
paste textarea "**********"
type textarea "**********"
click at [587, 369] on img at bounding box center [582, 371] width 11 height 11
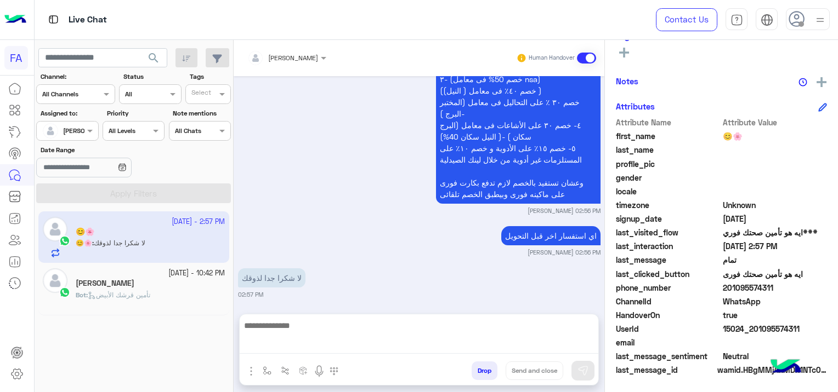
scroll to position [1306, 0]
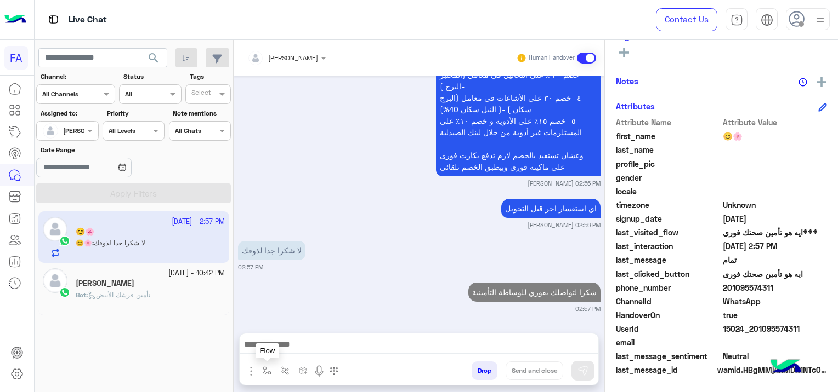
click at [271, 372] on button "button" at bounding box center [267, 371] width 18 height 18
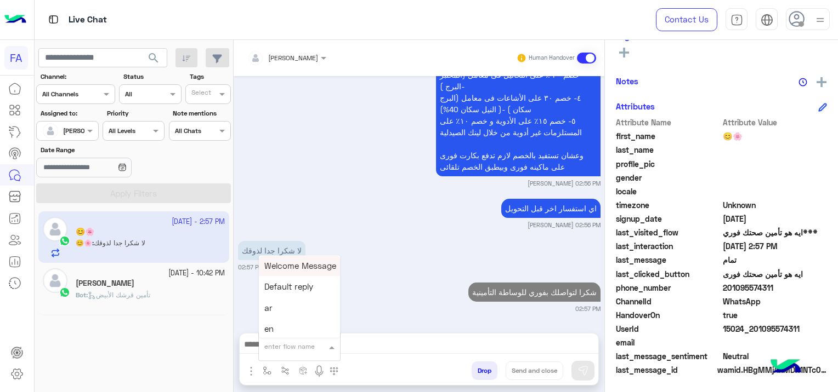
click at [320, 348] on div at bounding box center [299, 345] width 81 height 10
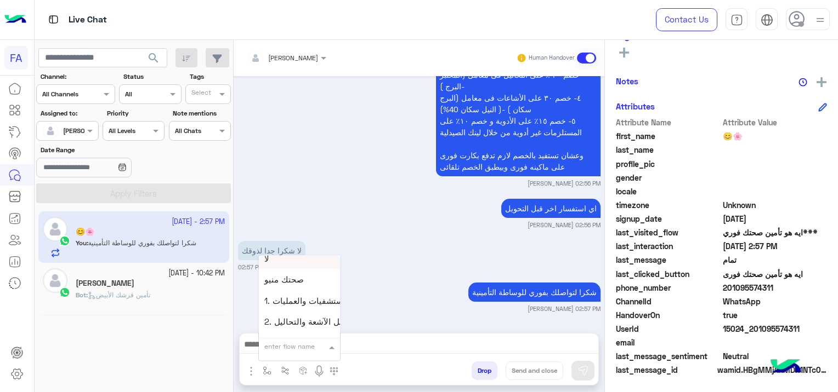
scroll to position [658, 0]
click at [284, 265] on span "صحتك منيو" at bounding box center [283, 263] width 39 height 10
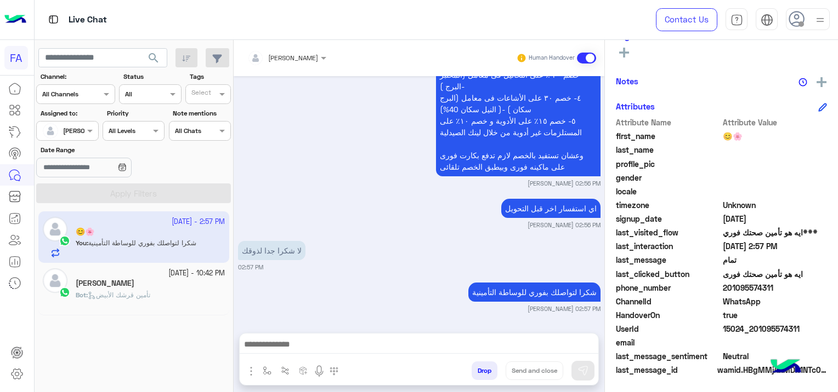
type textarea "*********"
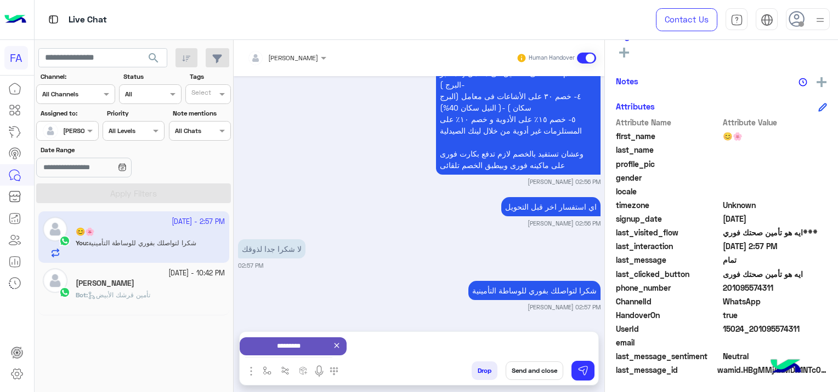
scroll to position [1308, 0]
click at [527, 368] on button "Send and close" at bounding box center [534, 371] width 58 height 19
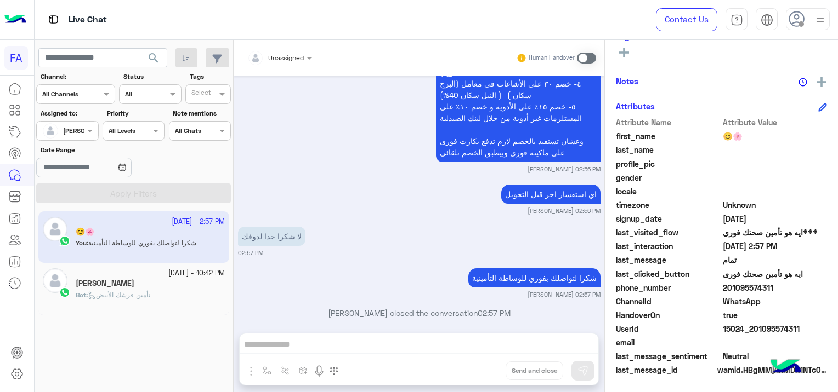
scroll to position [1334, 0]
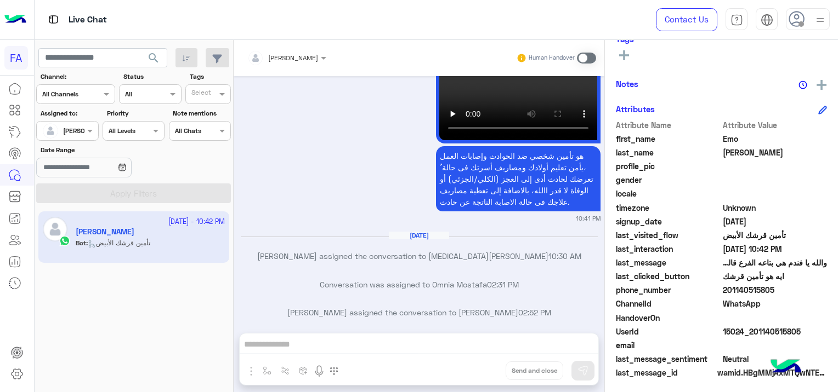
scroll to position [209, 0]
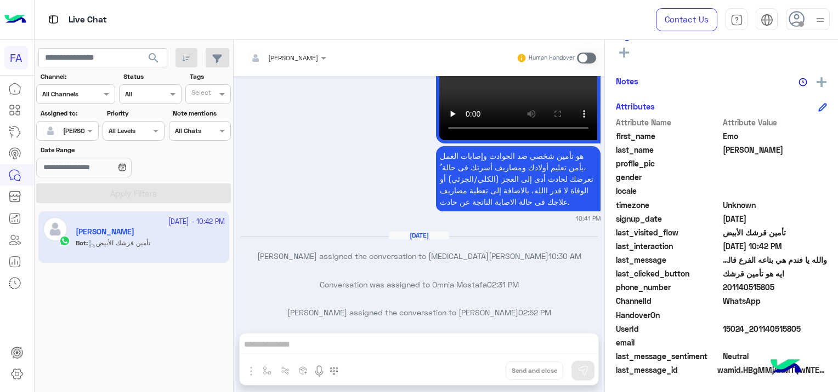
click at [150, 52] on span "search" at bounding box center [153, 58] width 13 height 13
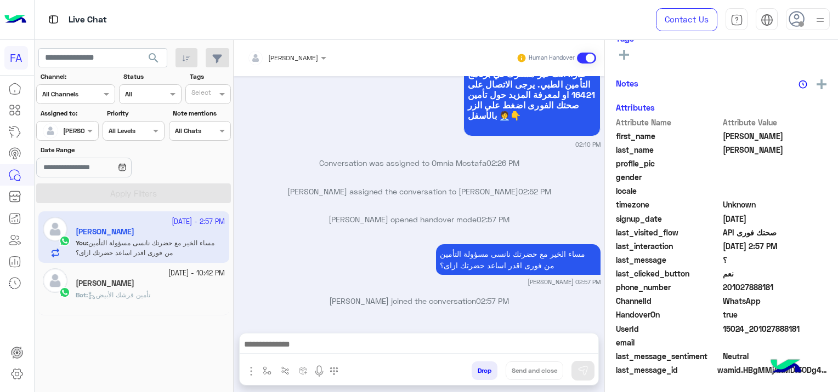
scroll to position [229, 0]
click at [175, 283] on div "[PERSON_NAME]" at bounding box center [150, 285] width 149 height 12
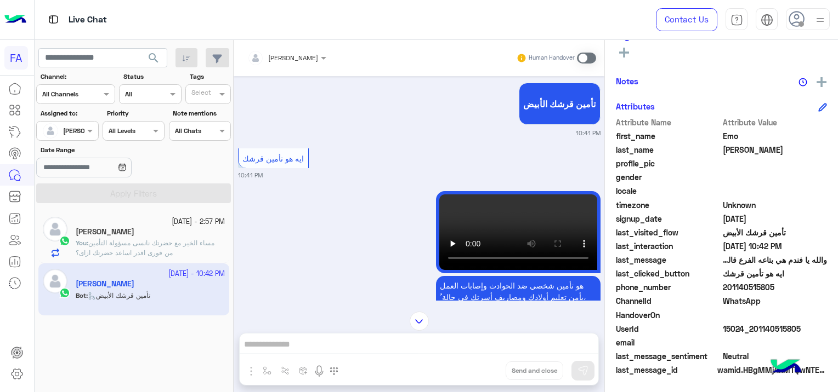
scroll to position [1046, 0]
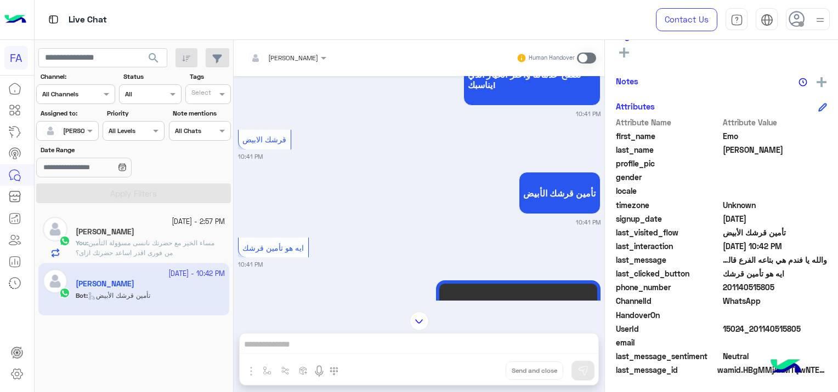
click at [169, 235] on div "[PERSON_NAME]" at bounding box center [150, 233] width 149 height 12
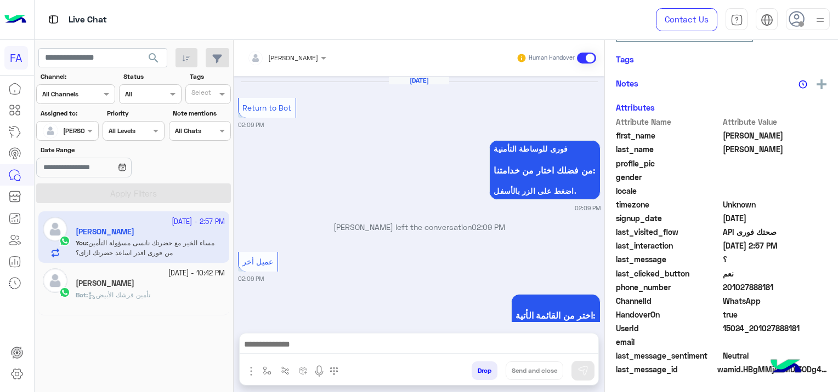
scroll to position [840, 0]
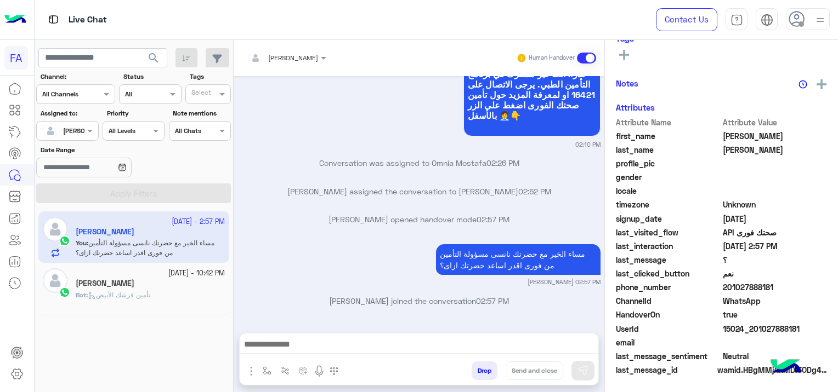
click at [168, 289] on div "[PERSON_NAME]" at bounding box center [150, 285] width 149 height 12
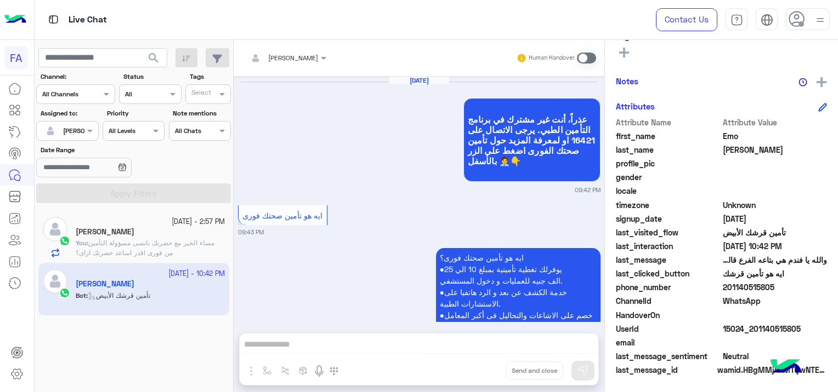
scroll to position [1266, 0]
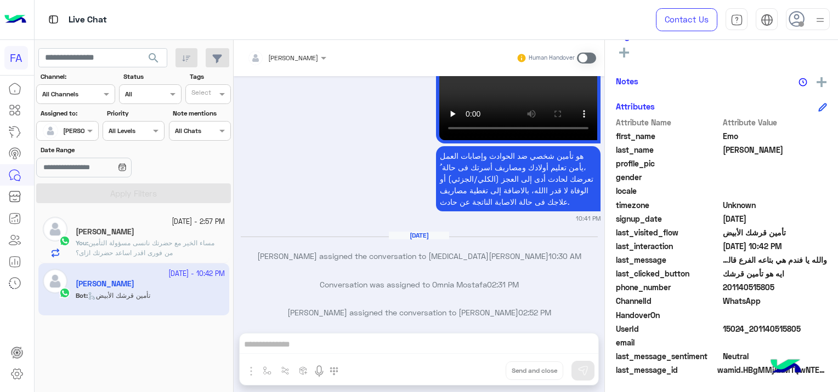
click at [577, 55] on span at bounding box center [586, 58] width 19 height 11
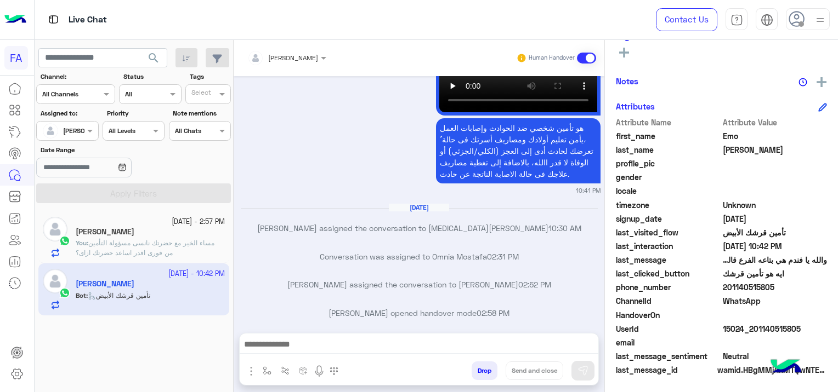
click at [280, 353] on textarea at bounding box center [419, 346] width 359 height 16
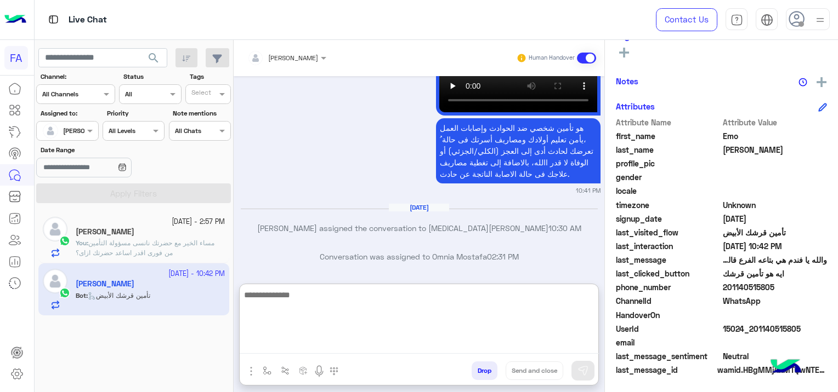
paste textarea "**********"
type textarea "*"
paste textarea "**********"
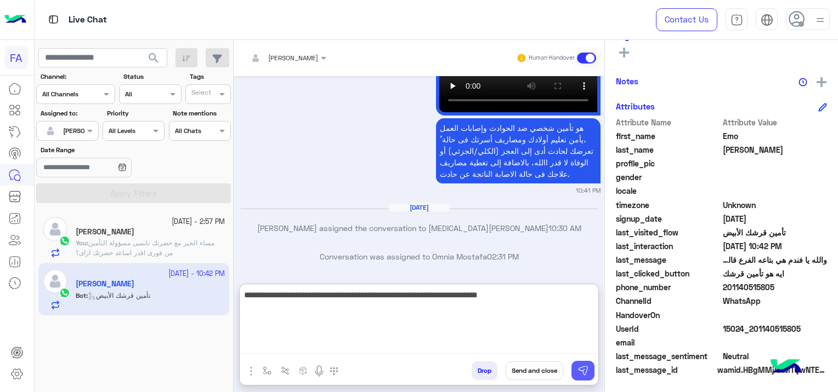
type textarea "**********"
click at [583, 372] on img at bounding box center [582, 371] width 11 height 11
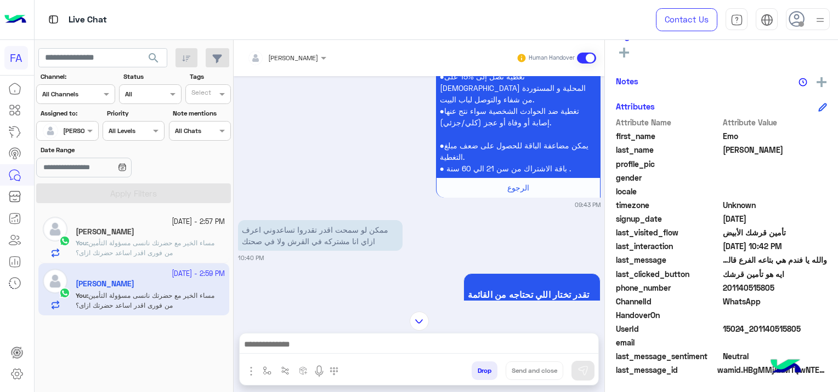
scroll to position [279, 0]
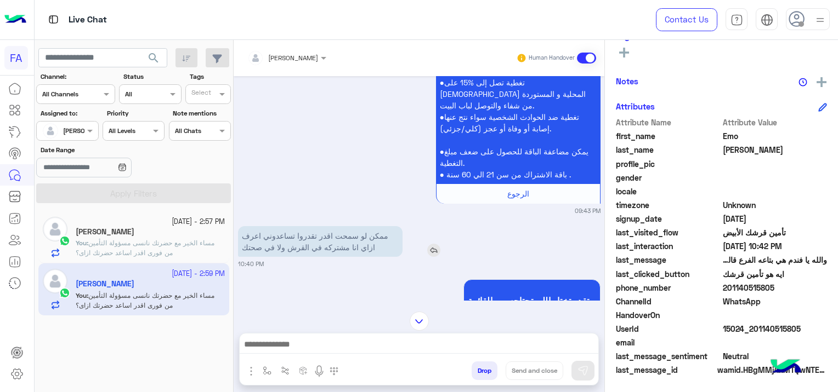
click at [435, 244] on img at bounding box center [433, 250] width 13 height 13
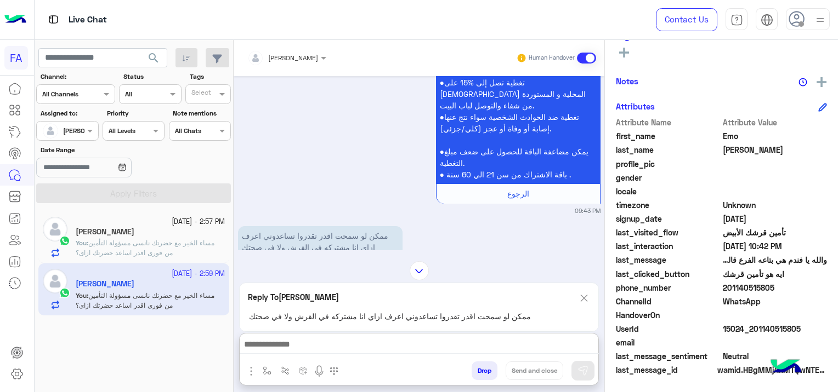
drag, startPoint x: 419, startPoint y: 353, endPoint x: 401, endPoint y: 353, distance: 18.1
click at [419, 356] on div at bounding box center [419, 347] width 358 height 27
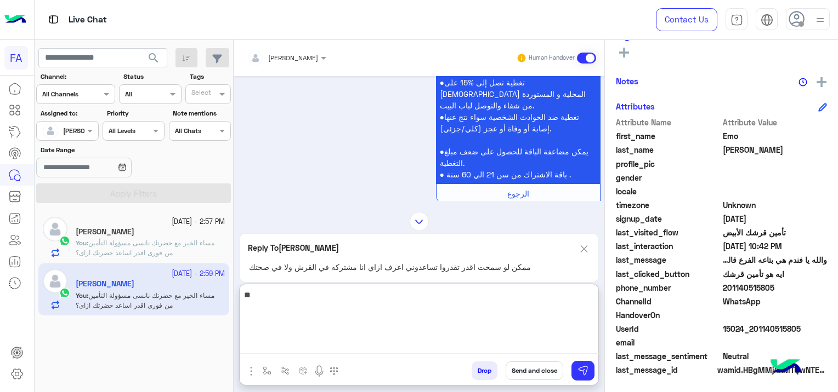
type textarea "*"
type textarea "**********"
click at [583, 373] on img at bounding box center [582, 371] width 11 height 11
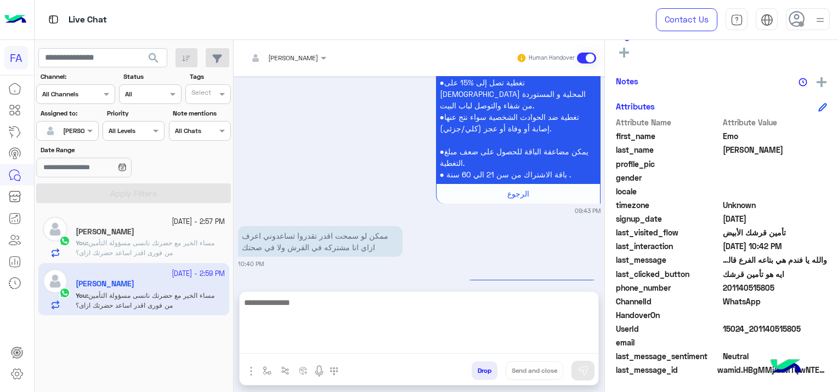
scroll to position [1460, 0]
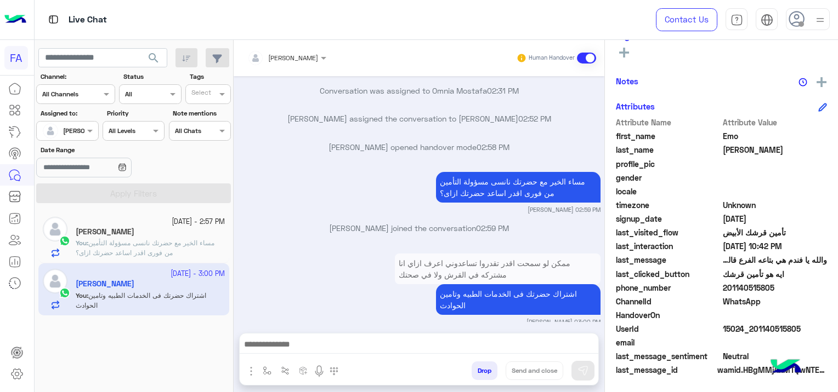
click at [193, 248] on p "You : [DEMOGRAPHIC_DATA] الخير مع حضرتك نانسى مسؤولة التأمين من فورى اقدر اساعد…" at bounding box center [150, 248] width 149 height 20
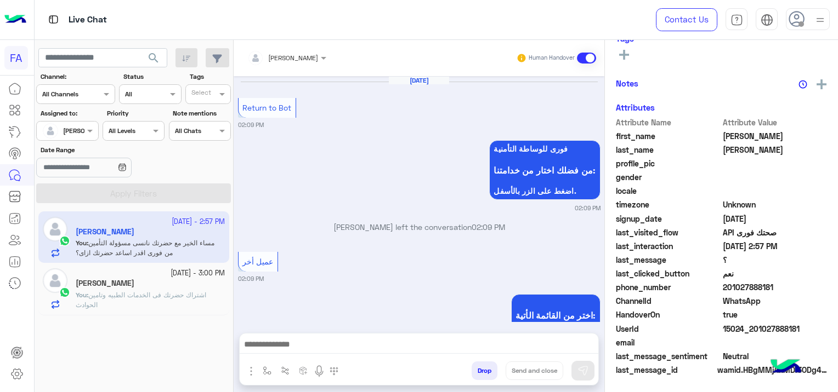
scroll to position [840, 0]
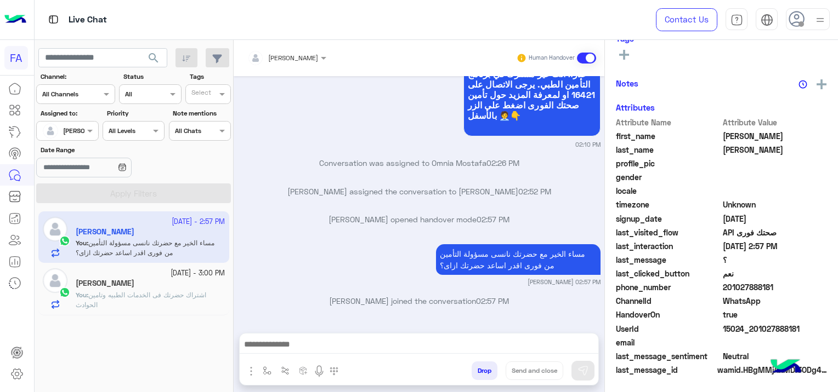
click at [168, 288] on div "[PERSON_NAME]" at bounding box center [150, 285] width 149 height 12
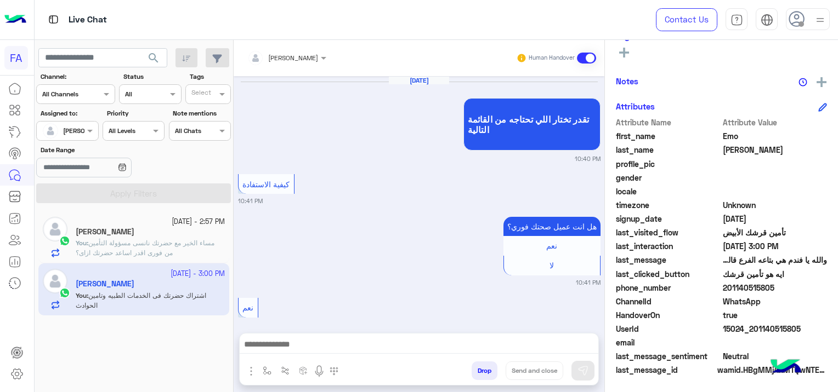
scroll to position [1011, 0]
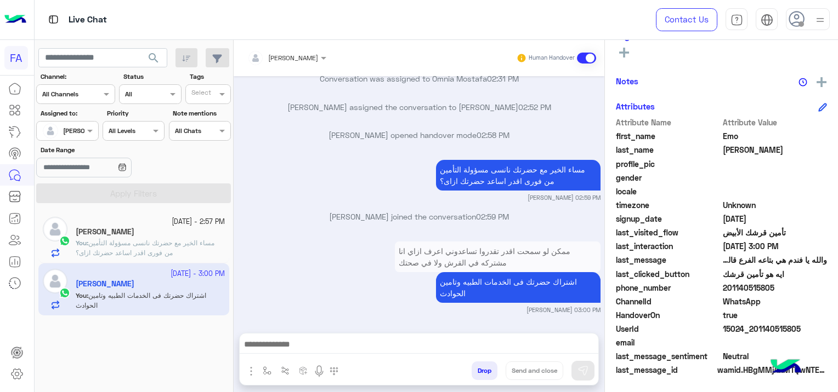
drag, startPoint x: 798, startPoint y: 326, endPoint x: 755, endPoint y: 338, distance: 44.4
click at [755, 338] on div "Attribute Name Attribute Value first_name Emo last_name [PERSON_NAME] profile_p…" at bounding box center [721, 247] width 211 height 261
drag, startPoint x: 755, startPoint y: 338, endPoint x: 749, endPoint y: 329, distance: 11.0
click at [749, 329] on span "15024_201140515805" at bounding box center [774, 329] width 105 height 12
drag, startPoint x: 749, startPoint y: 329, endPoint x: 824, endPoint y: 301, distance: 80.6
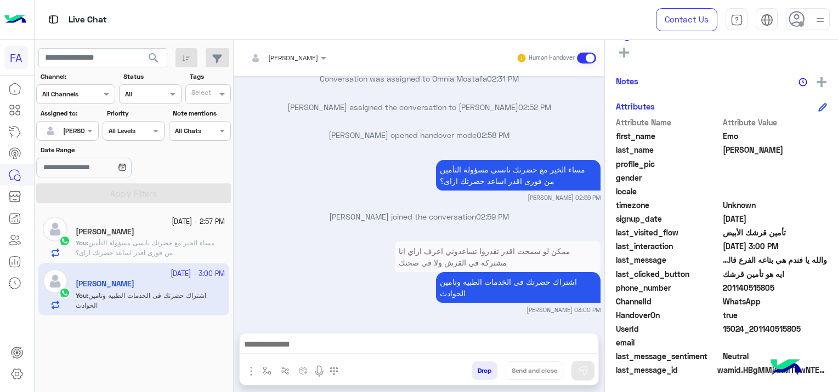
click at [824, 301] on div "[PERSON_NAME] Unknown Subscription Date : [DATE] 17 s First Response Time Prior…" at bounding box center [721, 214] width 233 height 349
click at [177, 239] on span "مساء الخير مع حضرتك نانسى مسؤولة التأمين من فورى اقدر اساعد حضرتك ازاى؟" at bounding box center [145, 248] width 139 height 18
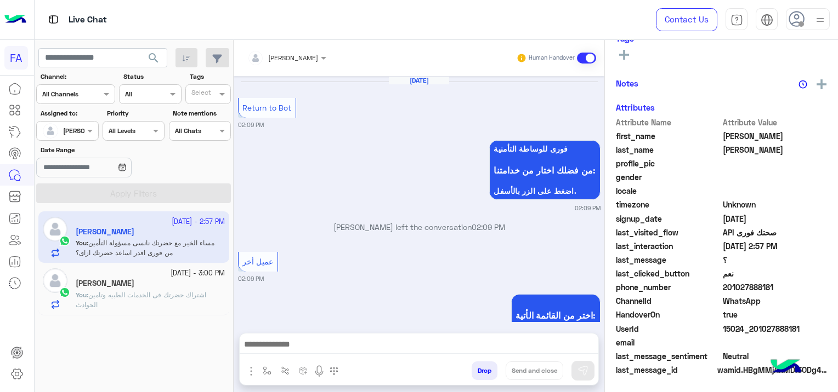
scroll to position [840, 0]
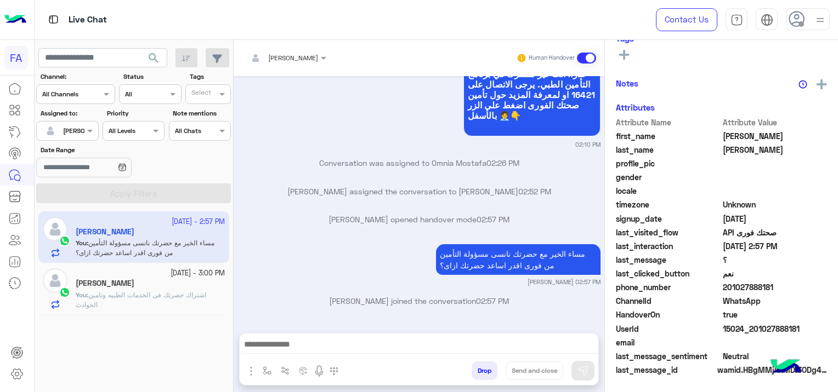
click at [157, 291] on span "اشتراك حضرتك فى الخدمات الطبيه وتامين الحوادث" at bounding box center [141, 300] width 130 height 18
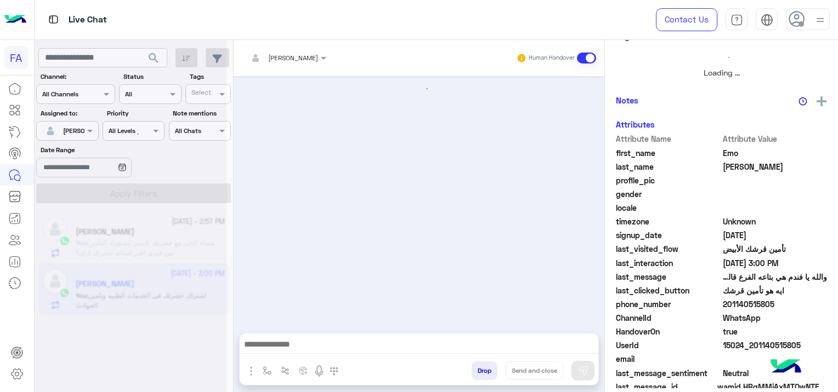
scroll to position [1011, 0]
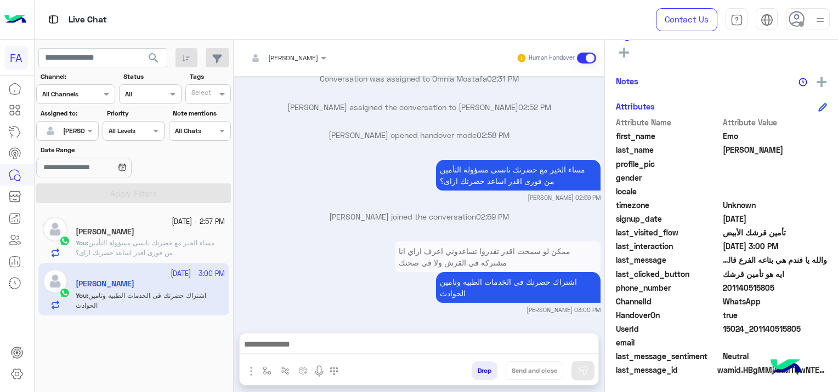
click at [154, 243] on span "مساء الخير مع حضرتك نانسى مسؤولة التأمين من فورى اقدر اساعد حضرتك ازاى؟" at bounding box center [145, 248] width 139 height 18
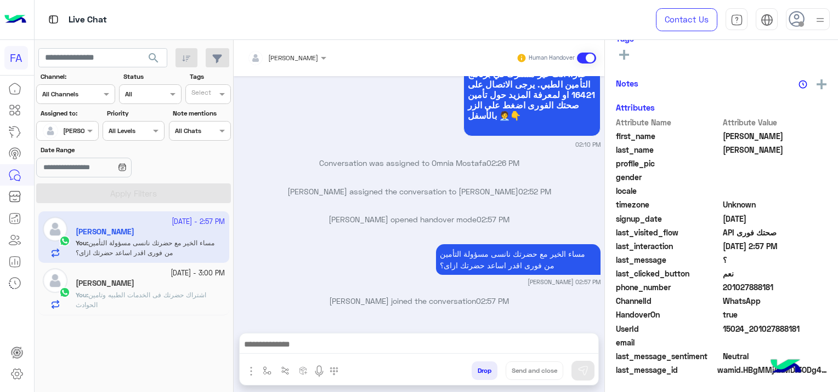
scroll to position [229, 0]
click at [158, 283] on div "[PERSON_NAME]" at bounding box center [150, 285] width 149 height 12
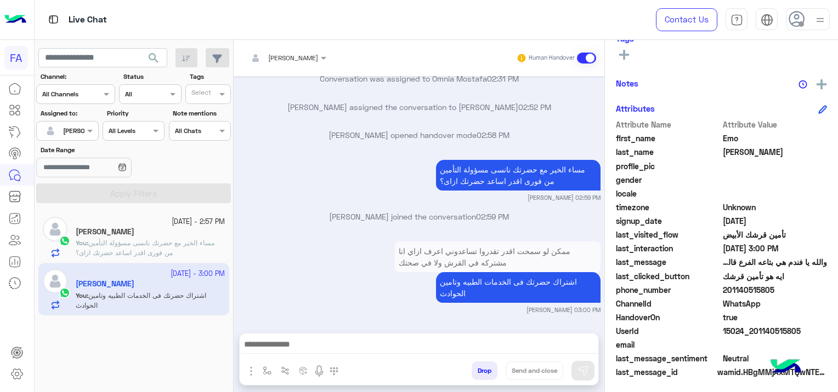
scroll to position [229, 0]
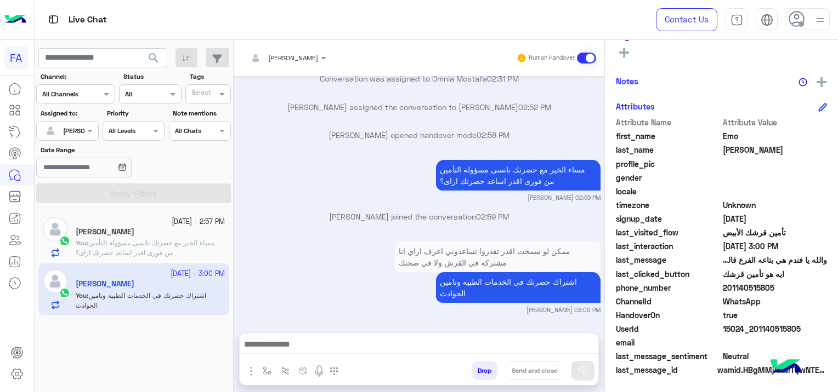
click at [186, 244] on span "مساء الخير مع حضرتك نانسى مسؤولة التأمين من فورى اقدر اساعد حضرتك ازاى؟" at bounding box center [145, 248] width 139 height 18
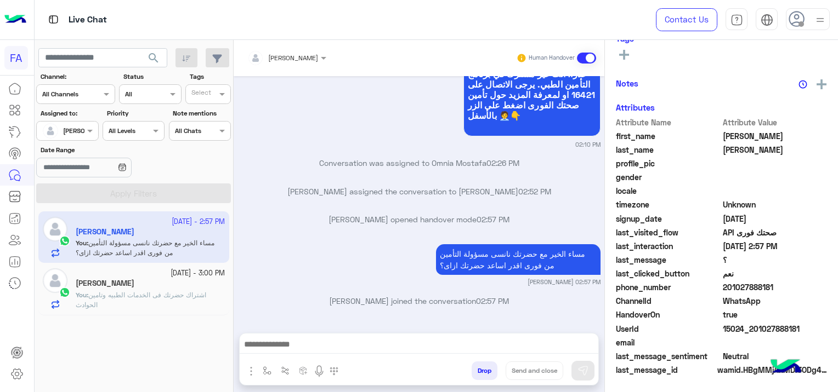
scroll to position [229, 0]
click at [157, 296] on span "اشتراك حضرتك فى الخدمات الطبيه وتامين الحوادث" at bounding box center [141, 300] width 130 height 18
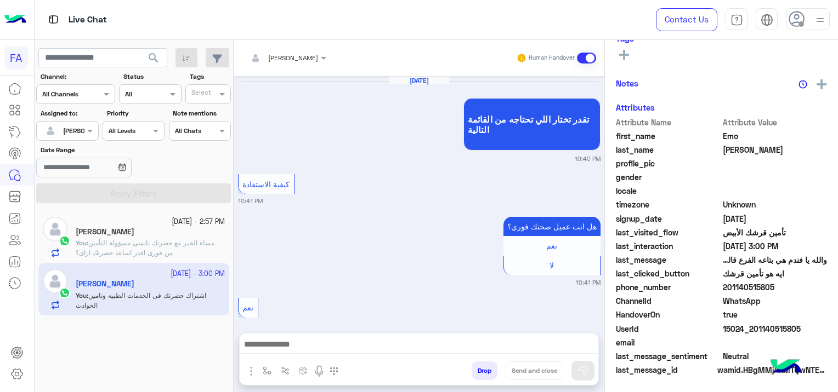
scroll to position [1011, 0]
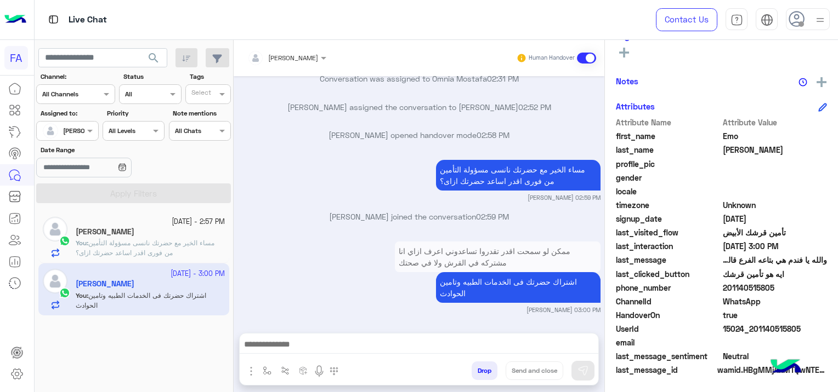
click at [148, 248] on p "You : [DEMOGRAPHIC_DATA] الخير مع حضرتك نانسى مسؤولة التأمين من فورى اقدر اساعد…" at bounding box center [150, 248] width 149 height 20
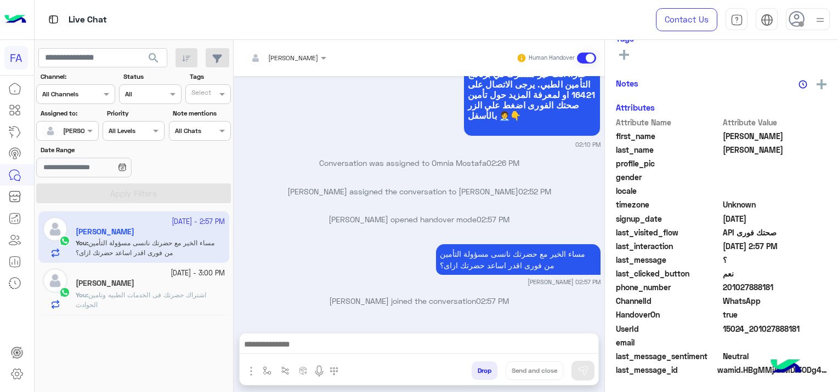
scroll to position [229, 0]
click at [173, 287] on div "[PERSON_NAME]" at bounding box center [150, 285] width 149 height 12
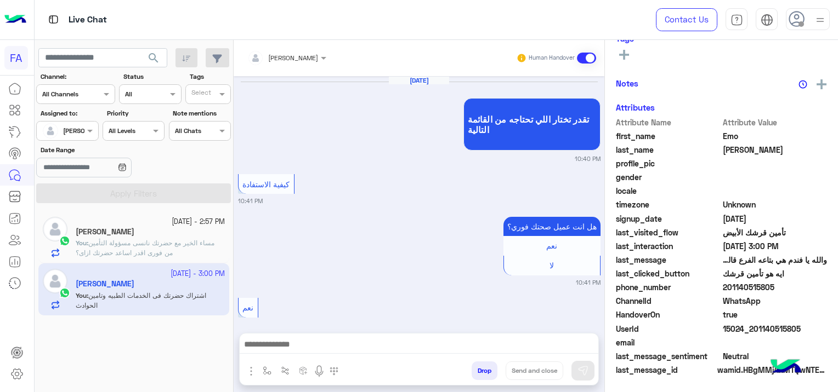
scroll to position [1011, 0]
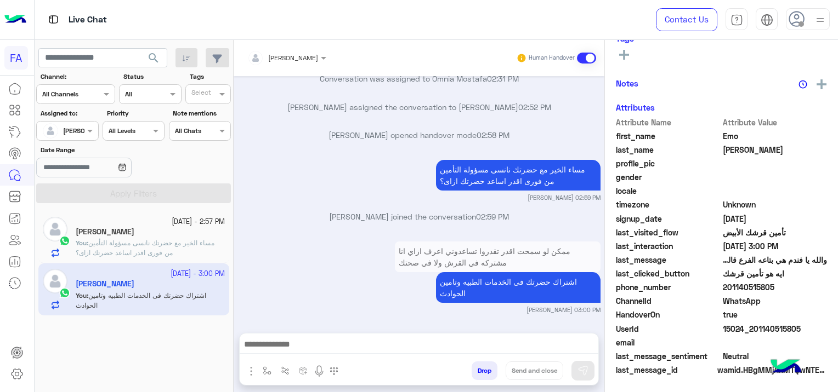
click at [182, 244] on span "مساء الخير مع حضرتك نانسى مسؤولة التأمين من فورى اقدر اساعد حضرتك ازاى؟" at bounding box center [145, 248] width 139 height 18
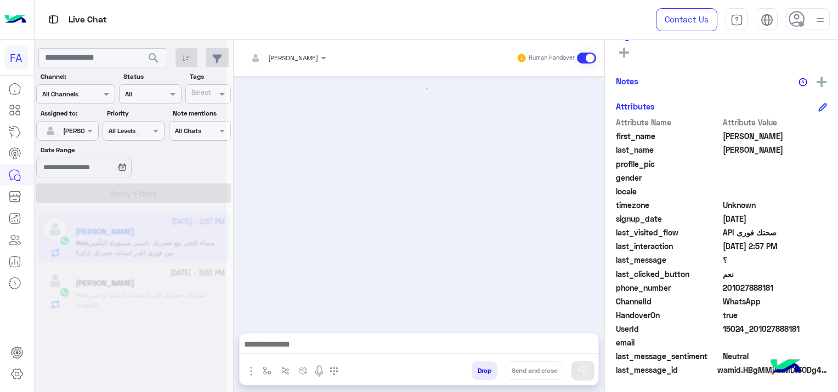
scroll to position [840, 0]
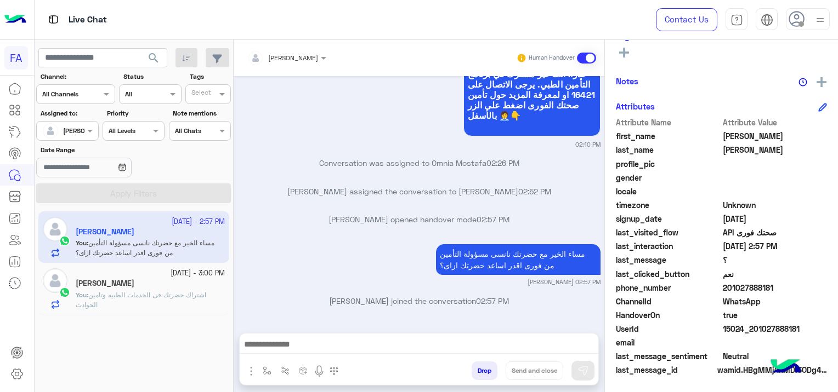
click at [170, 275] on small "[DATE] - 3:00 PM" at bounding box center [197, 274] width 54 height 10
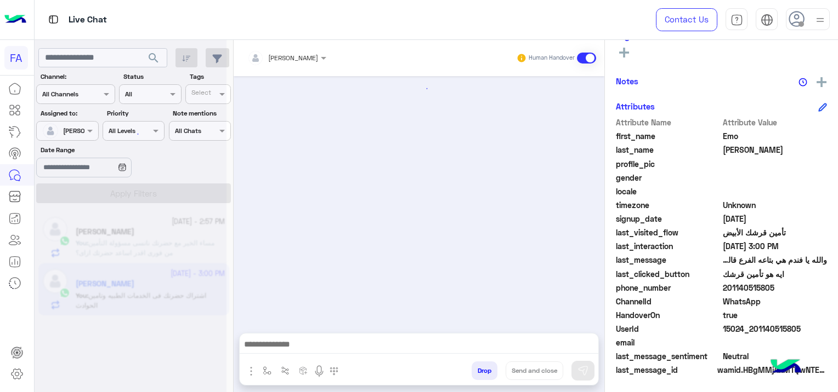
scroll to position [1011, 0]
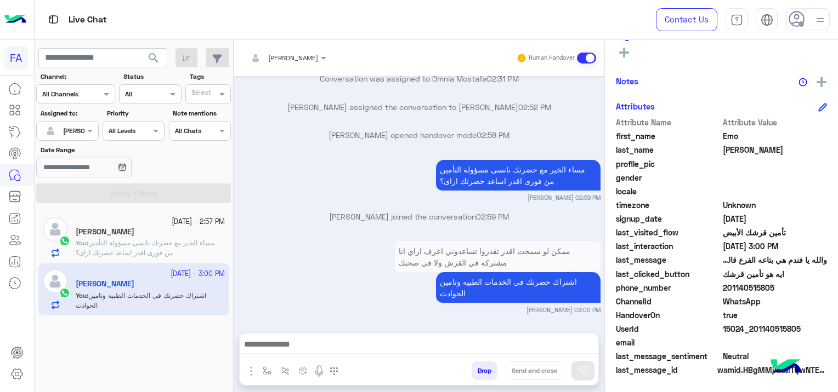
click at [160, 232] on div "[PERSON_NAME]" at bounding box center [150, 233] width 149 height 12
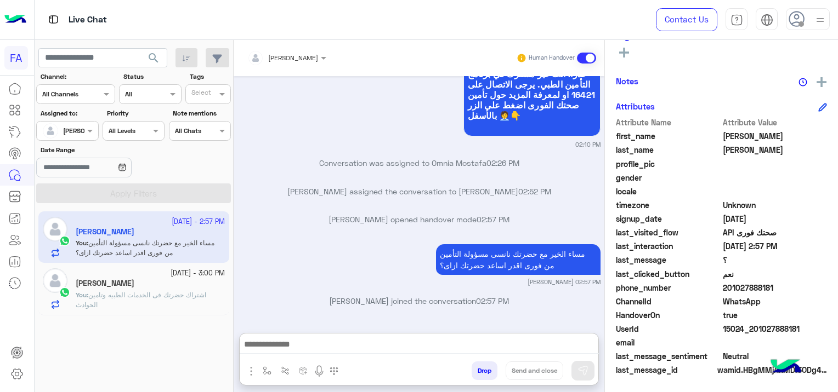
click at [327, 343] on textarea at bounding box center [419, 346] width 359 height 16
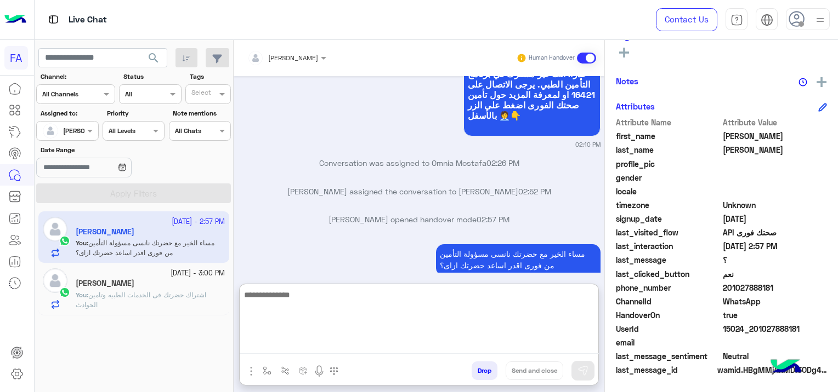
paste textarea "**********"
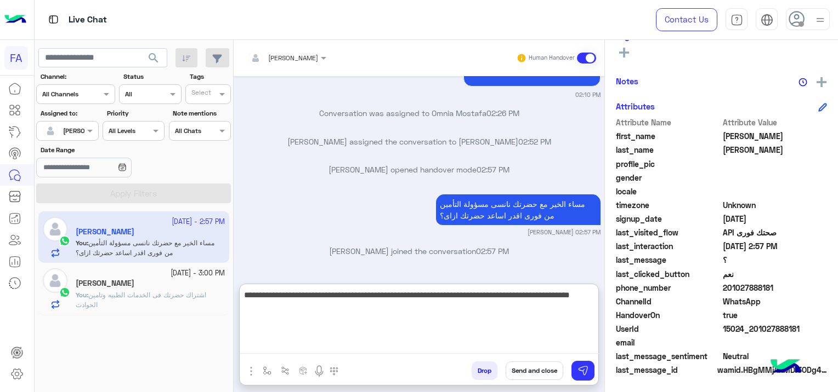
type textarea "**********"
click at [539, 371] on button "Send and close" at bounding box center [534, 371] width 58 height 19
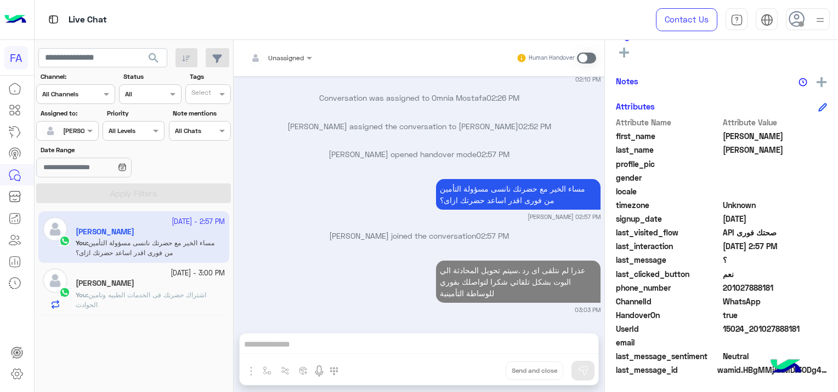
scroll to position [933, 0]
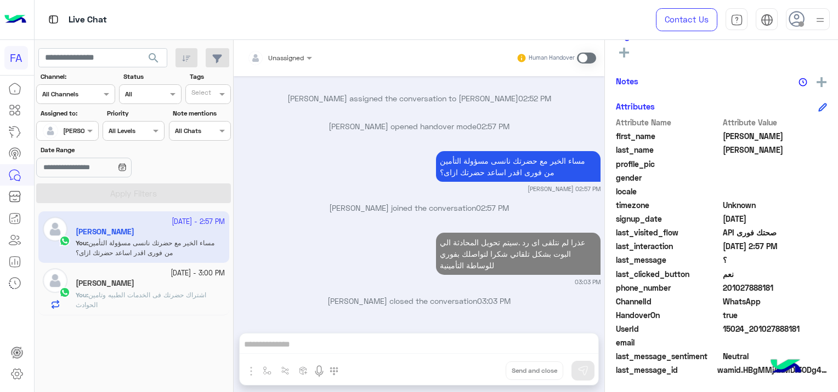
click at [179, 291] on span "اشتراك حضرتك فى الخدمات الطبيه وتامين الحوادث" at bounding box center [141, 300] width 130 height 18
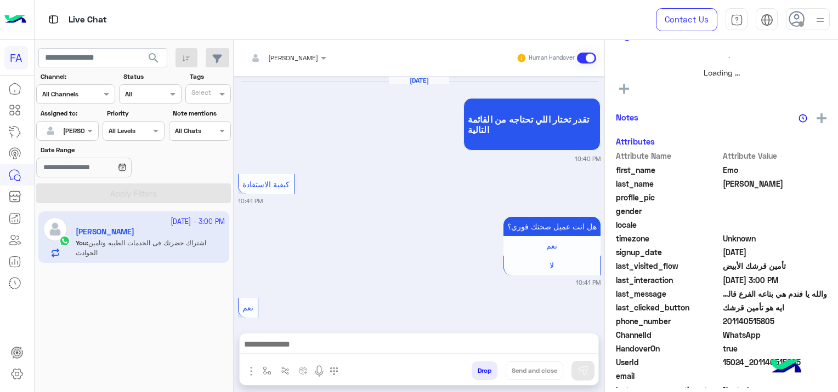
scroll to position [1011, 0]
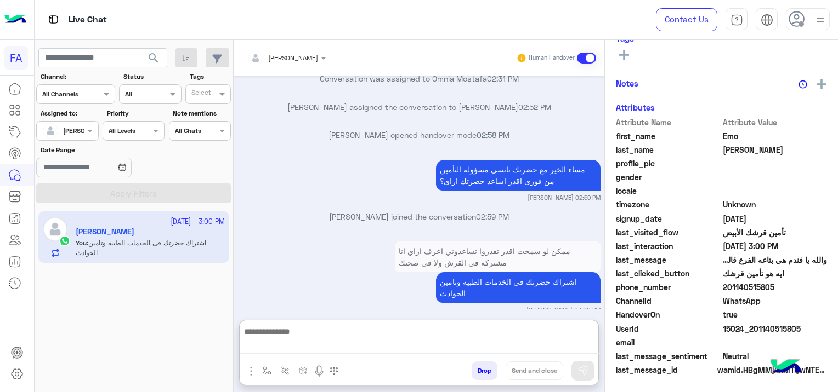
click at [414, 346] on textarea at bounding box center [419, 339] width 359 height 29
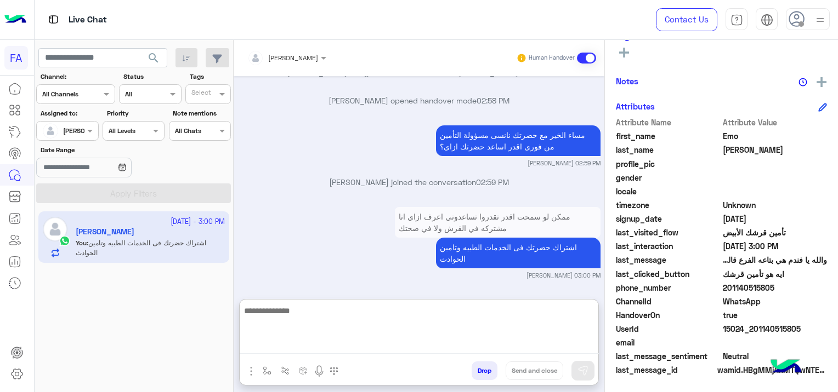
scroll to position [1060, 0]
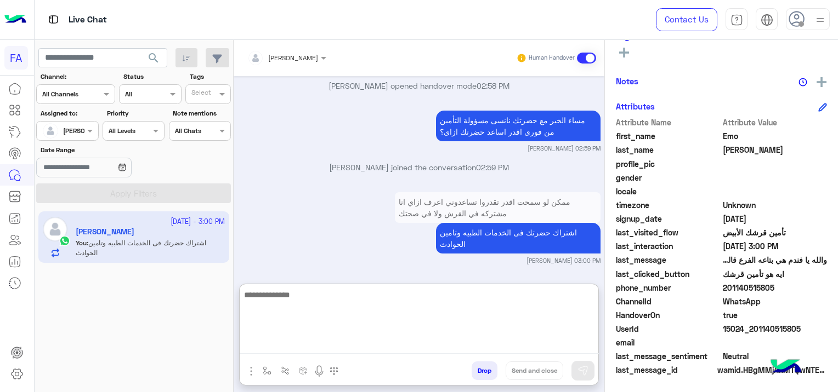
paste textarea "**********"
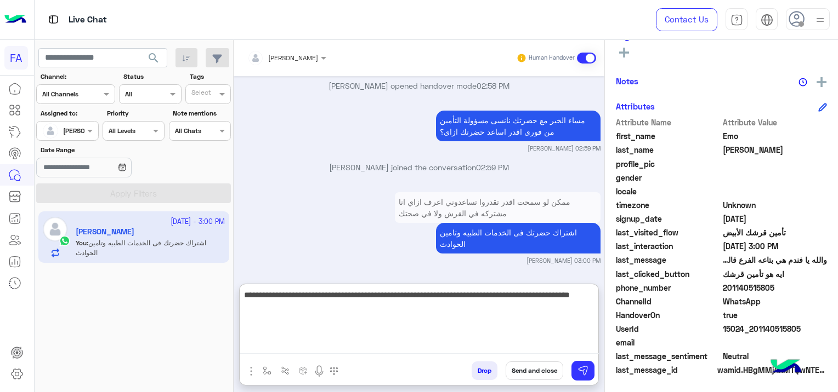
type textarea "**********"
click at [537, 371] on button "Send and close" at bounding box center [534, 371] width 58 height 19
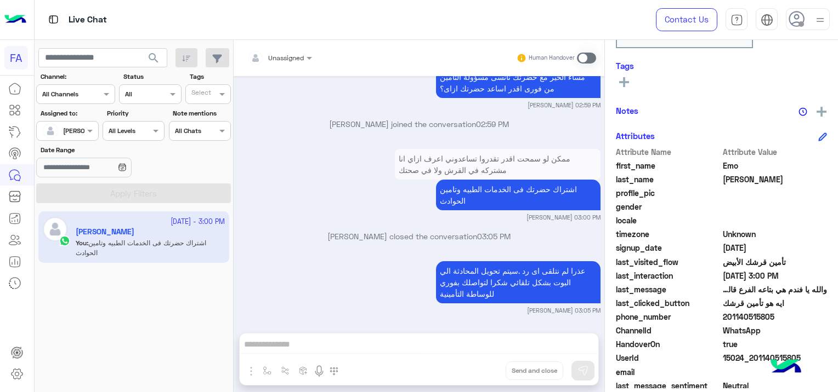
scroll to position [259, 0]
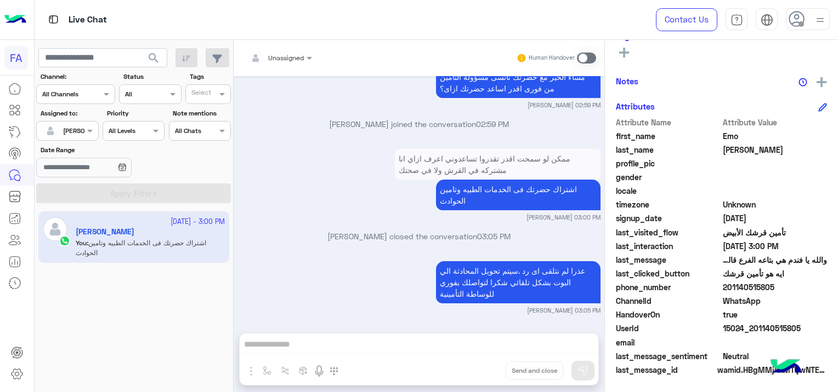
click at [156, 57] on span "search" at bounding box center [153, 58] width 13 height 13
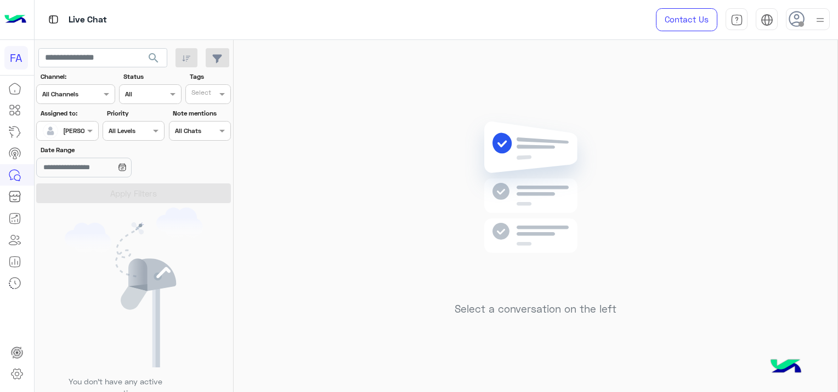
click at [154, 59] on span "search" at bounding box center [153, 58] width 13 height 13
click at [155, 59] on span "search" at bounding box center [153, 58] width 13 height 13
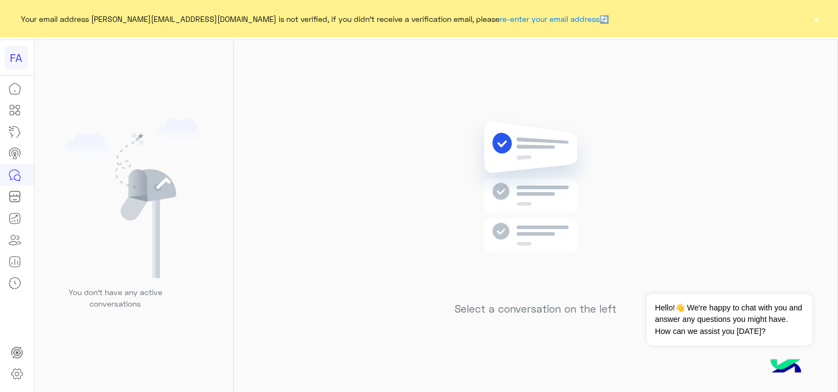
click at [813, 14] on button "×" at bounding box center [815, 18] width 11 height 11
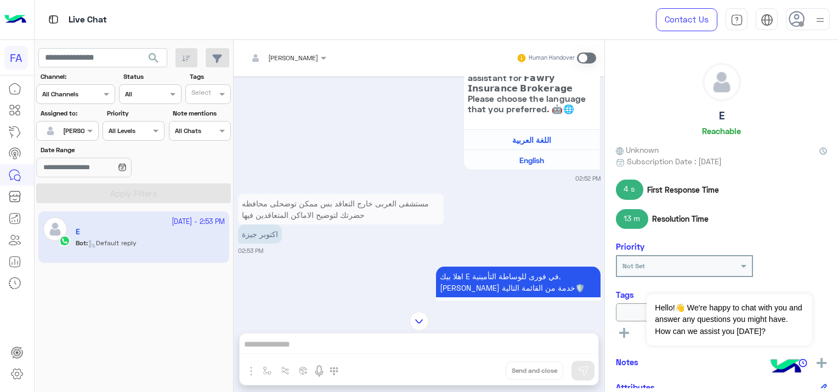
scroll to position [1033, 0]
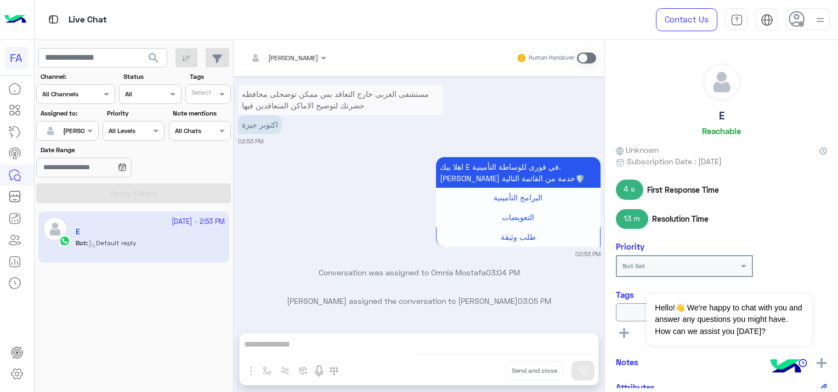
click at [587, 56] on span at bounding box center [586, 58] width 19 height 11
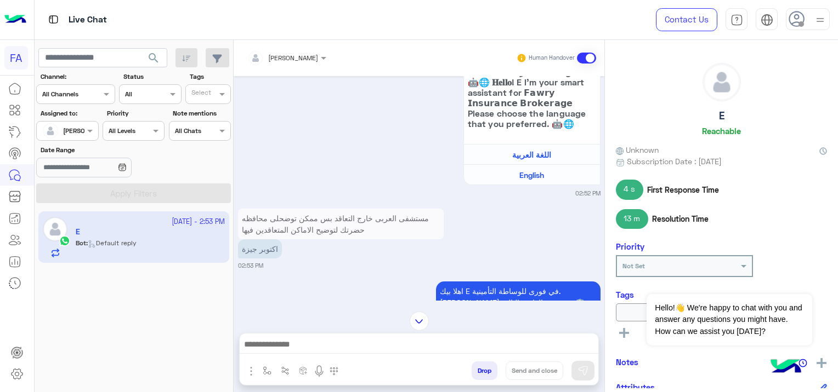
scroll to position [897, 0]
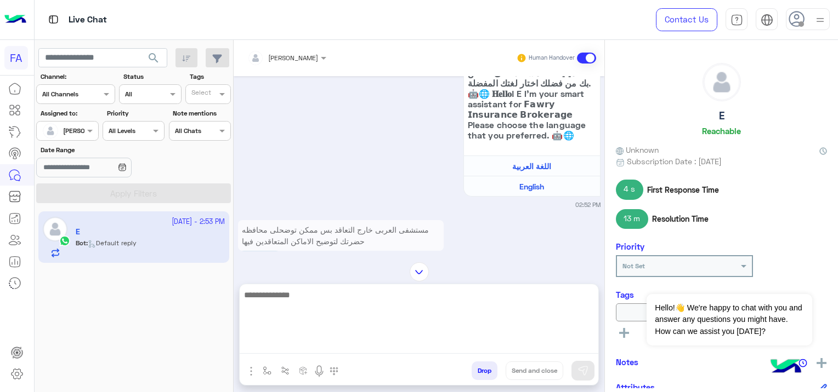
click at [363, 343] on textarea at bounding box center [419, 321] width 358 height 66
type textarea "**********"
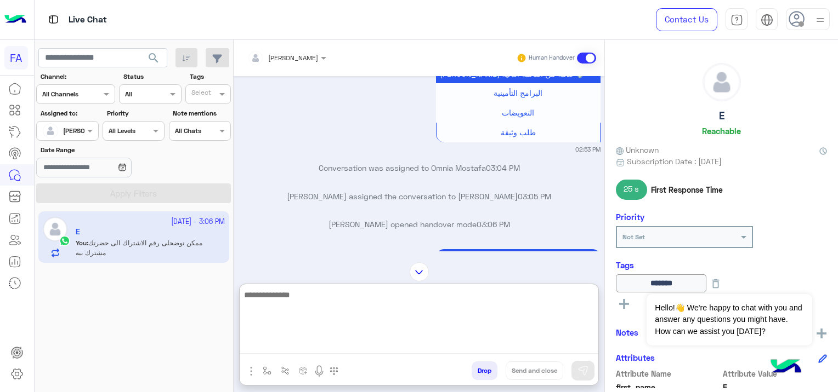
scroll to position [1192, 0]
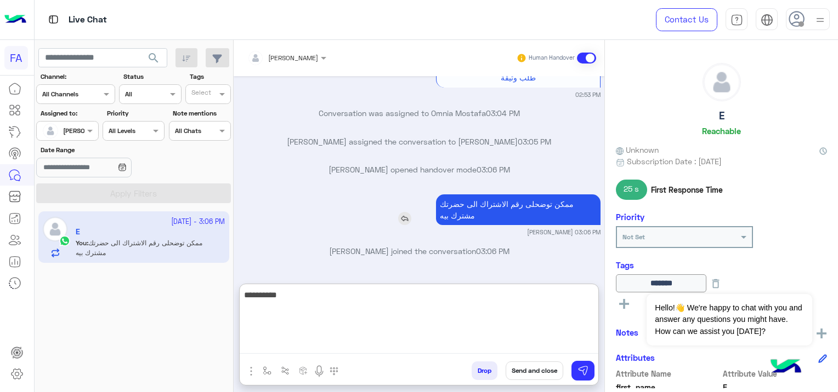
type textarea "**********"
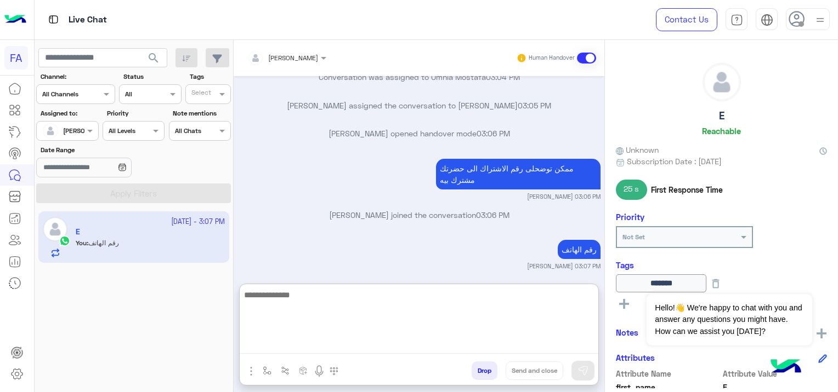
scroll to position [2126, 0]
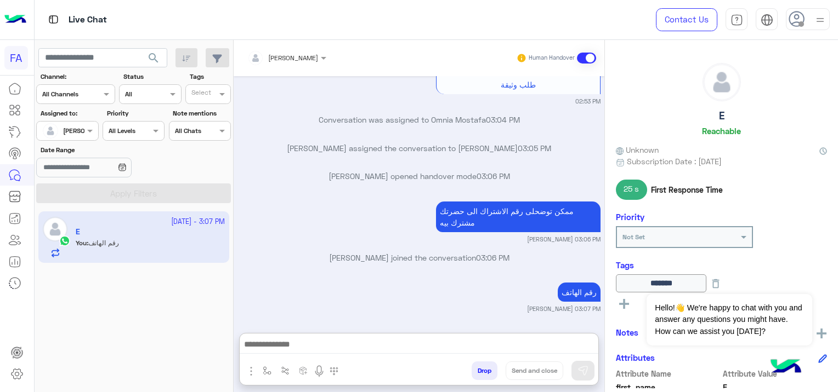
click at [555, 31] on div "Live Chat" at bounding box center [303, 19] width 536 height 39
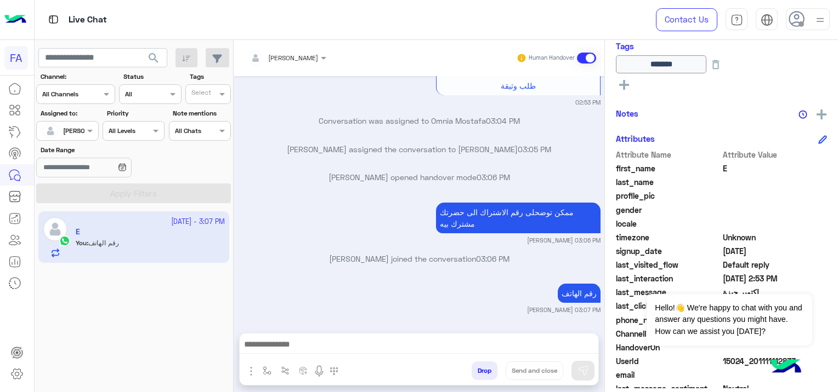
scroll to position [252, 0]
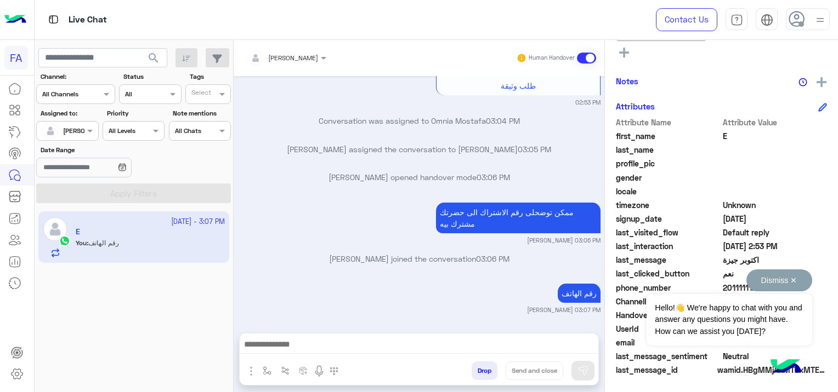
click at [791, 283] on button "Dismiss ✕" at bounding box center [779, 281] width 66 height 22
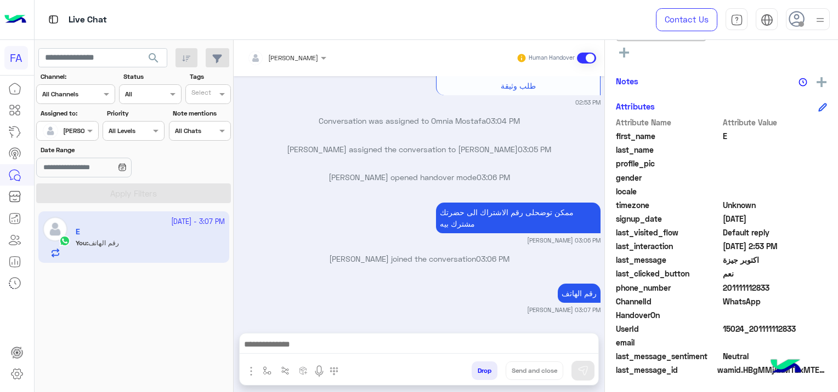
drag, startPoint x: 770, startPoint y: 286, endPoint x: 730, endPoint y: 294, distance: 40.3
click at [730, 294] on div "Attribute Name Attribute Value first_name E last_name profile_pic gender locale…" at bounding box center [721, 247] width 211 height 261
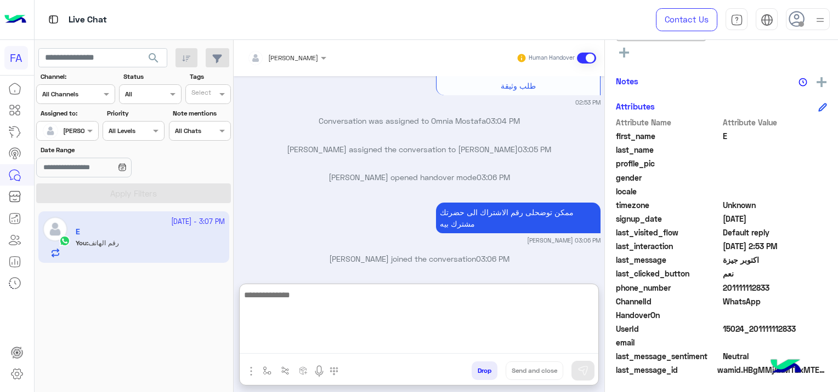
click at [362, 342] on textarea at bounding box center [419, 321] width 358 height 66
paste textarea "**********"
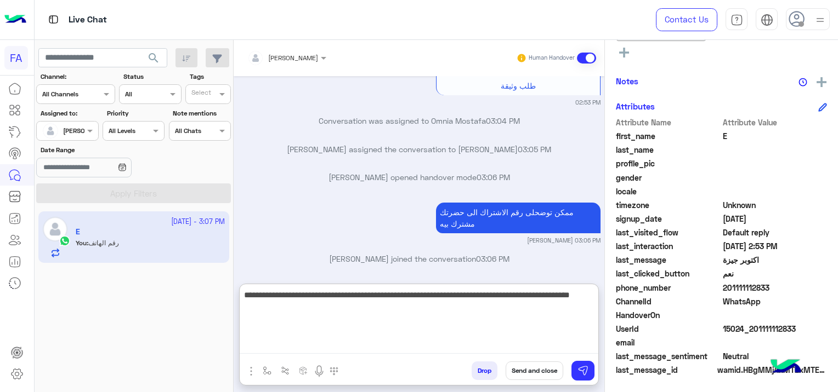
type textarea "**********"
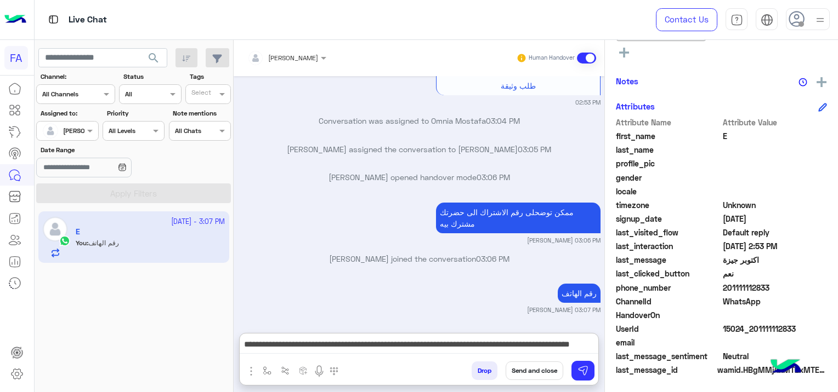
click at [552, 369] on button "Send and close" at bounding box center [534, 371] width 58 height 19
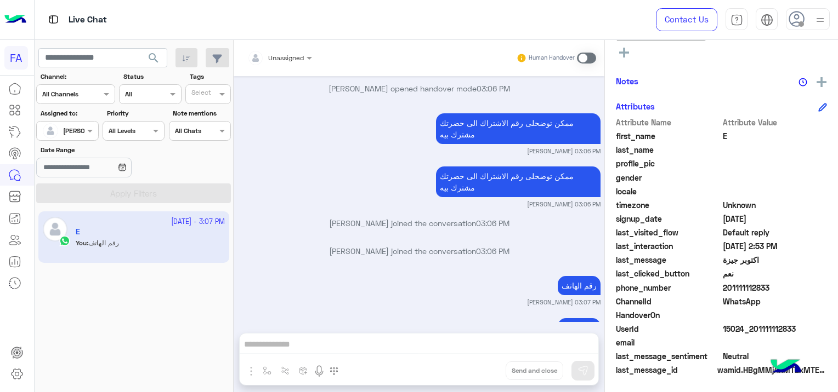
scroll to position [2321, 0]
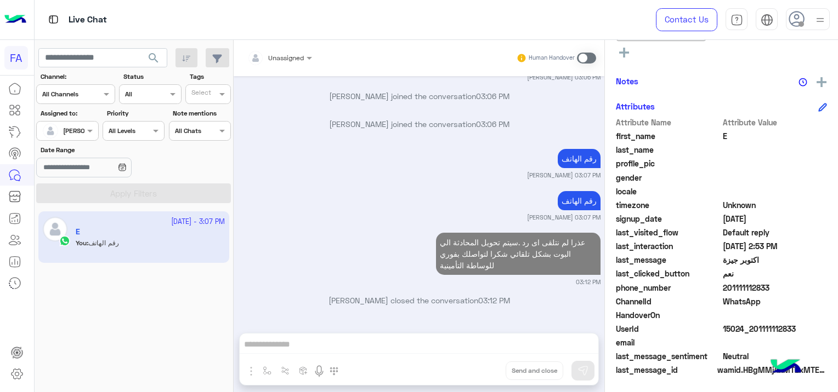
click at [82, 129] on div at bounding box center [67, 129] width 61 height 10
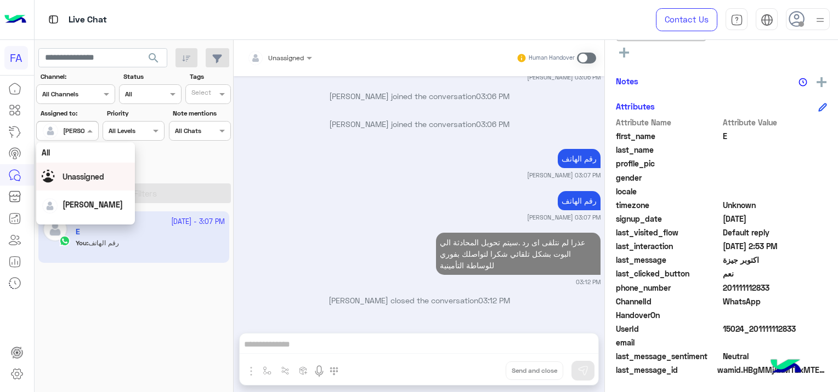
click at [83, 178] on span "Unassigned" at bounding box center [83, 176] width 42 height 9
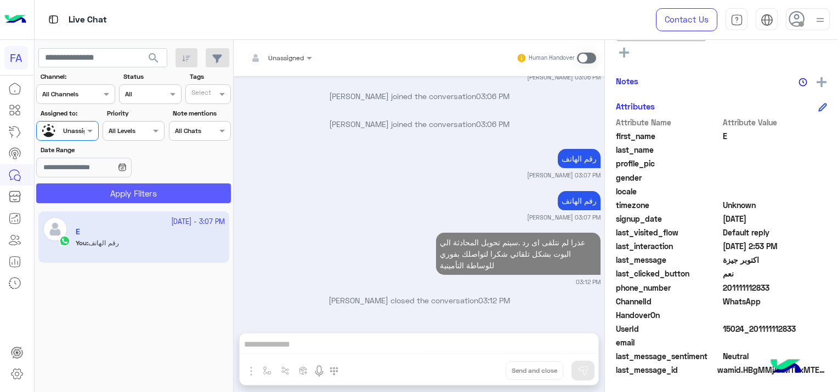
click at [128, 195] on button "Apply Filters" at bounding box center [133, 194] width 195 height 20
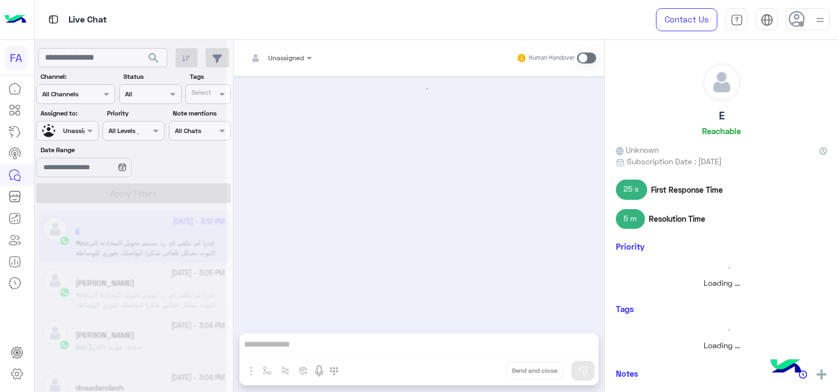
scroll to position [880, 0]
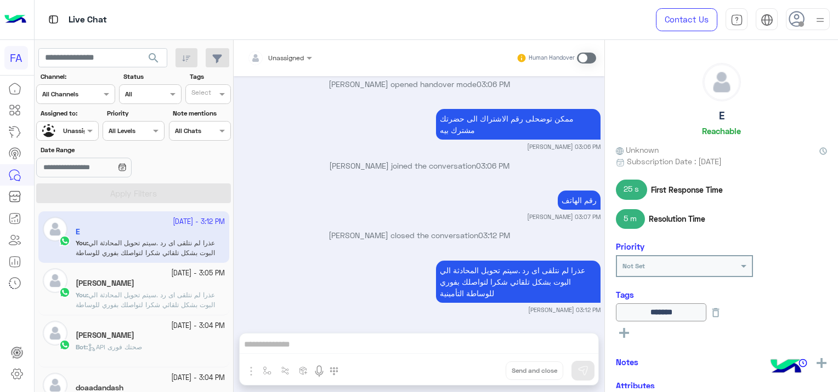
click at [125, 294] on span "عذرا لم نتلقى اى رد .سيتم تحويل المحادثة الي البوت بشكل تلقائي شكرا لتواصلك بفو…" at bounding box center [145, 305] width 139 height 28
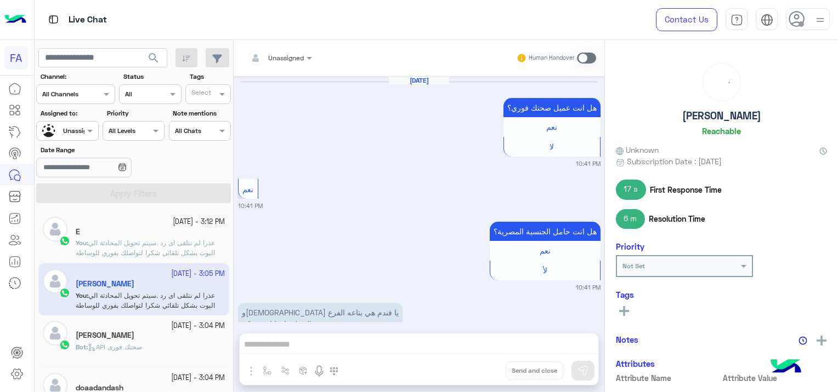
scroll to position [985, 0]
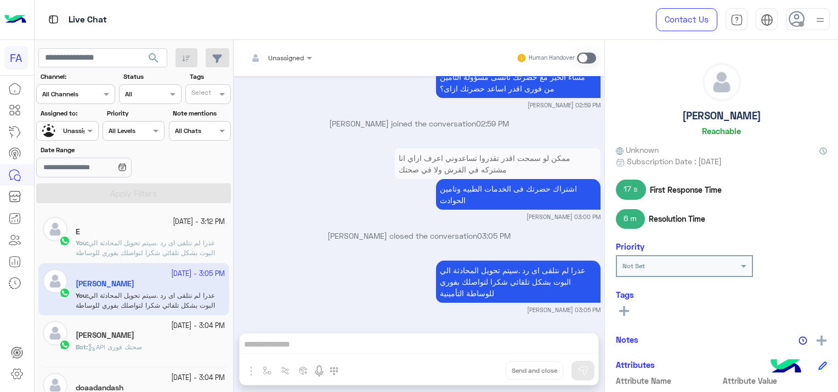
click at [135, 343] on p "Bot : API صحتك فورى" at bounding box center [109, 348] width 66 height 10
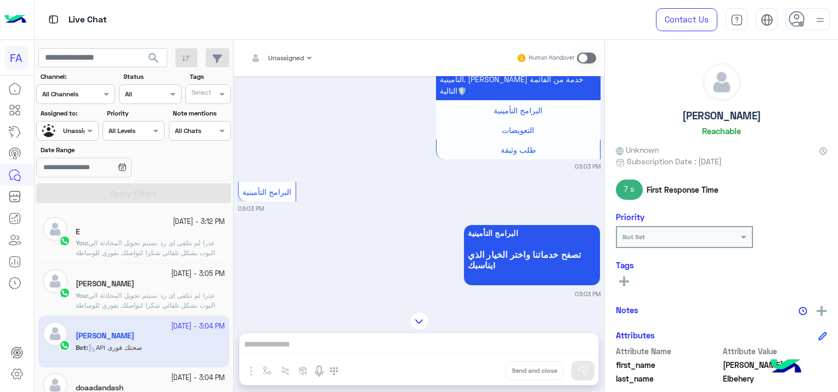
scroll to position [110, 0]
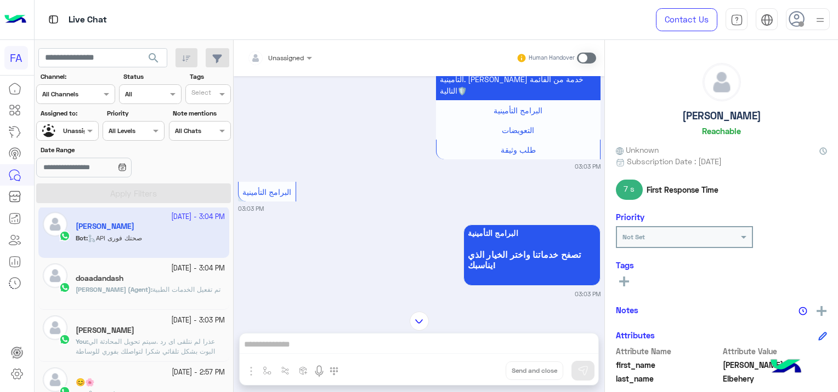
click at [173, 288] on span "تم تفعيل الخدمات الطبية" at bounding box center [186, 290] width 68 height 8
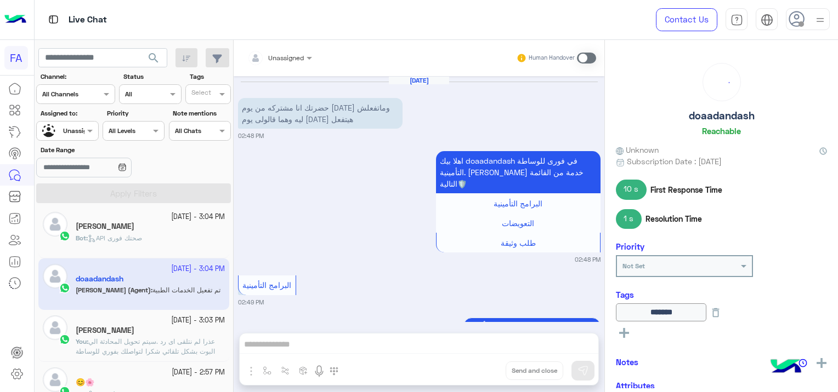
scroll to position [963, 0]
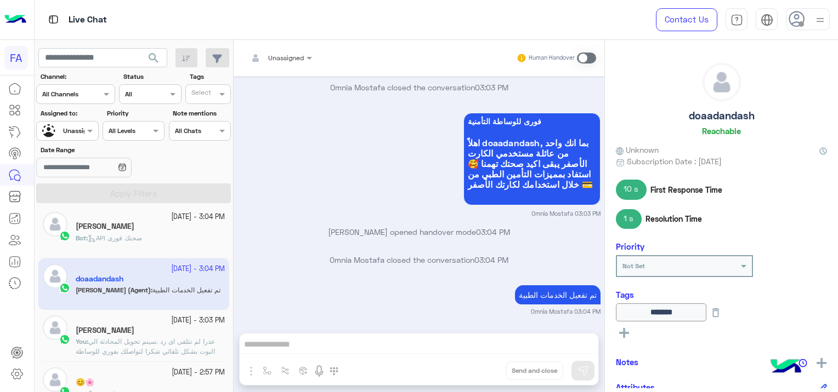
click at [178, 331] on div "[PERSON_NAME]" at bounding box center [150, 332] width 149 height 12
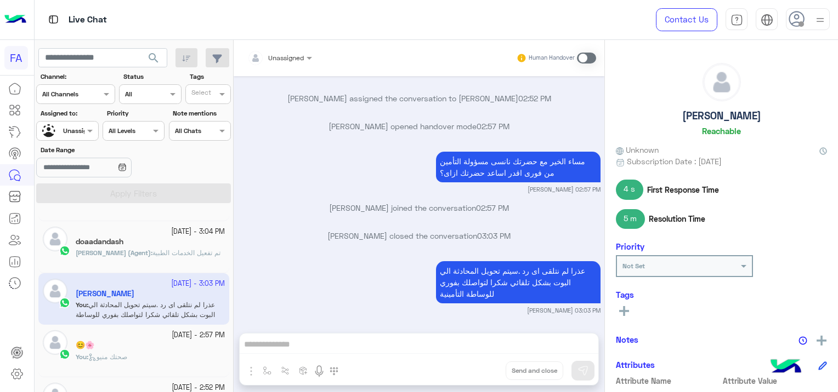
scroll to position [219, 0]
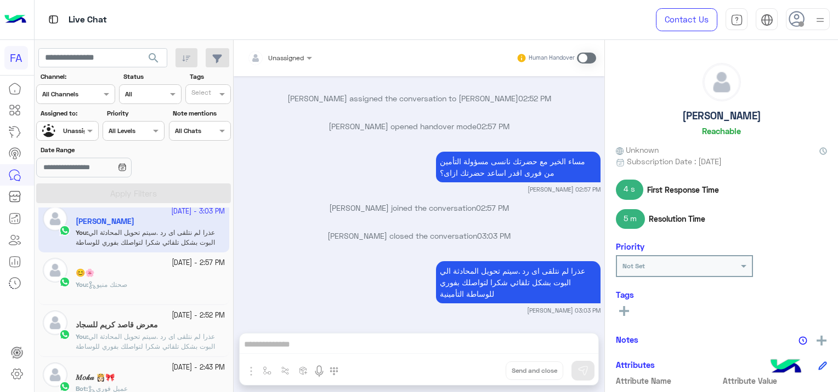
click at [164, 284] on div "You : صحتك منيو" at bounding box center [150, 289] width 149 height 19
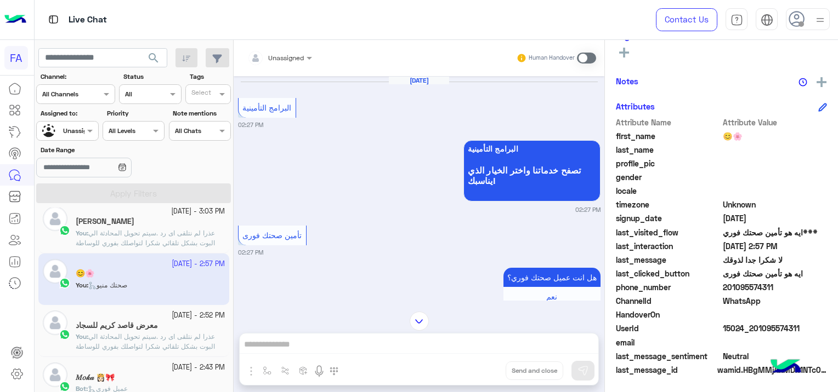
scroll to position [1274, 0]
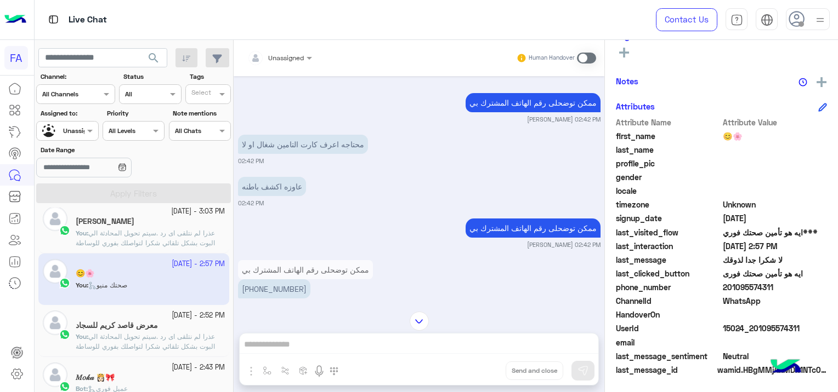
drag, startPoint x: 303, startPoint y: 274, endPoint x: 252, endPoint y: 280, distance: 50.8
click at [252, 280] on p "[PHONE_NUMBER]" at bounding box center [274, 289] width 72 height 19
copy p "0 10 06533781"
click at [182, 335] on span "عذرا لم نتلقى اى رد .سيتم تحويل المحادثة الي البوت بشكل تلقائي شكرا لتواصلك بفو…" at bounding box center [145, 347] width 139 height 28
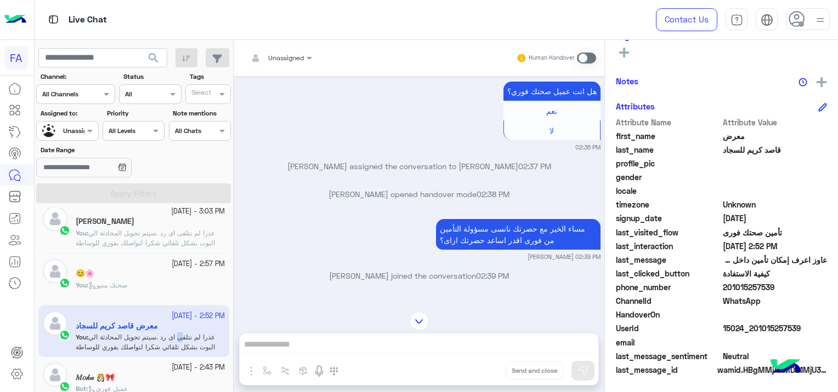
scroll to position [1145, 0]
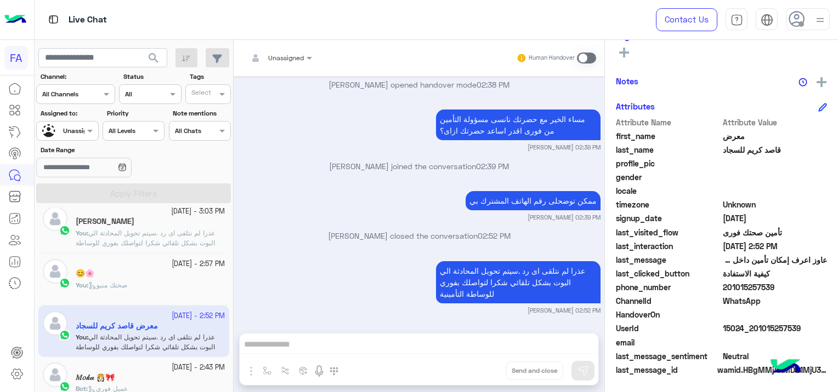
click at [177, 287] on div "You : صحتك منيو" at bounding box center [150, 290] width 149 height 19
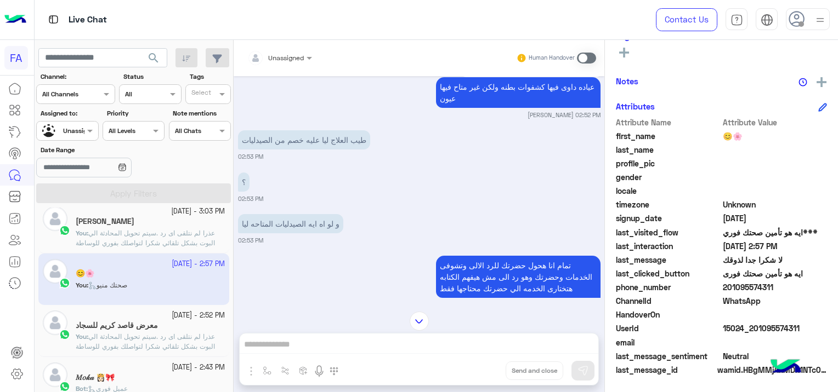
scroll to position [491, 0]
